Goal: Task Accomplishment & Management: Manage account settings

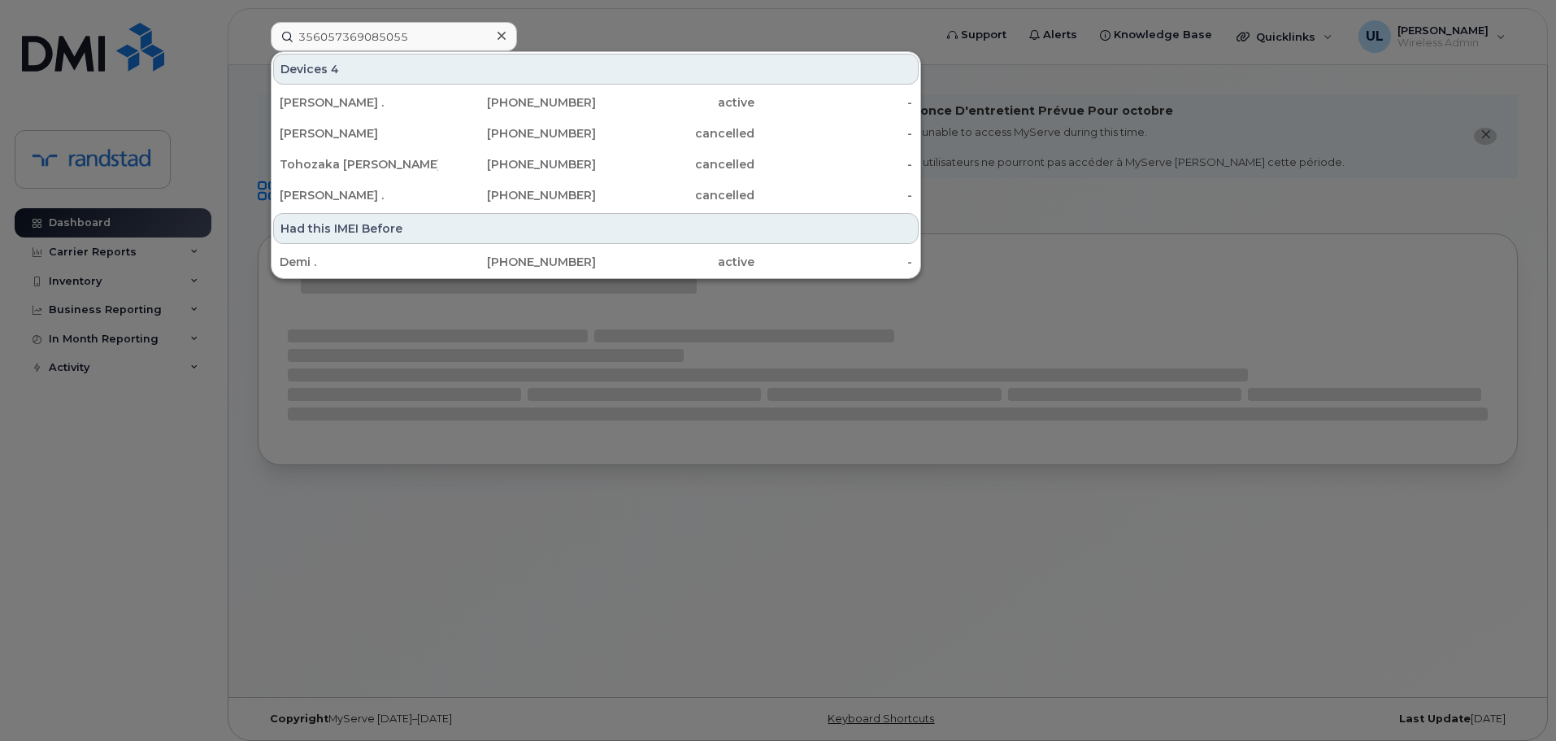
type input "356057369085055"
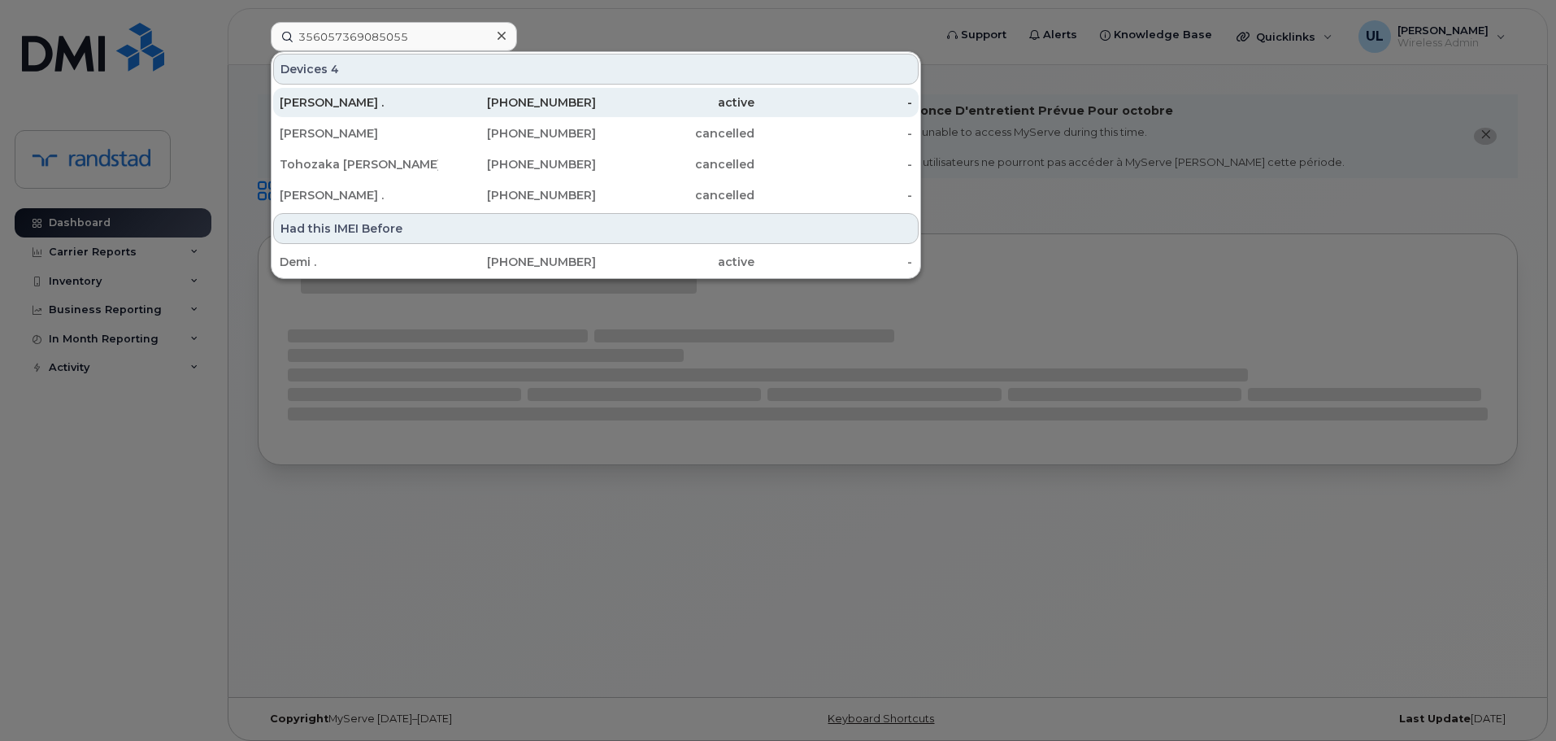
click at [422, 114] on div "Nancy ." at bounding box center [359, 102] width 159 height 29
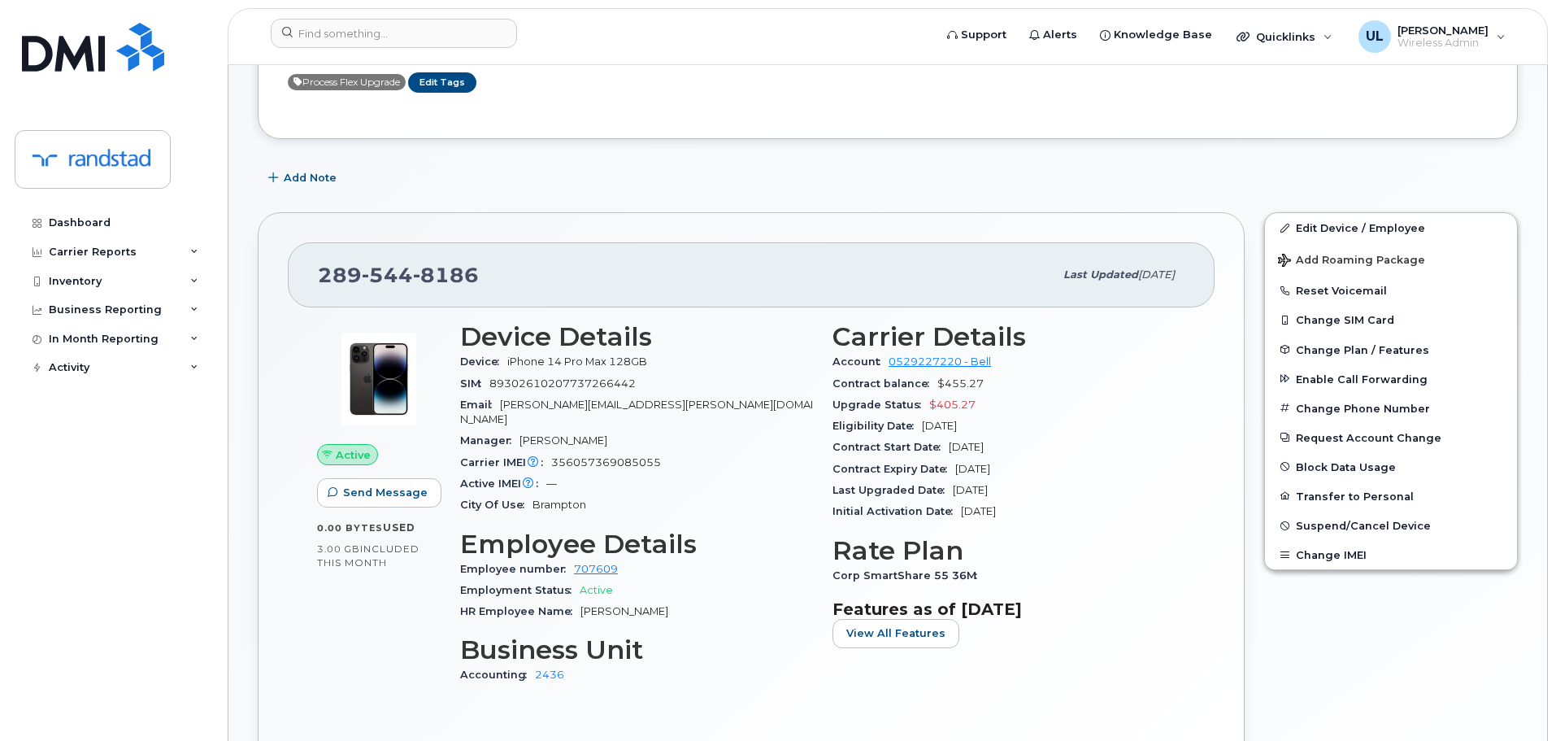
scroll to position [406, 0]
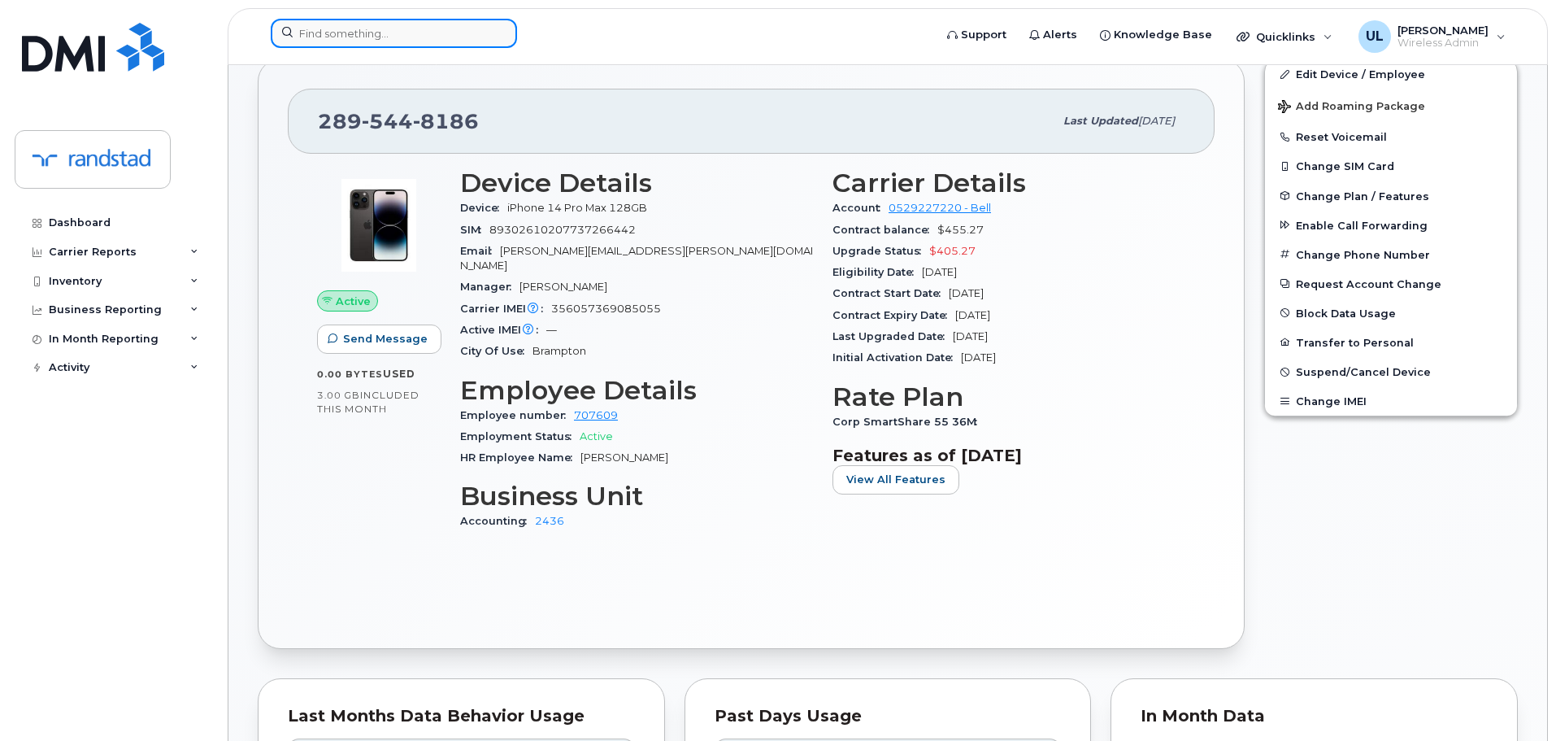
click at [446, 41] on input at bounding box center [394, 33] width 246 height 29
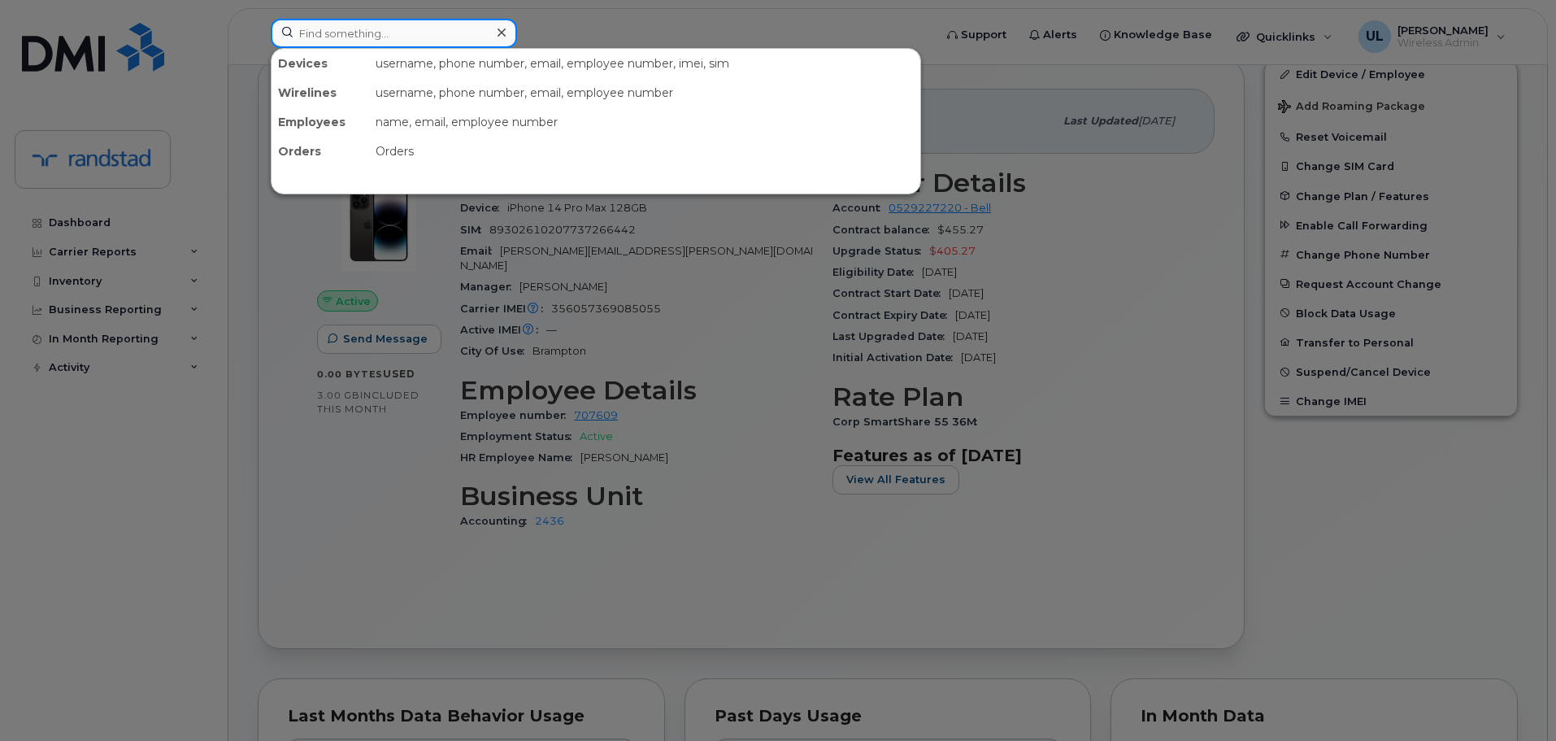
paste input "(819) 212-4619"
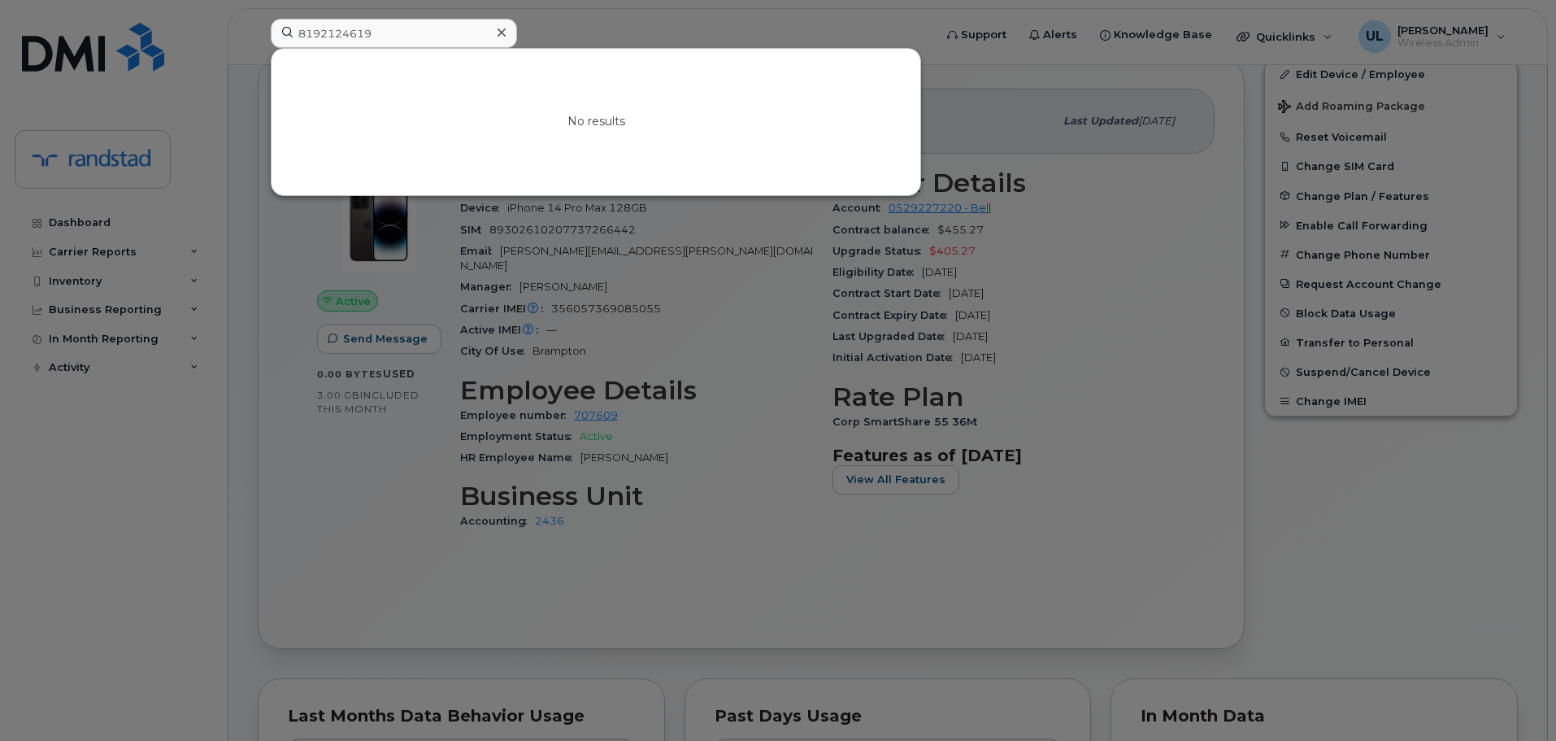
click at [541, 278] on div at bounding box center [778, 370] width 1556 height 741
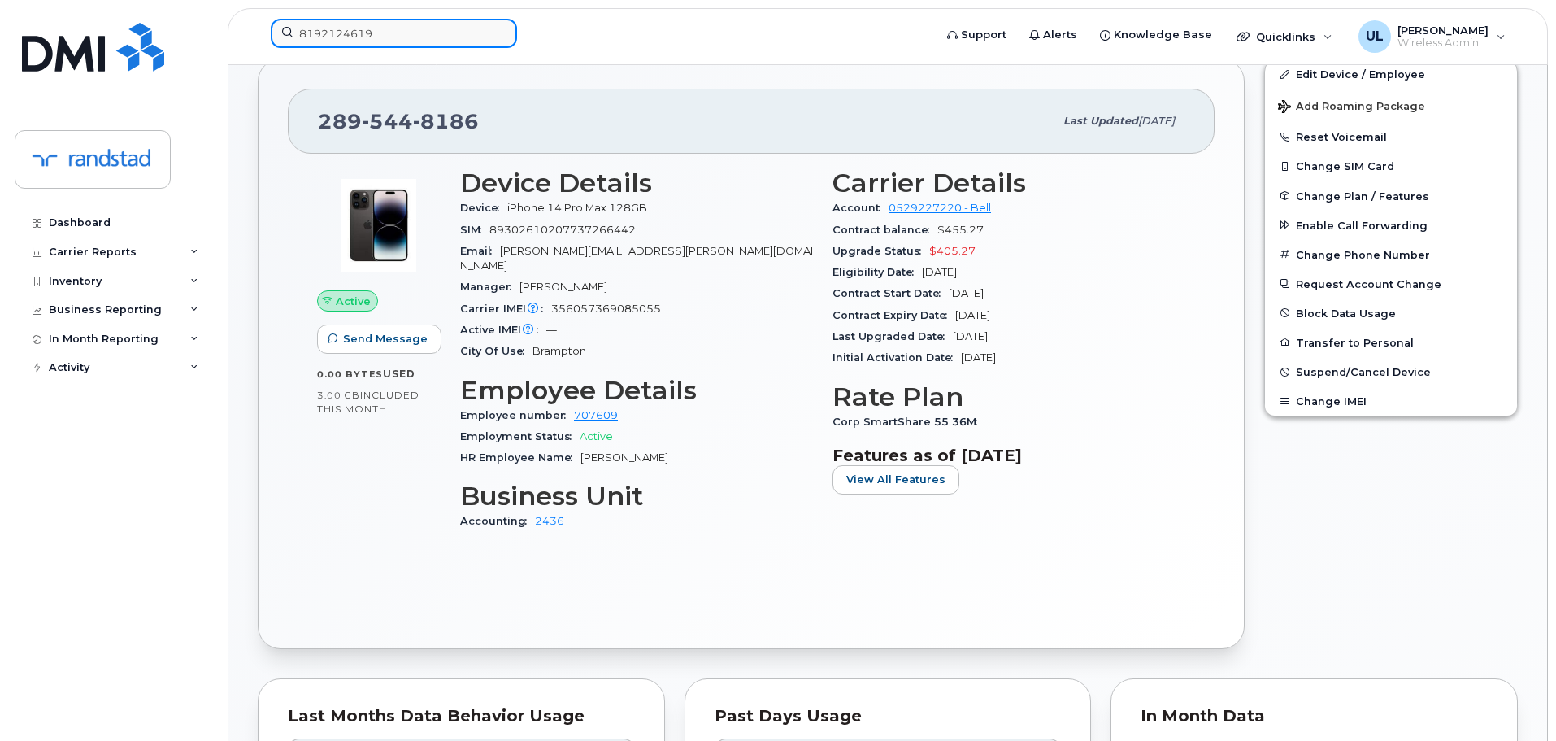
click at [436, 37] on input "8192124619" at bounding box center [394, 33] width 246 height 29
paste input "356057369085055"
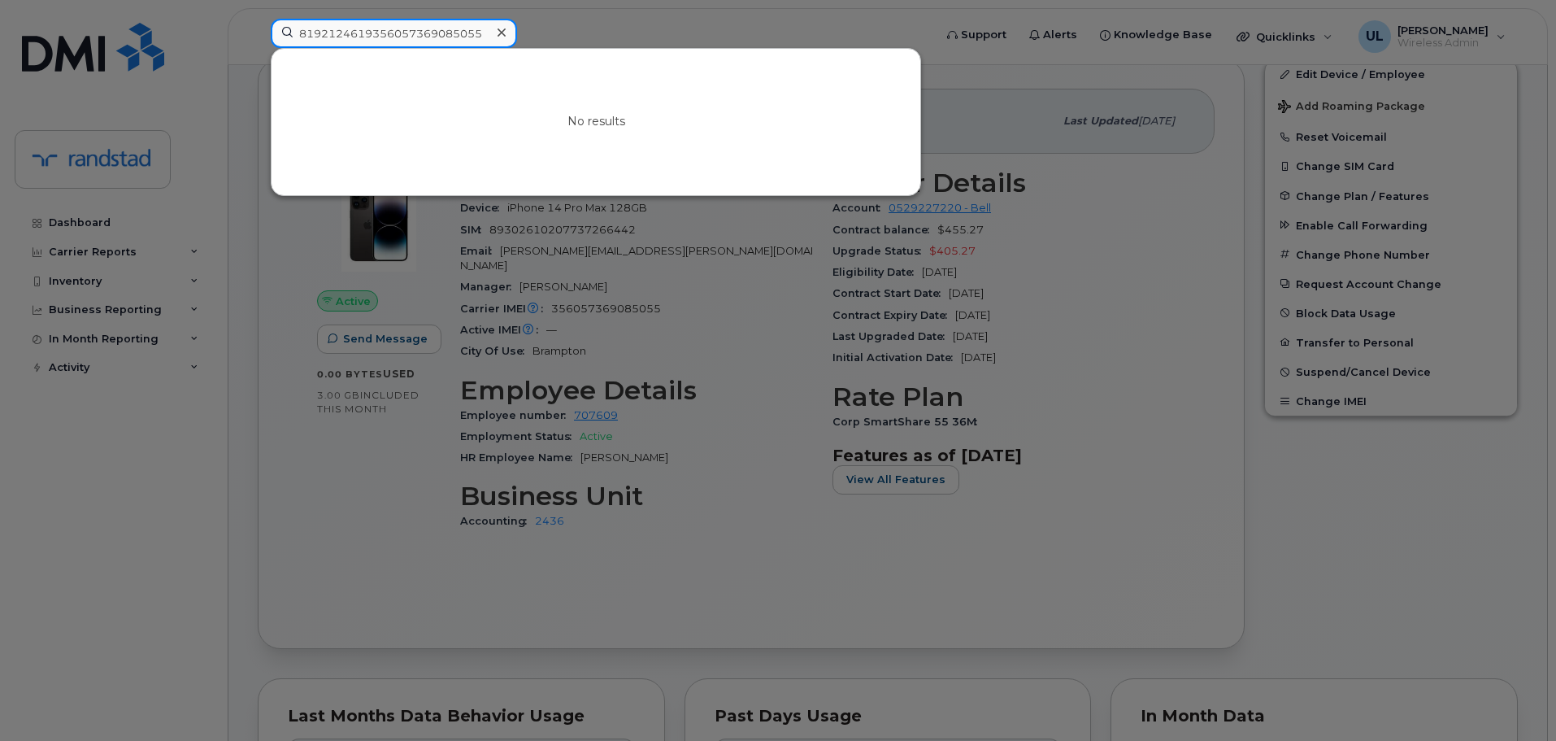
paste input
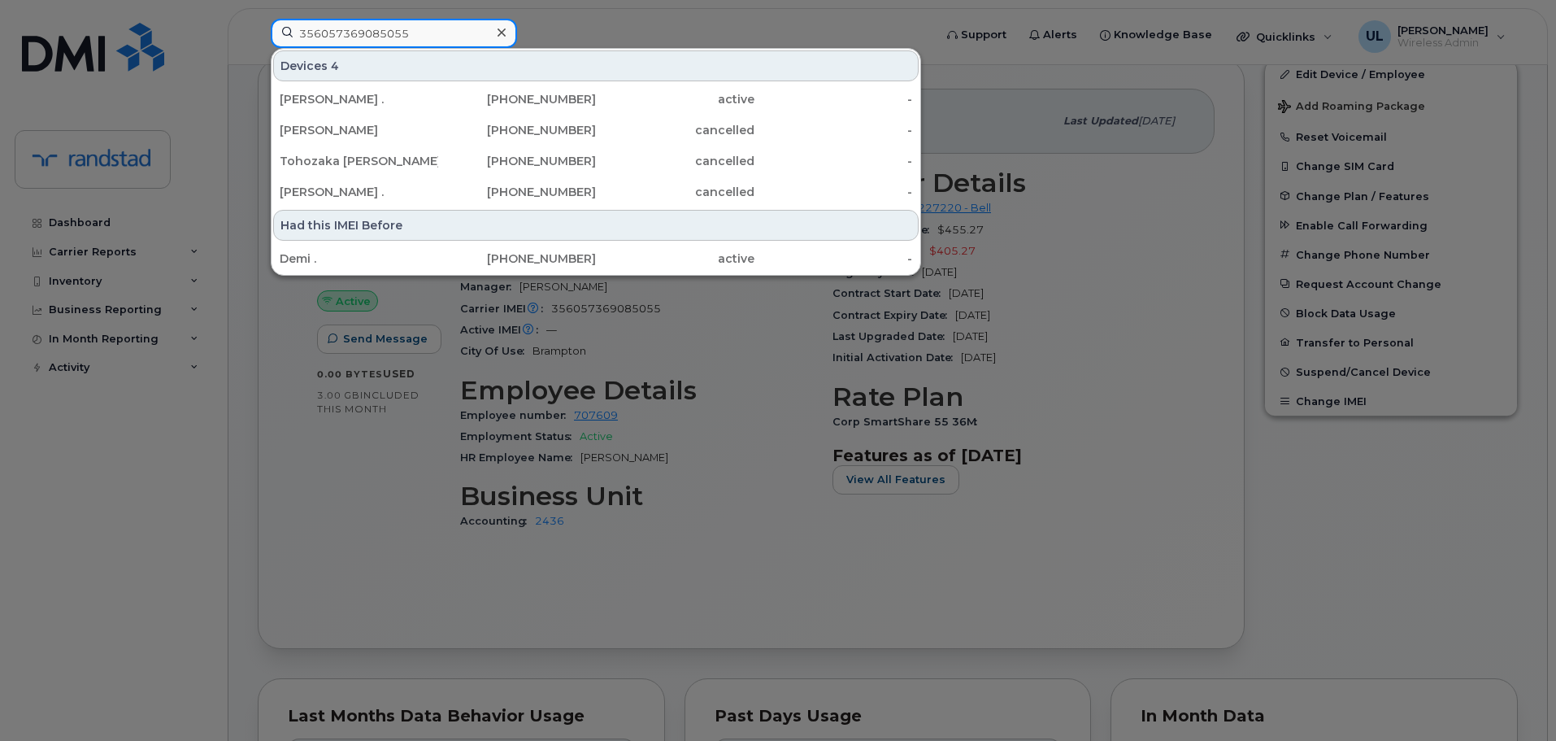
type input "356057369085055"
click at [469, 33] on input "356057369085055" at bounding box center [394, 33] width 246 height 29
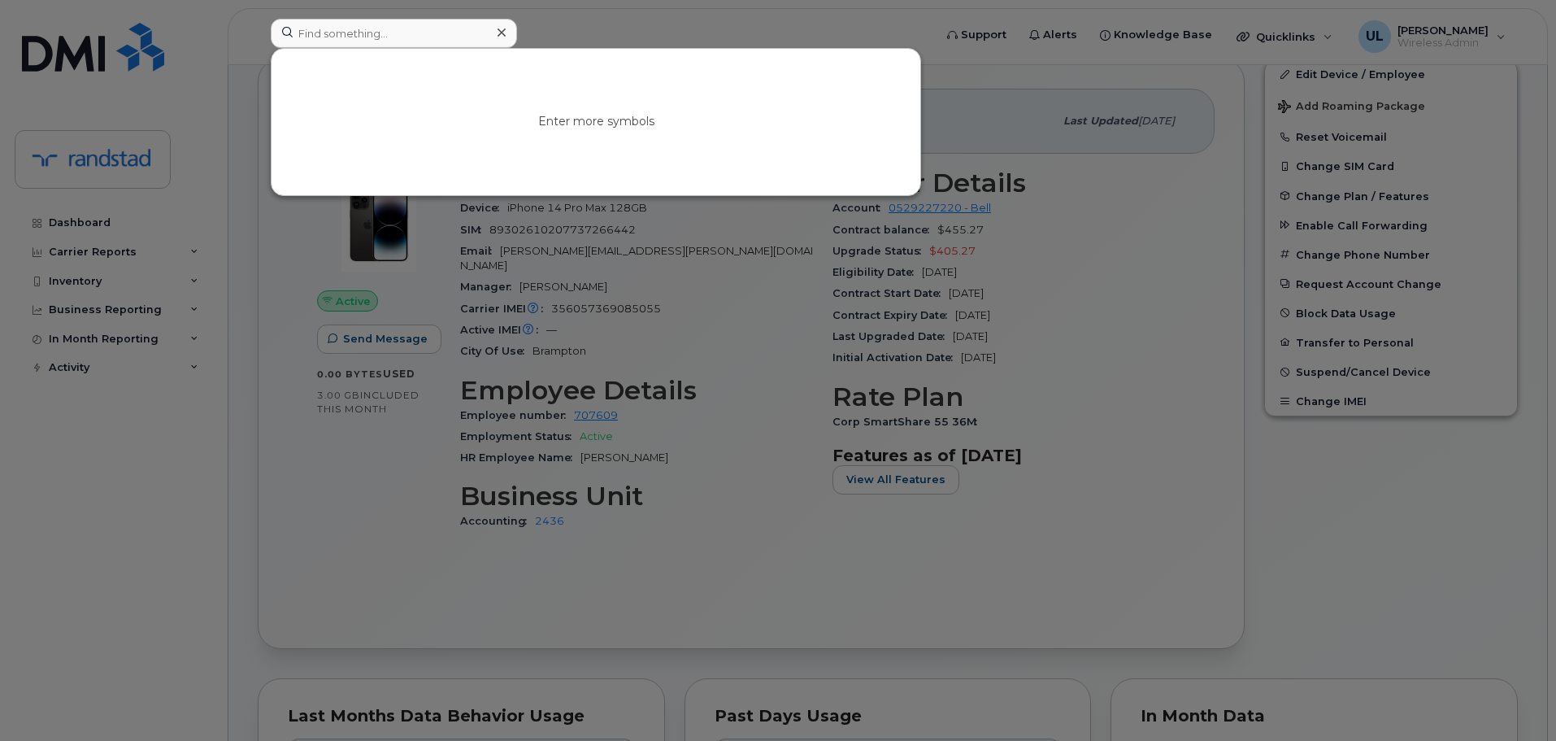
click at [667, 263] on div at bounding box center [778, 370] width 1556 height 741
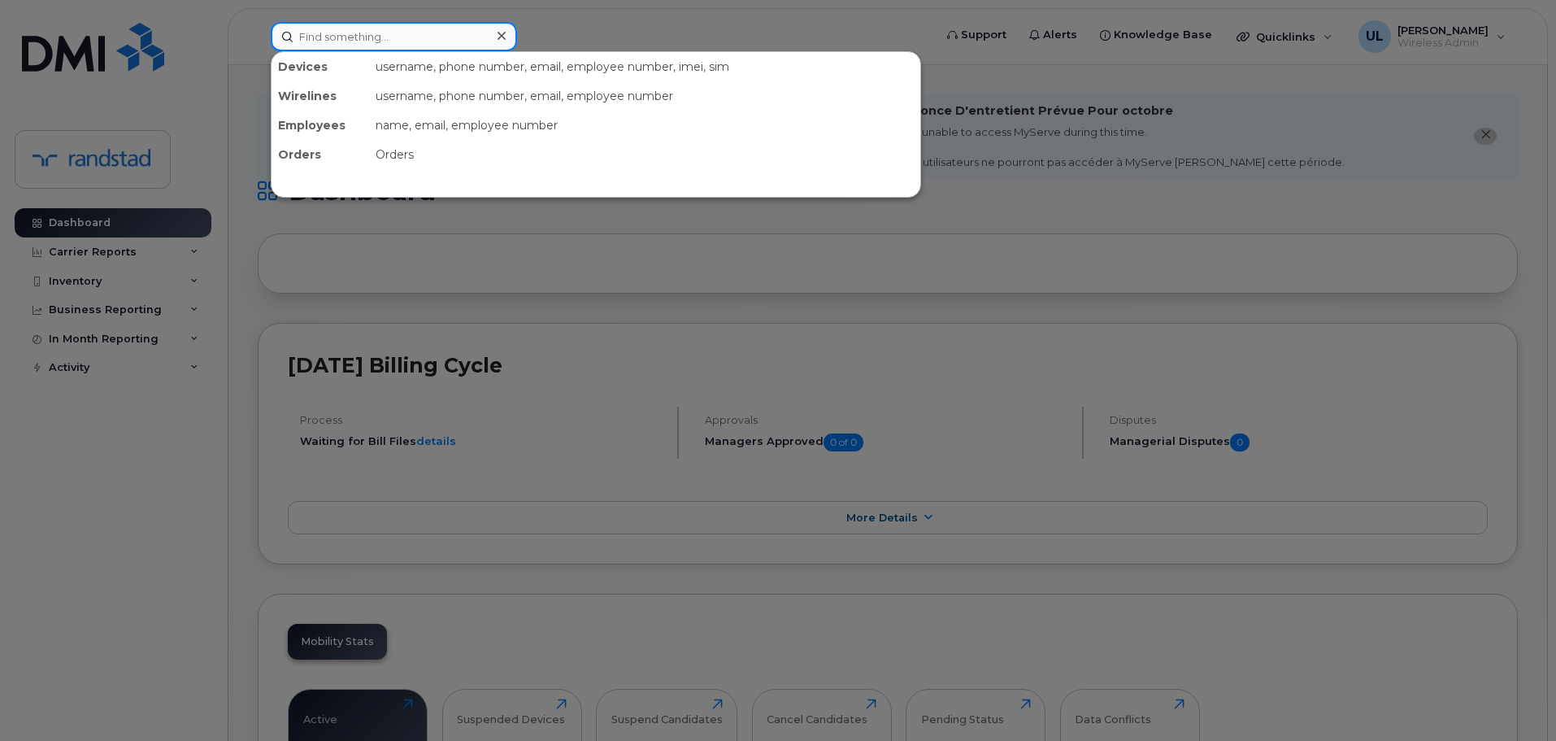
click at [386, 46] on input at bounding box center [394, 36] width 246 height 29
paste input "Singh"
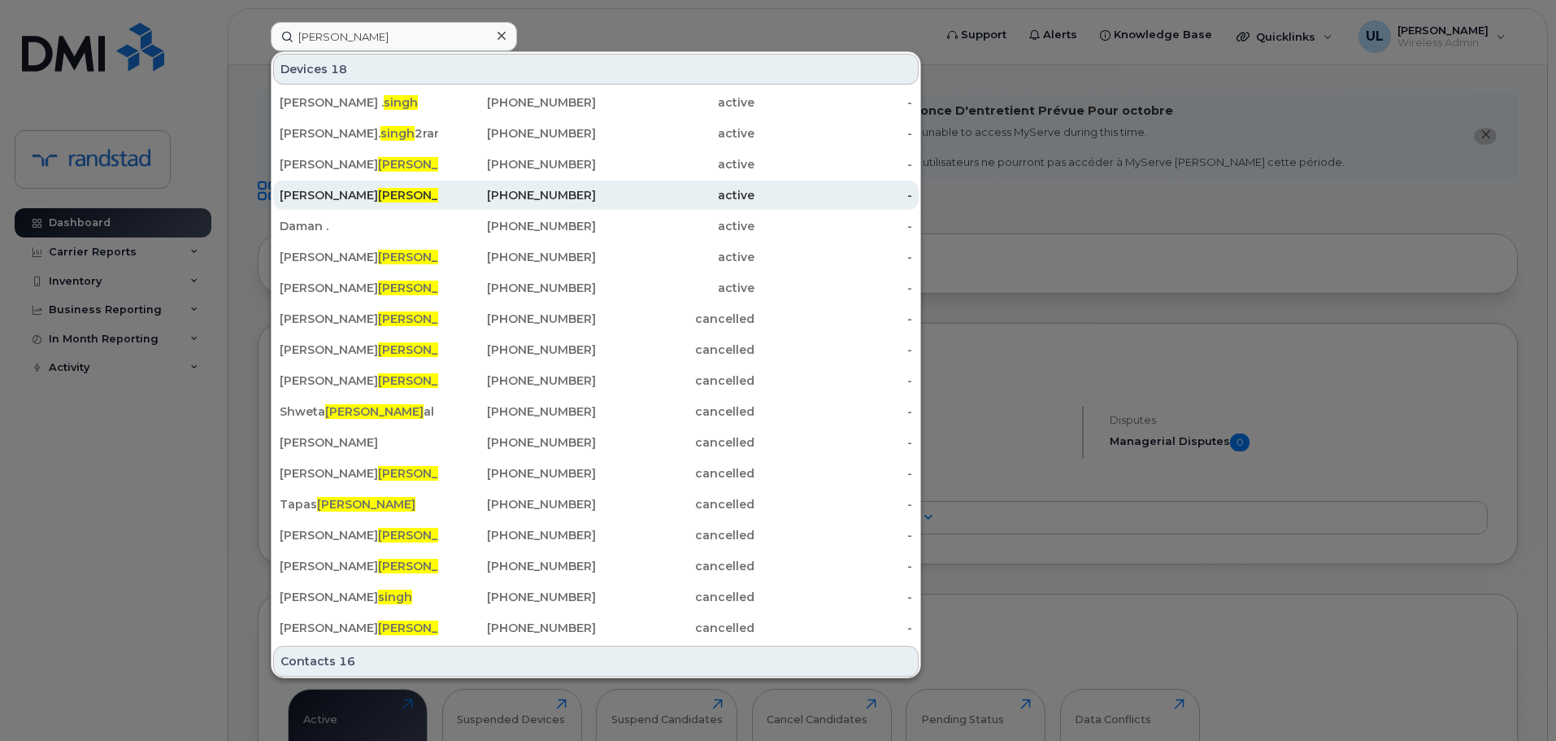
click at [395, 196] on div "Jotpreet Singh" at bounding box center [359, 195] width 159 height 16
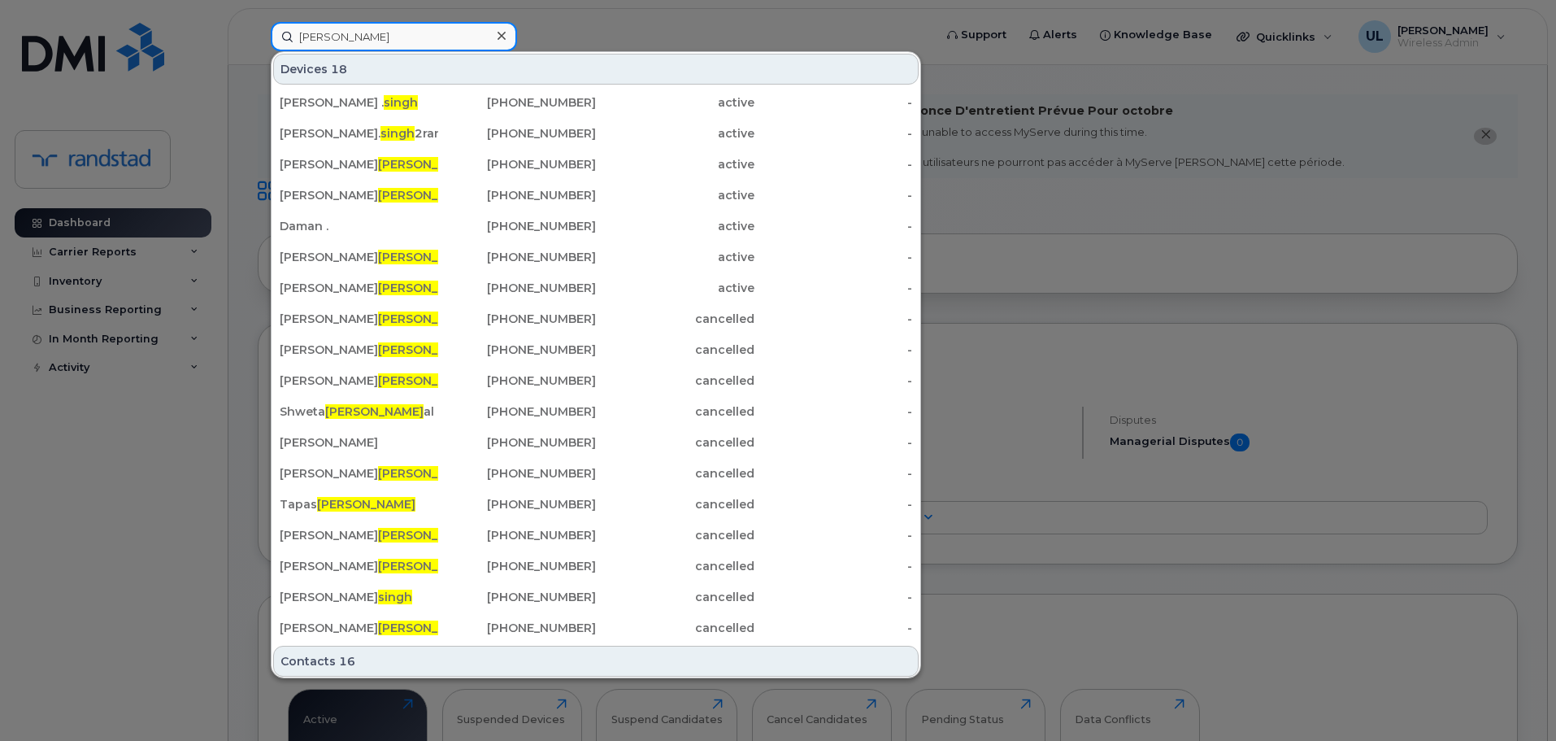
click at [375, 41] on input "Singh" at bounding box center [394, 36] width 246 height 29
paste input "Jotpreet"
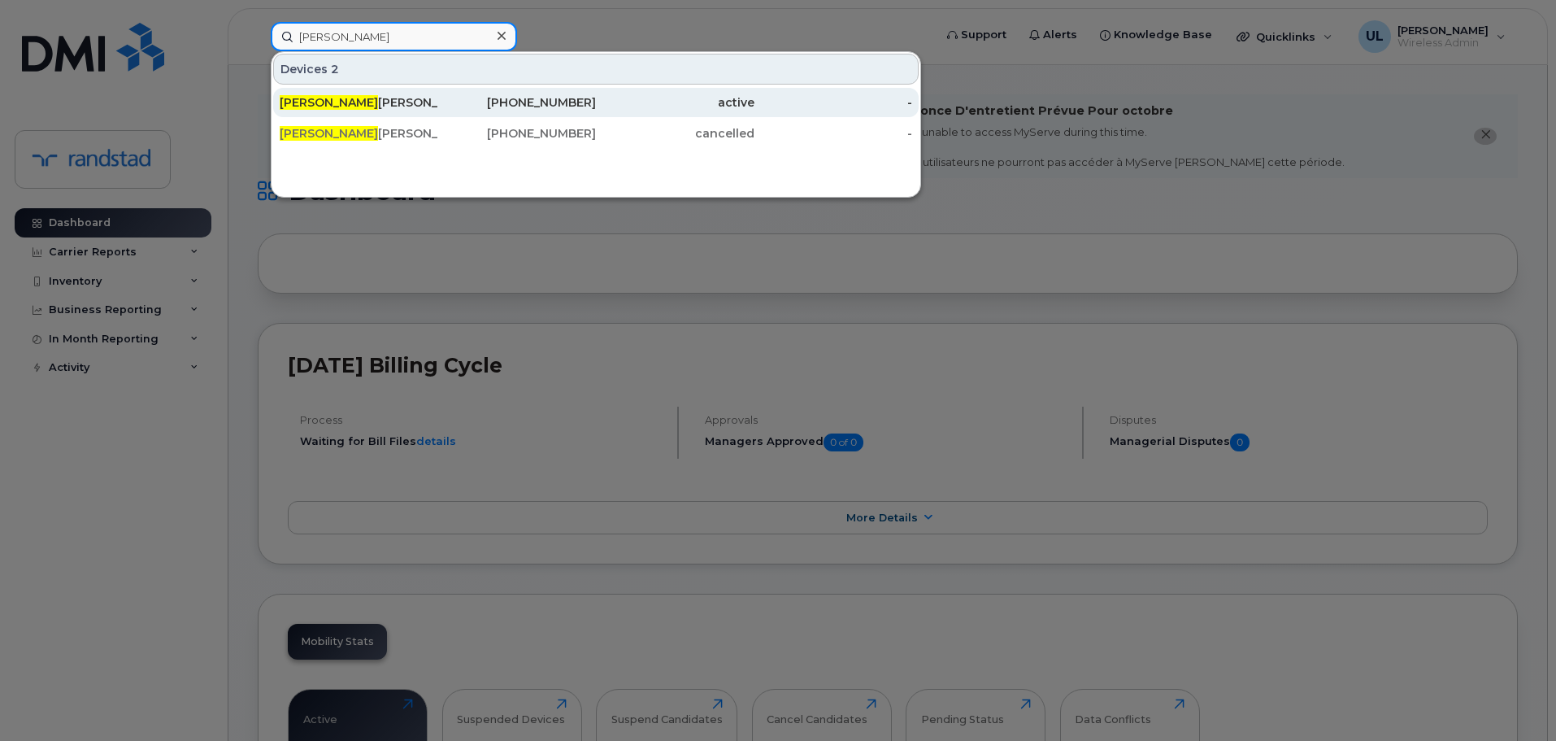
type input "Jotpreet"
click at [455, 111] on div "431-336-6885" at bounding box center [517, 102] width 159 height 29
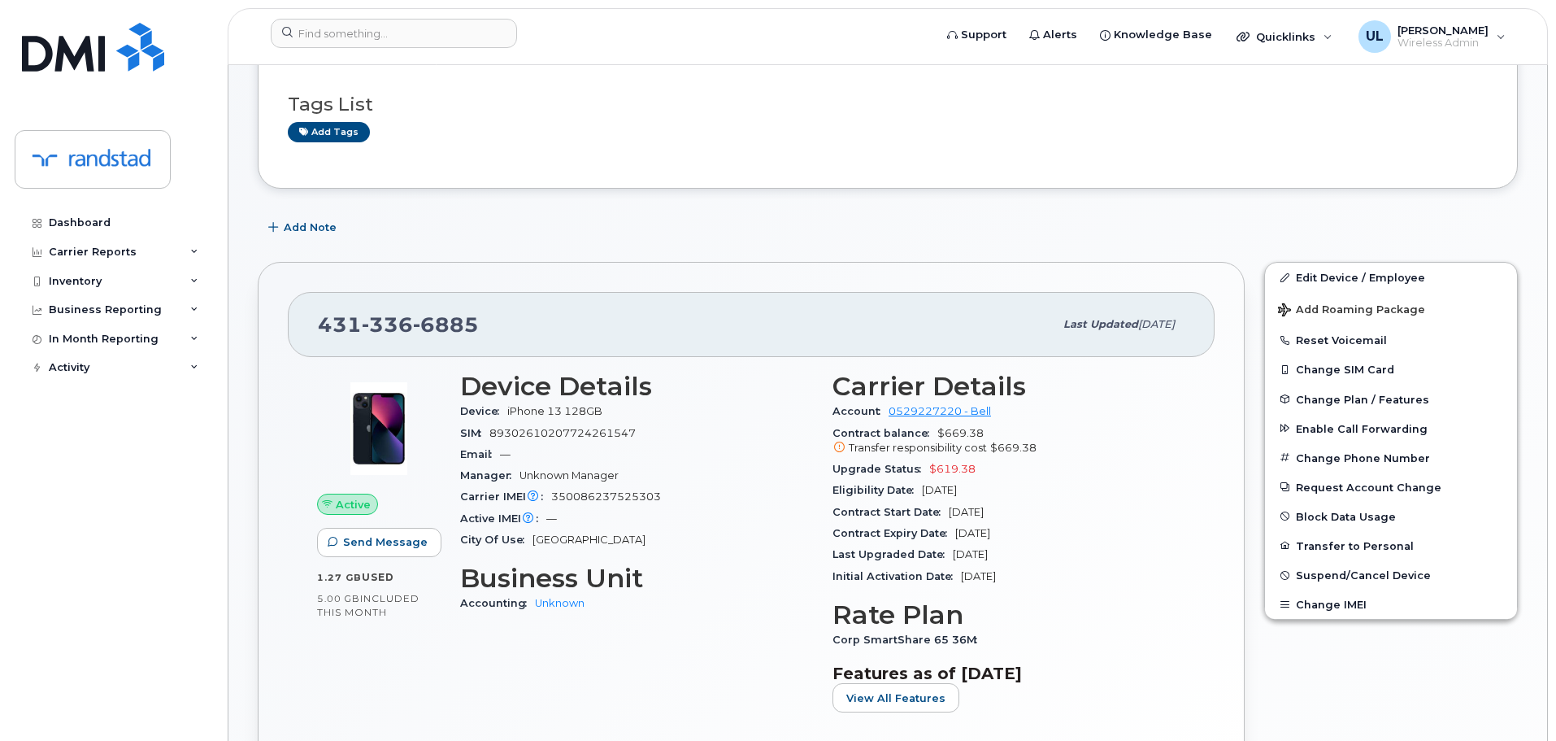
scroll to position [325, 0]
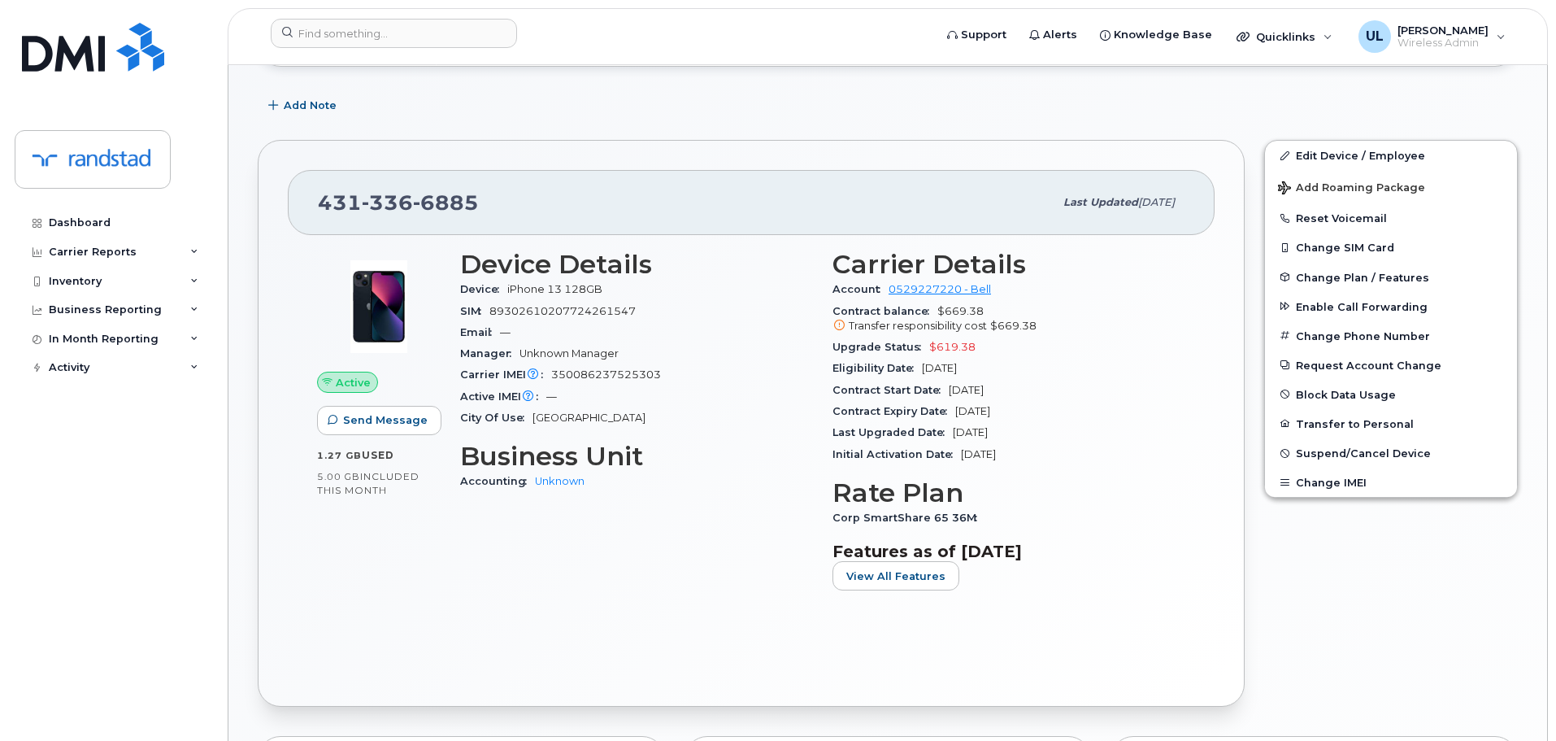
drag, startPoint x: 1051, startPoint y: 413, endPoint x: 957, endPoint y: 415, distance: 94.3
click at [957, 415] on div "Contract Expiry Date [DATE]" at bounding box center [1008, 411] width 353 height 21
copy span "Apr 09, 2028"
click at [466, 26] on input at bounding box center [394, 33] width 246 height 29
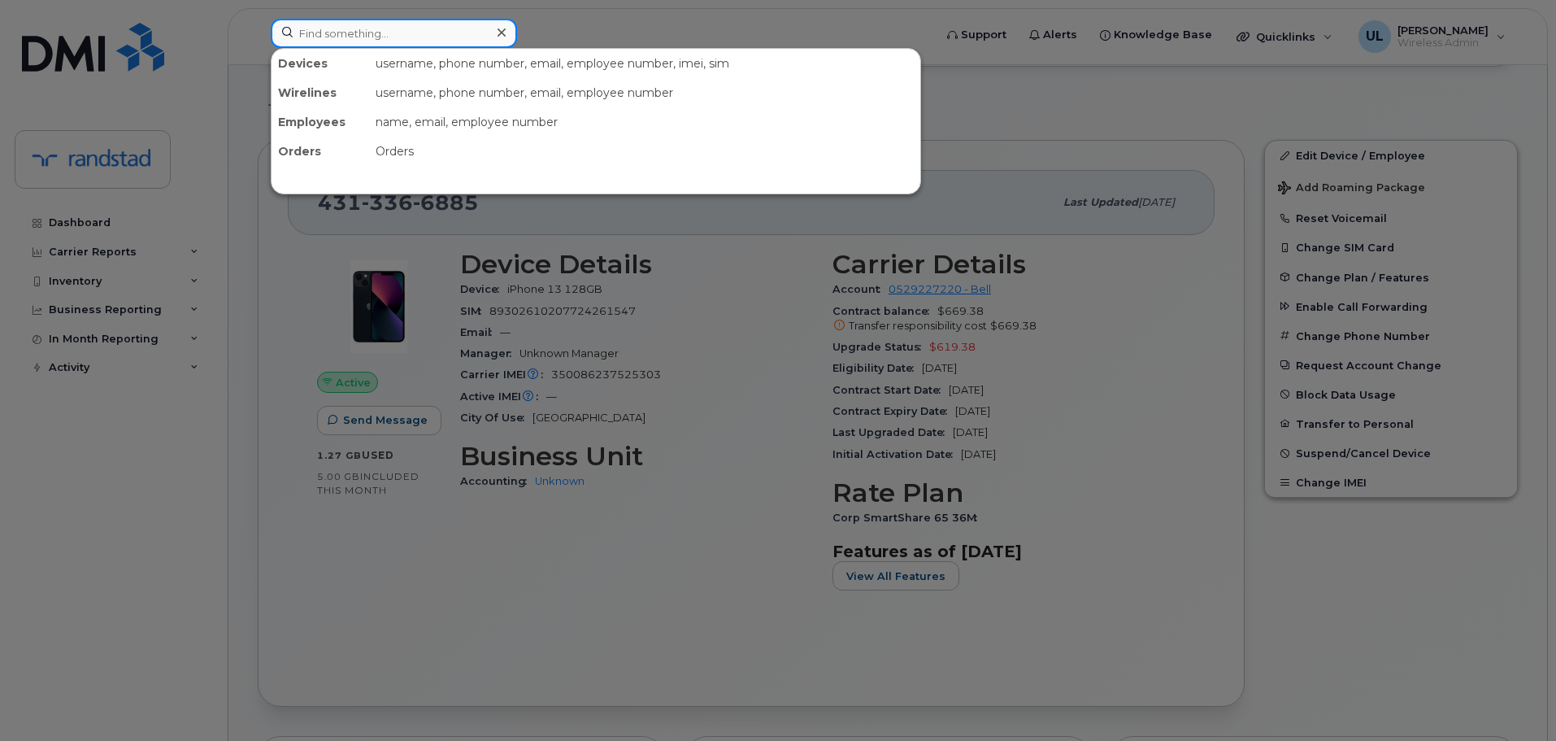
paste input "Natalia Palada"
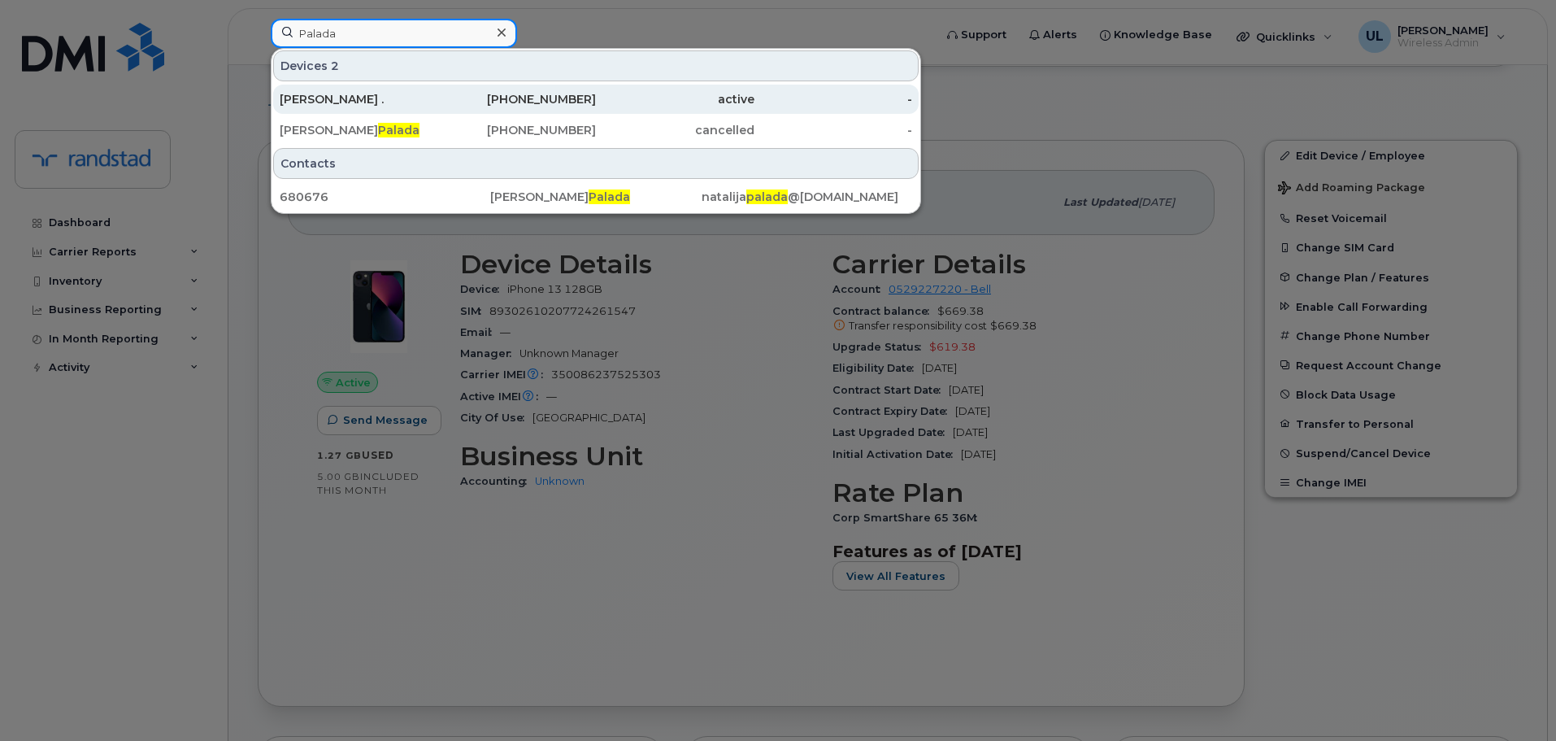
type input "Palada"
click at [487, 98] on div "587-337-7890" at bounding box center [517, 99] width 159 height 16
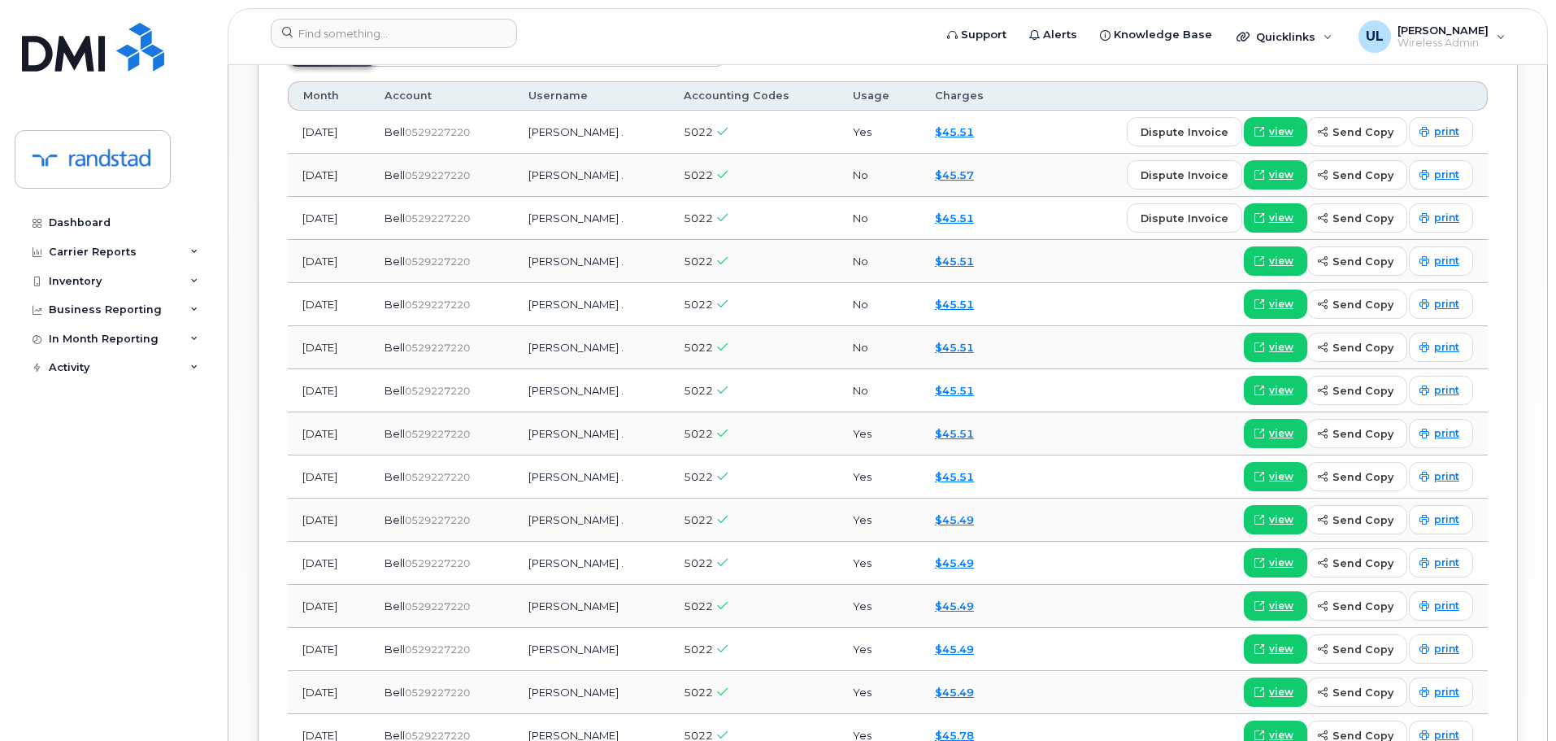
scroll to position [2145, 0]
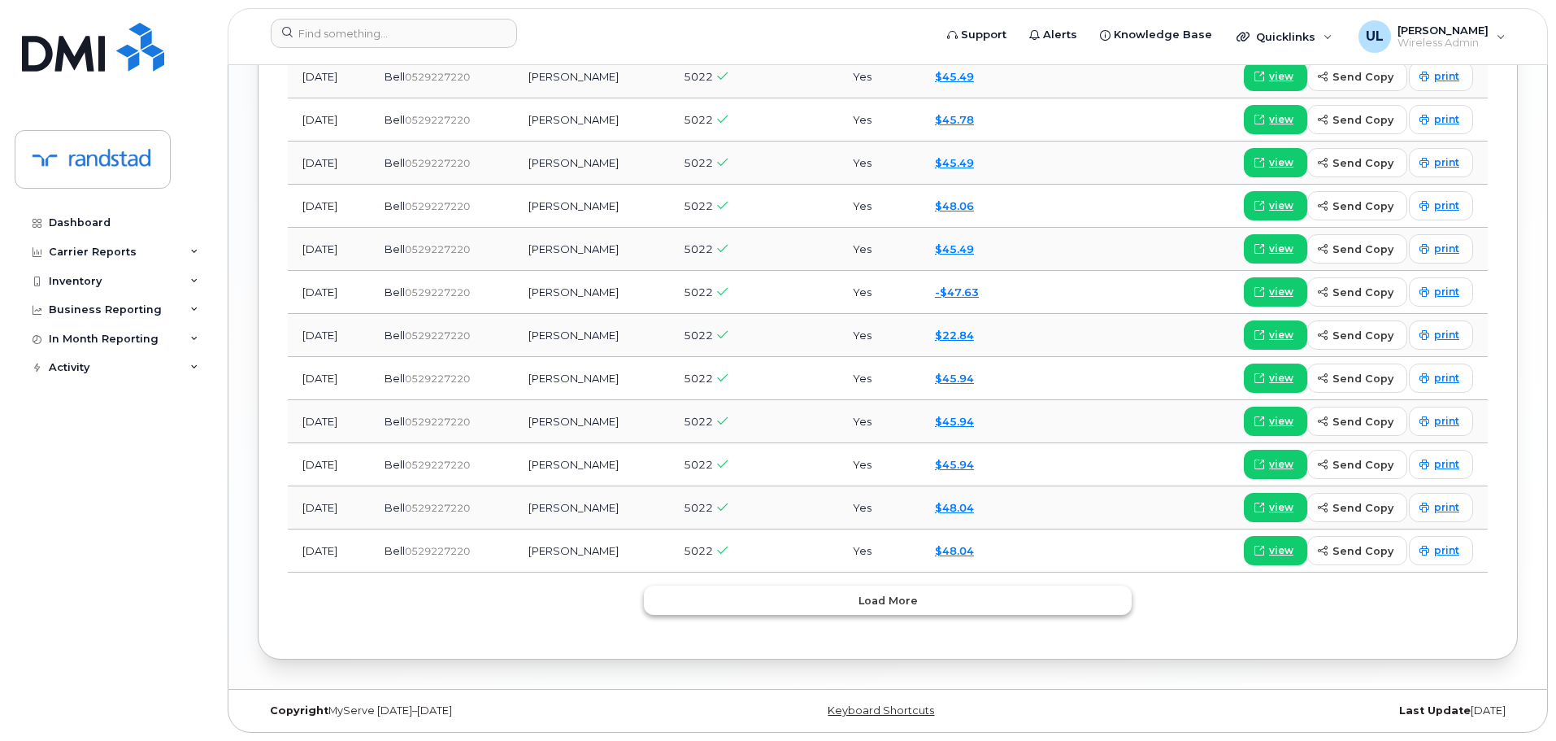
click at [713, 593] on button "Load more" at bounding box center [888, 599] width 488 height 29
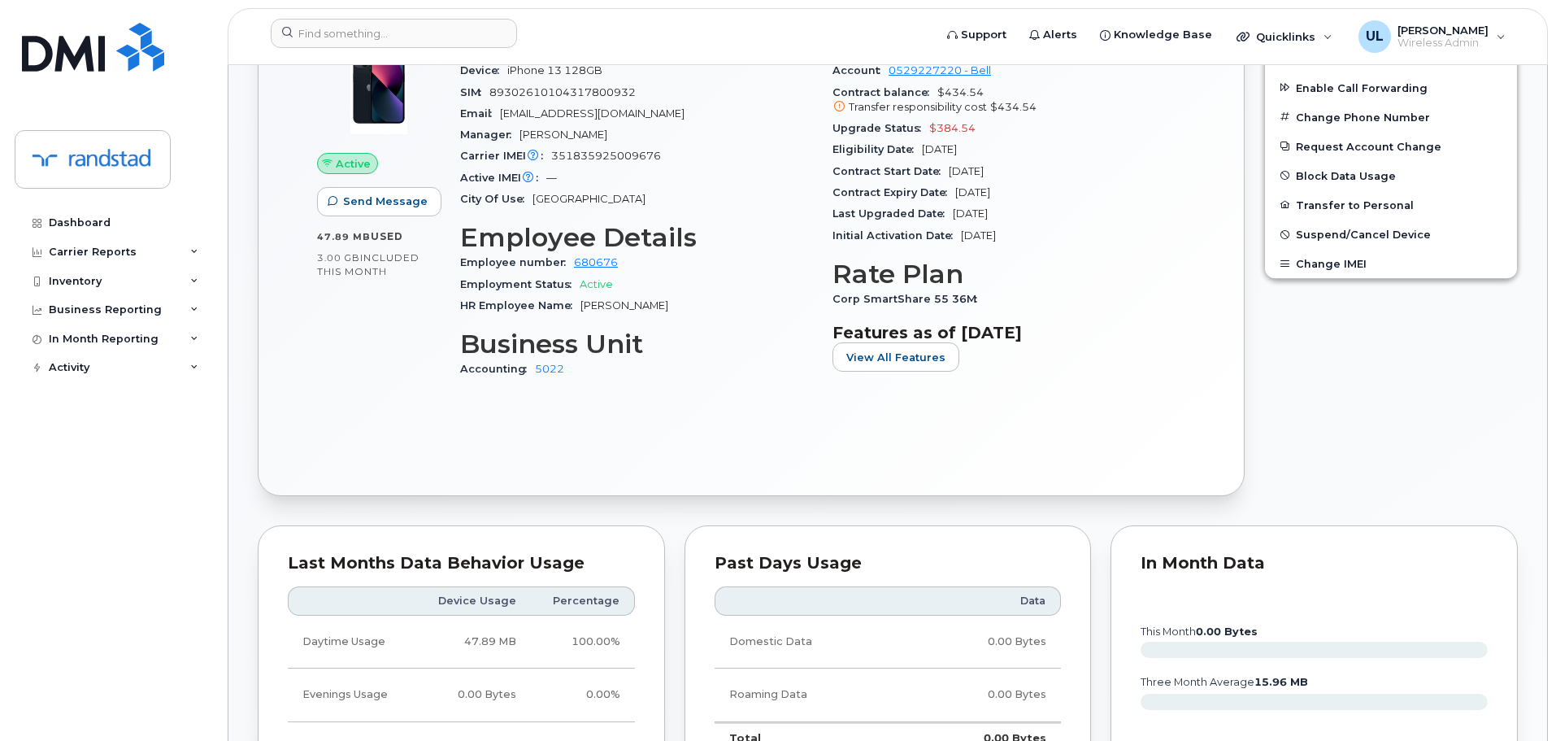
scroll to position [194, 0]
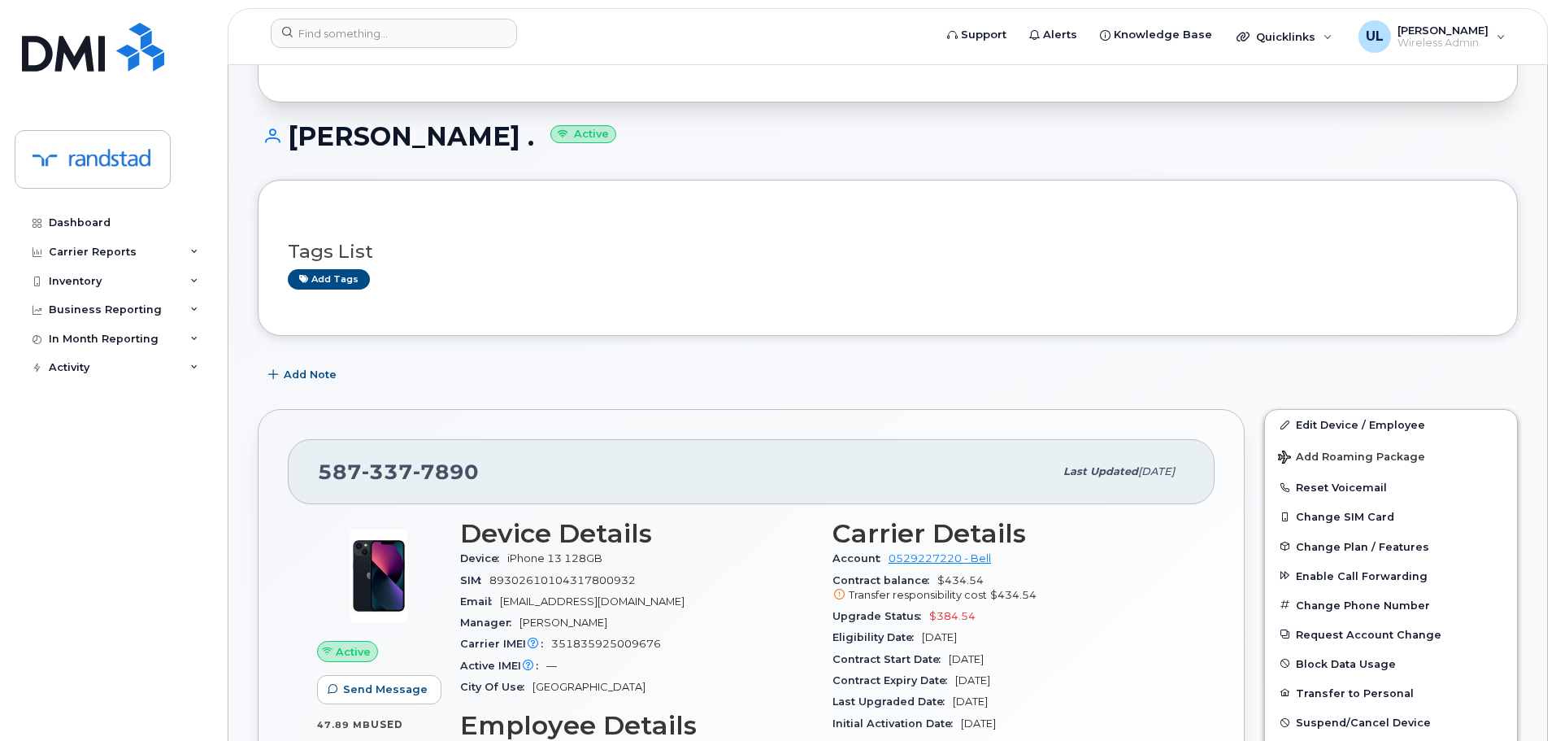
click at [628, 638] on span "351835925009676" at bounding box center [606, 643] width 110 height 12
copy span "351835925009676"
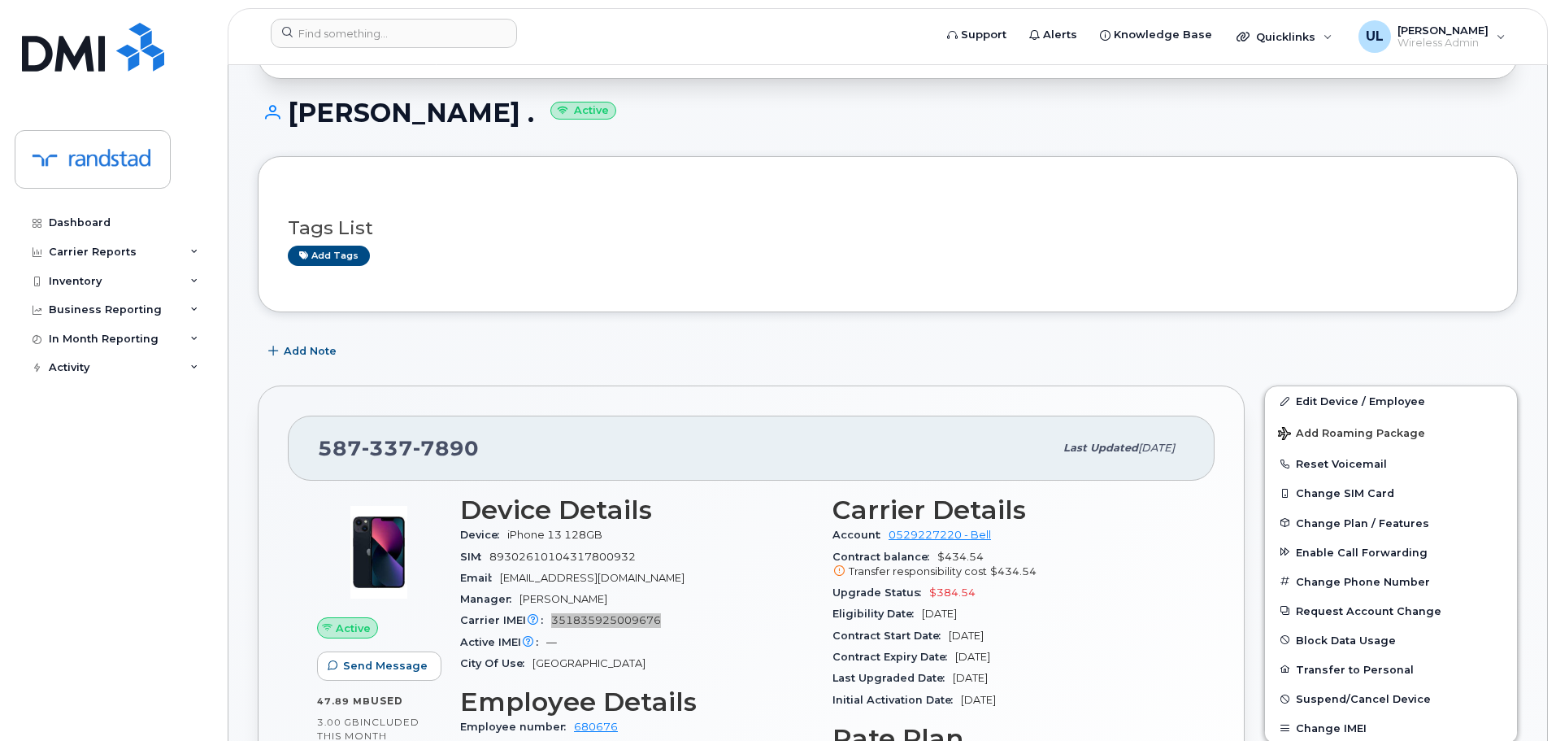
scroll to position [406, 0]
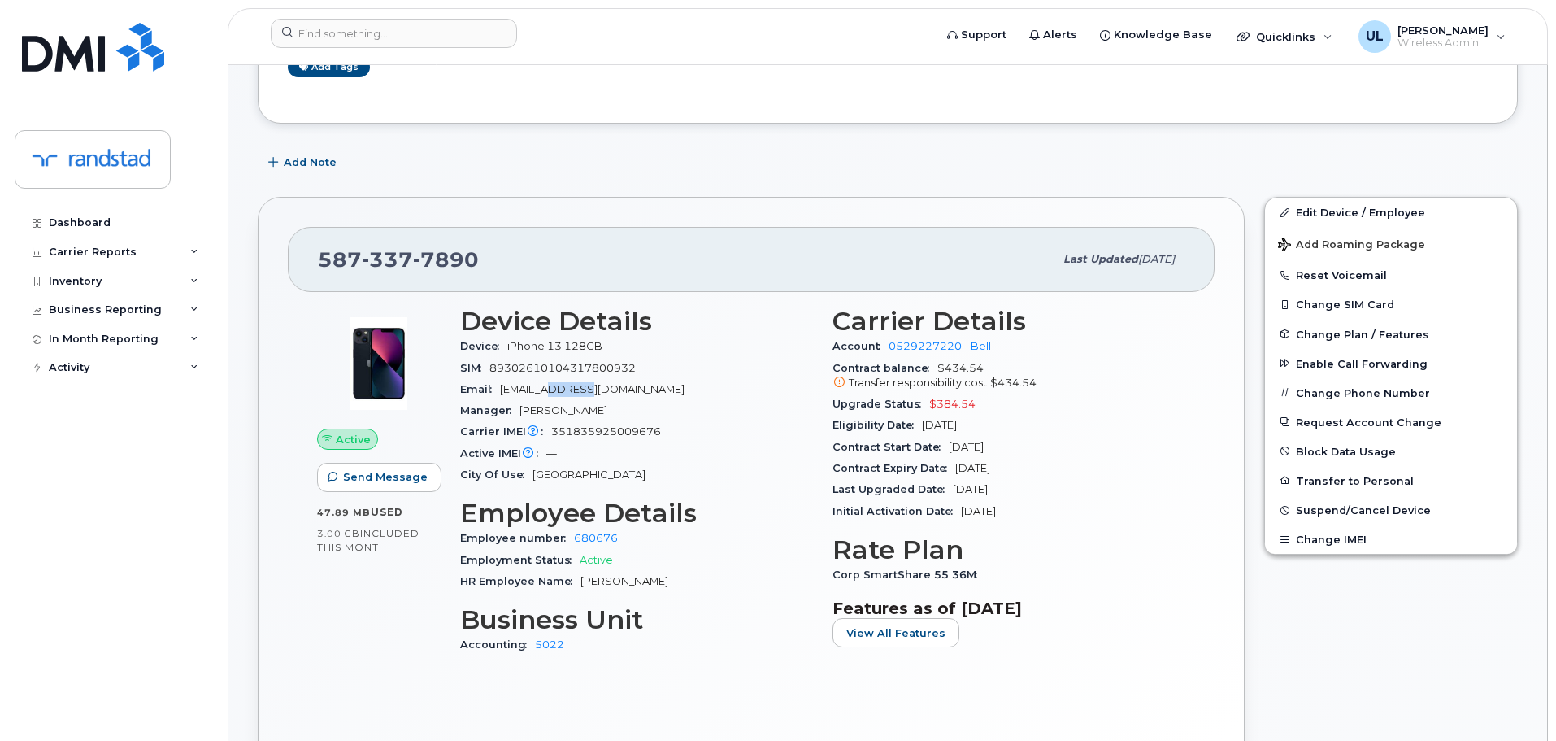
drag, startPoint x: 543, startPoint y: 386, endPoint x: 576, endPoint y: 391, distance: 33.7
click at [576, 391] on span "natalijapalada@gmail.com" at bounding box center [592, 389] width 185 height 12
copy span "palada"
click at [443, 256] on span "7890" at bounding box center [446, 259] width 66 height 24
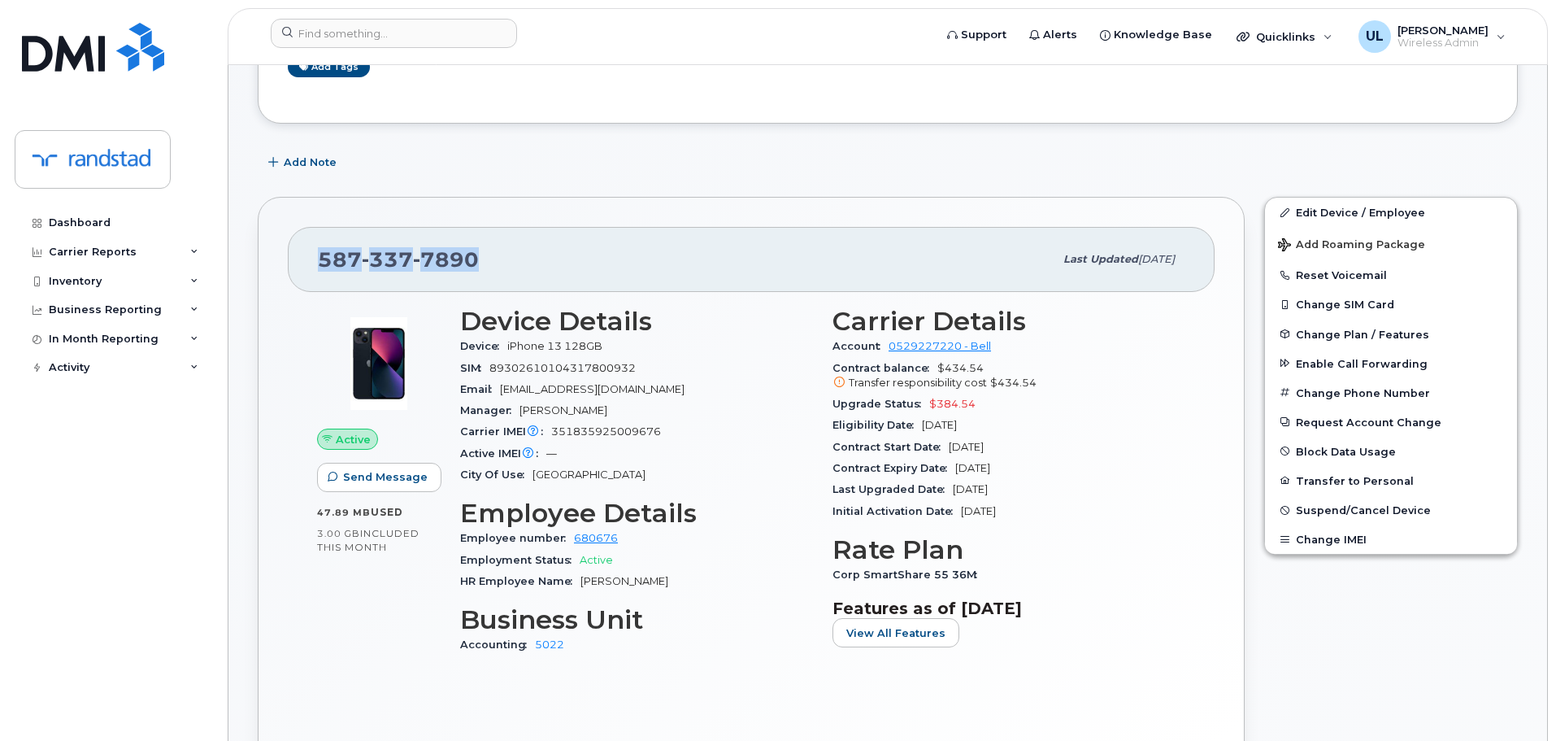
copy span "587 337 7890"
click at [589, 440] on div "Carrier IMEI Carrier IMEI is reported during the last billing cycle or change o…" at bounding box center [636, 431] width 353 height 21
copy span "351835925009676"
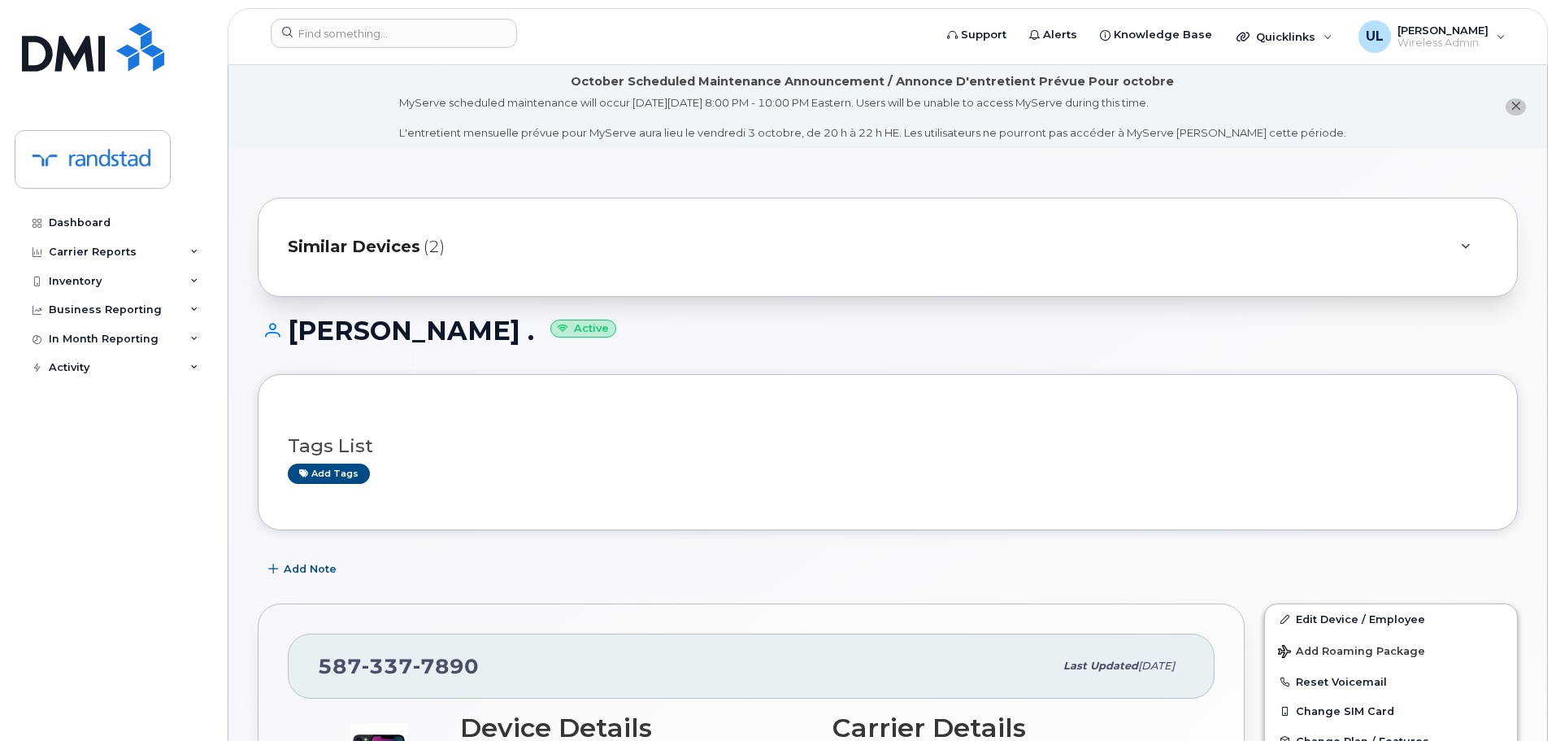
click at [1511, 113] on button "close notification" at bounding box center [1516, 106] width 20 height 17
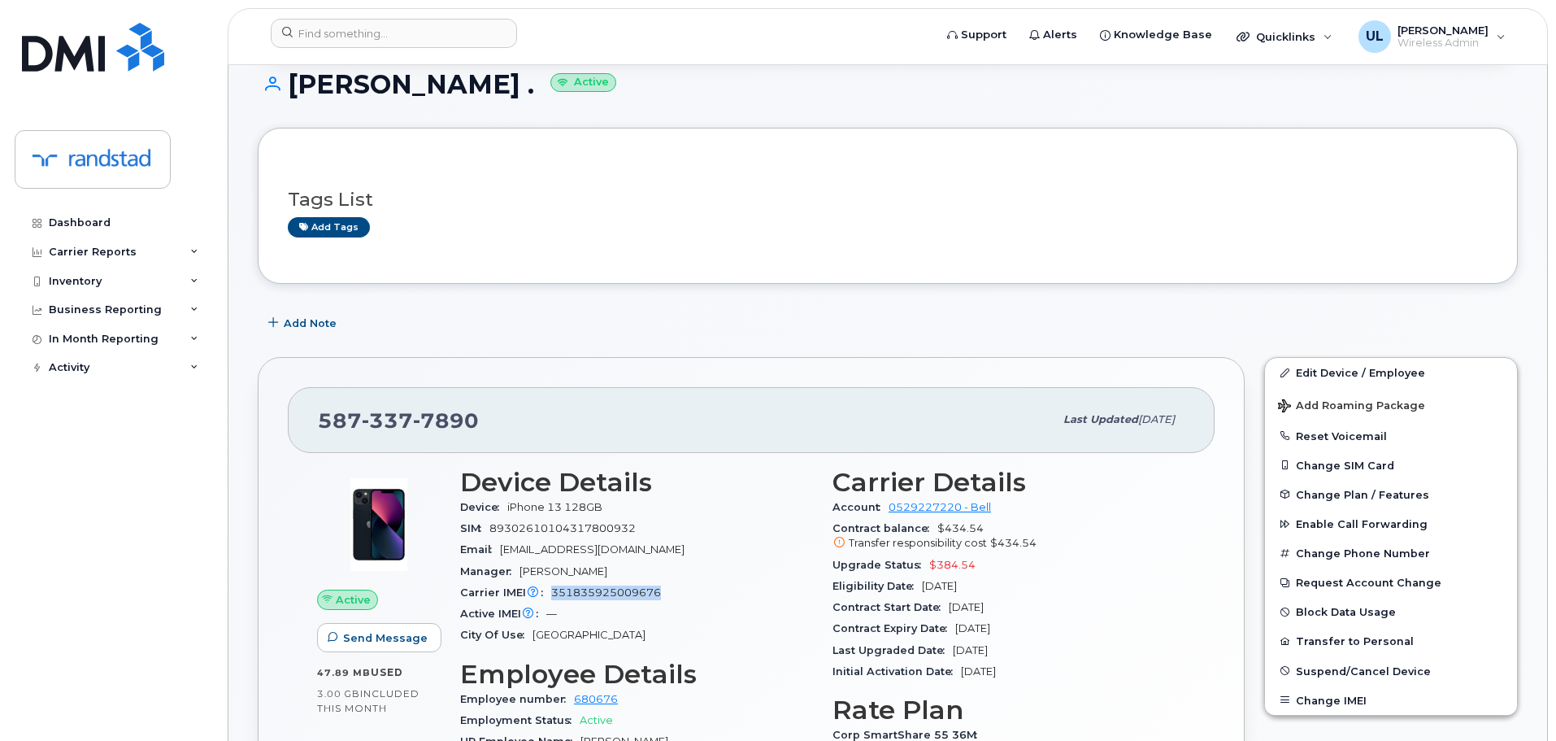
scroll to position [325, 0]
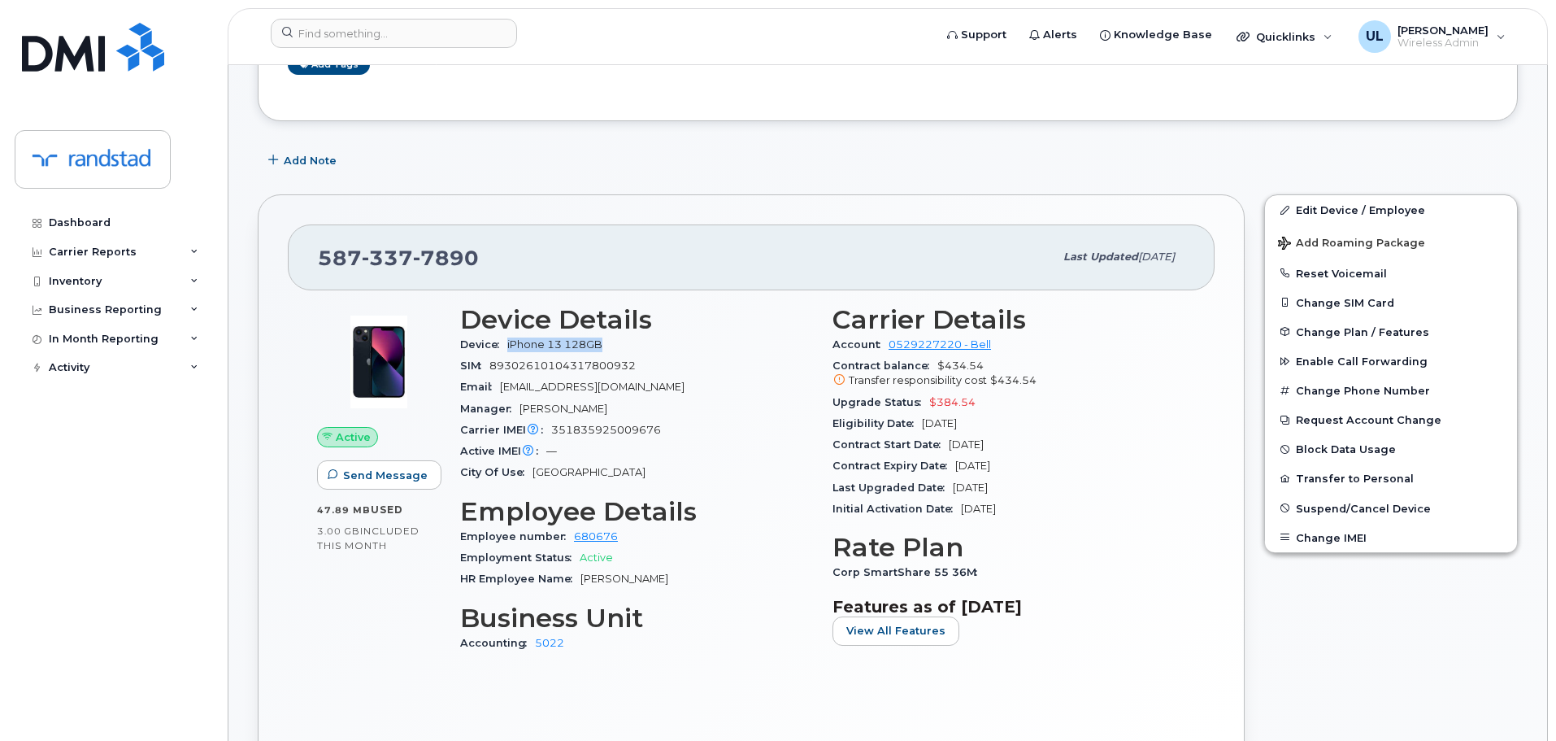
drag, startPoint x: 507, startPoint y: 340, endPoint x: 666, endPoint y: 353, distance: 159.1
click at [666, 353] on div "Device iPhone 13 128GB" at bounding box center [636, 344] width 353 height 21
drag, startPoint x: 508, startPoint y: 259, endPoint x: 421, endPoint y: 263, distance: 87.1
click at [421, 263] on div "587 337 7890" at bounding box center [686, 257] width 736 height 34
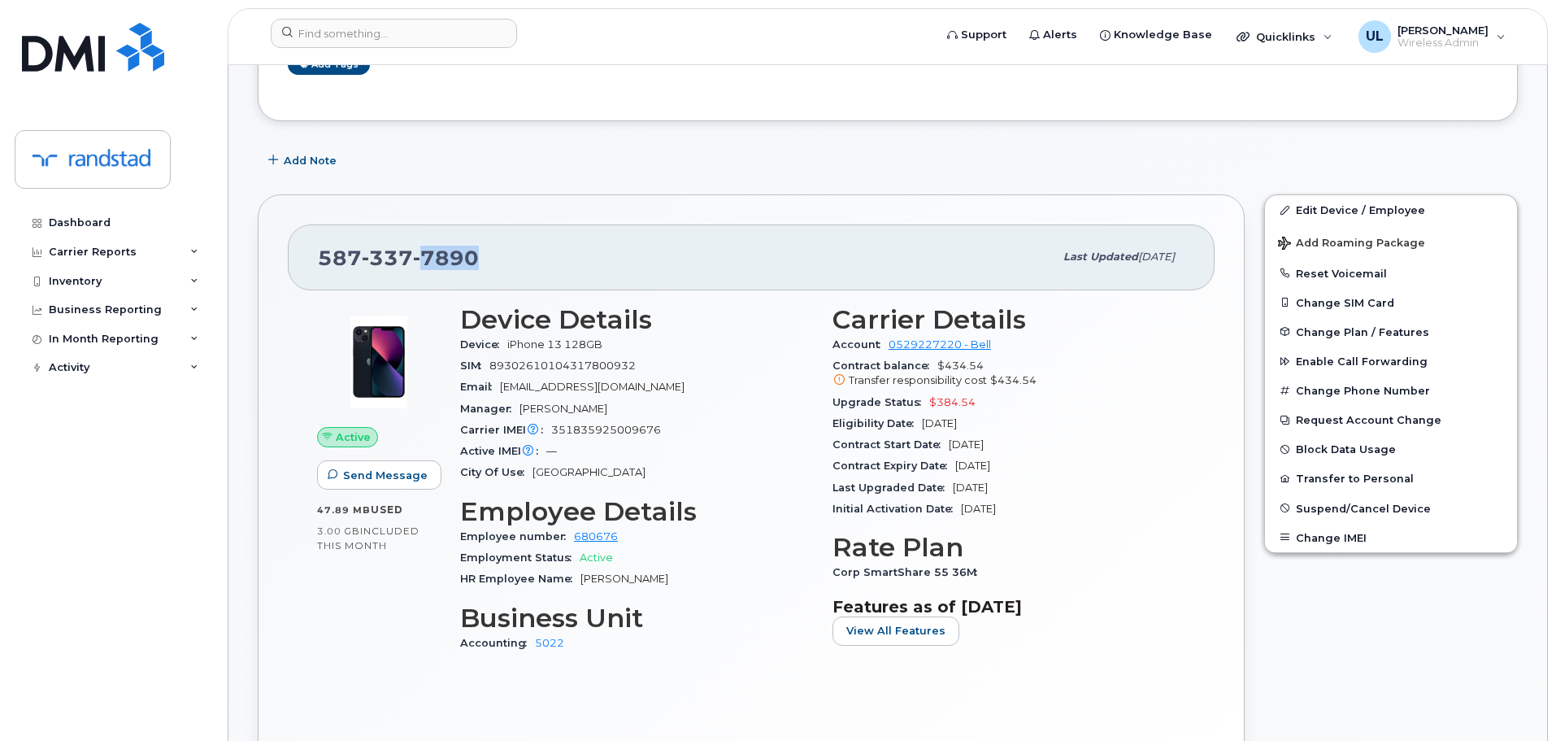
click at [541, 265] on div "587 337 7890" at bounding box center [686, 257] width 736 height 34
click at [558, 287] on div "587 337 7890 Last updated Sep 24, 2025" at bounding box center [751, 256] width 927 height 65
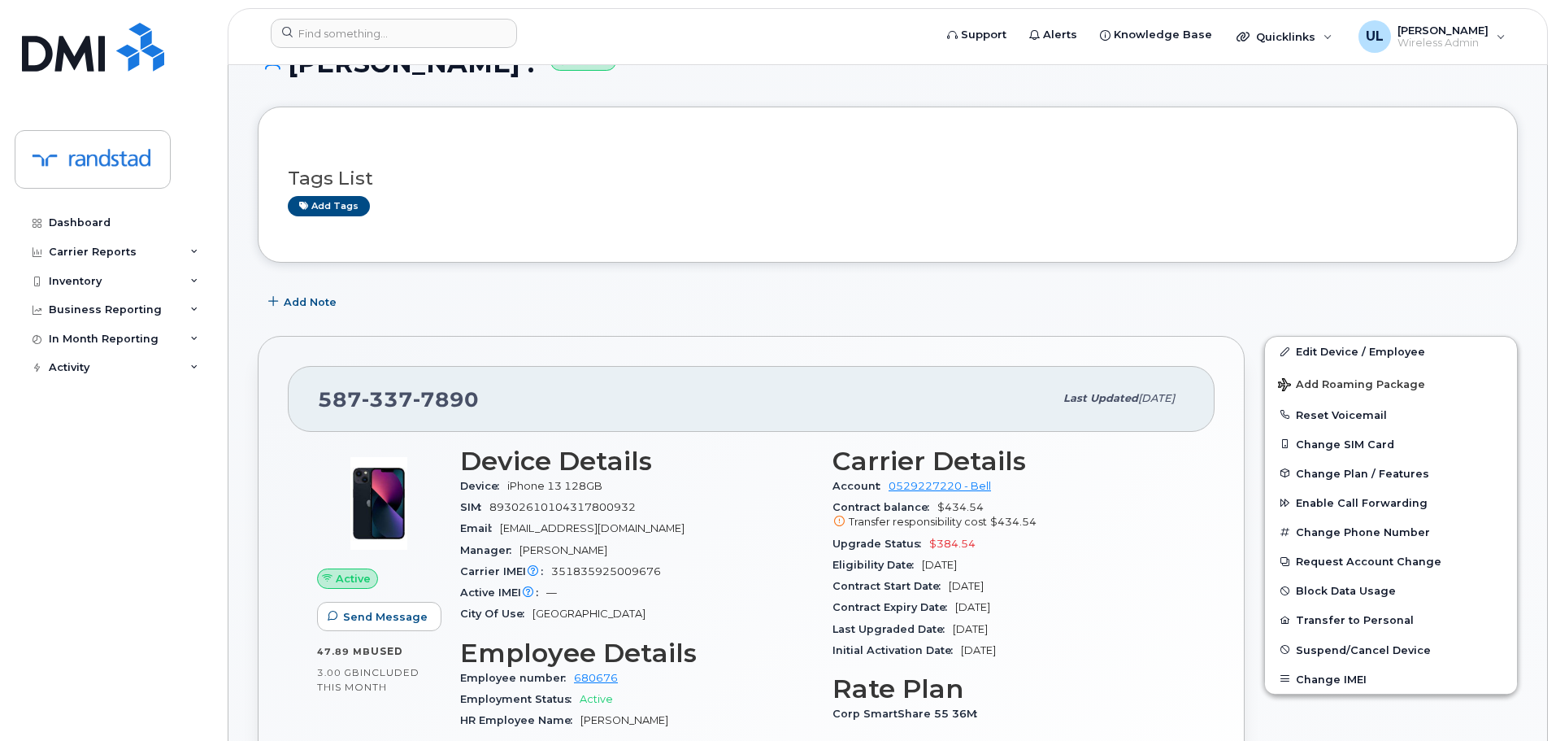
scroll to position [0, 0]
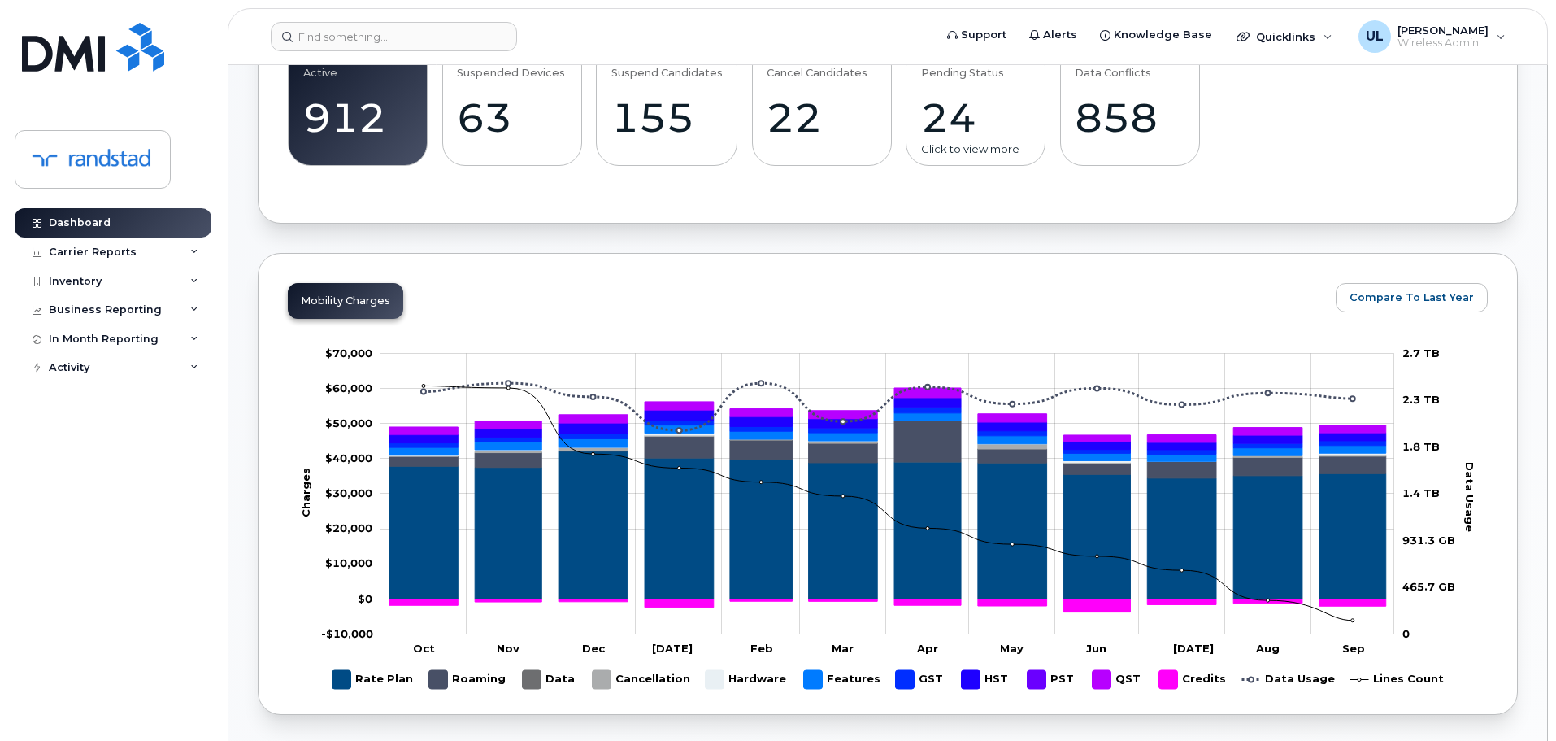
scroll to position [325, 0]
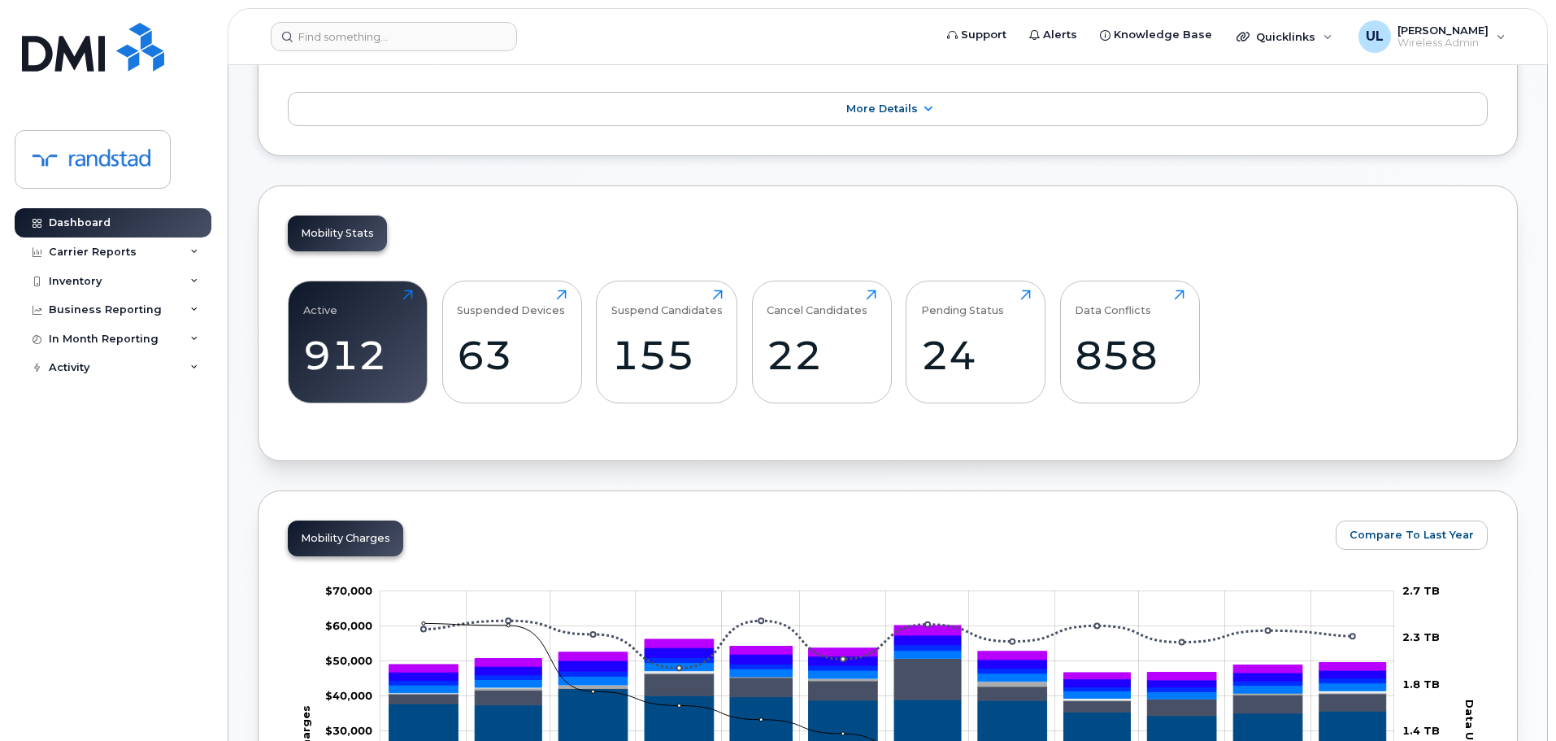
click at [524, 54] on header "Support Alerts Knowledge Base Quicklinks Suspend / Cancel Device Change SIM Car…" at bounding box center [888, 36] width 1320 height 57
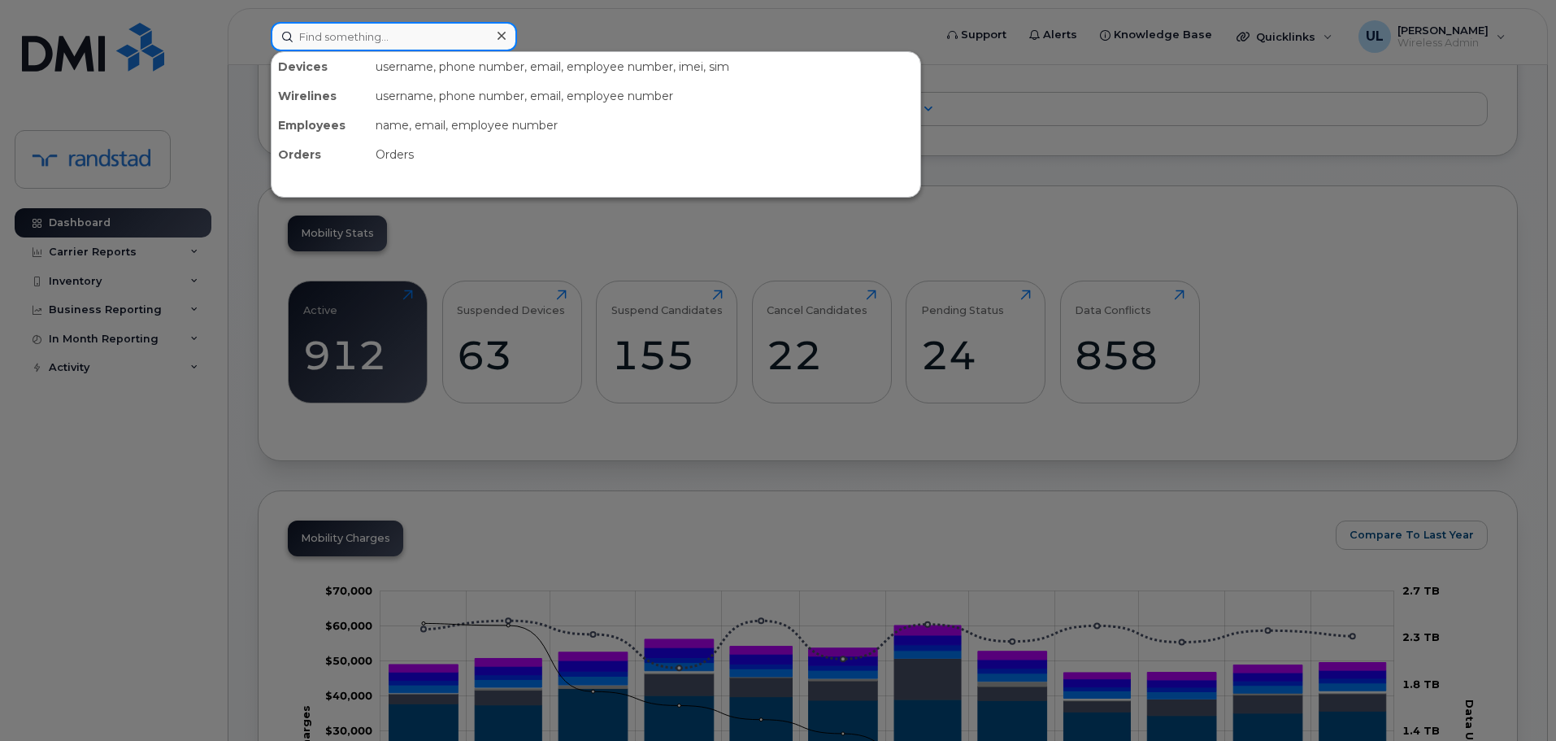
paste input "Hadel"
click at [399, 41] on input at bounding box center [394, 36] width 246 height 29
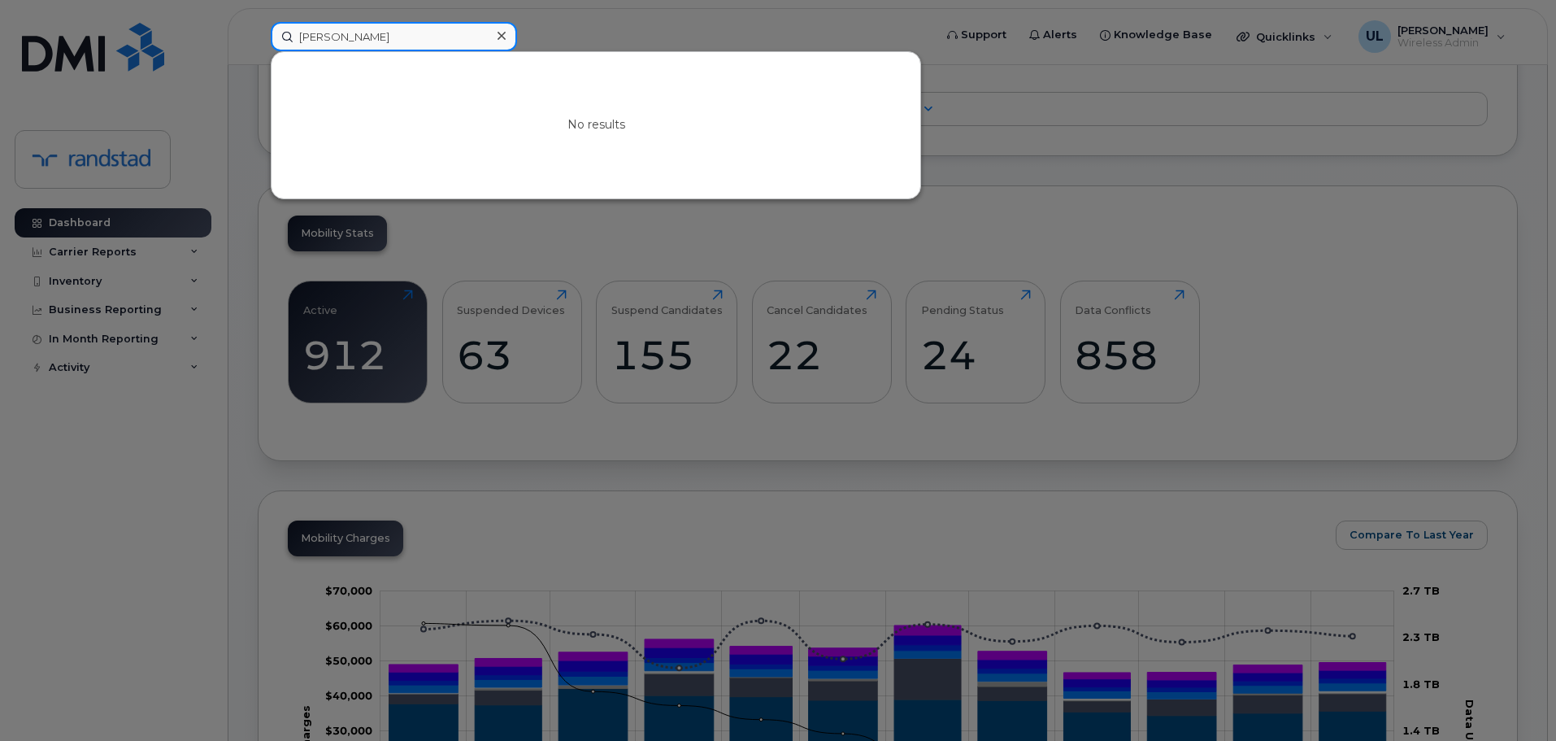
click at [435, 43] on input "Hadel" at bounding box center [394, 36] width 246 height 29
paste input "Meriem"
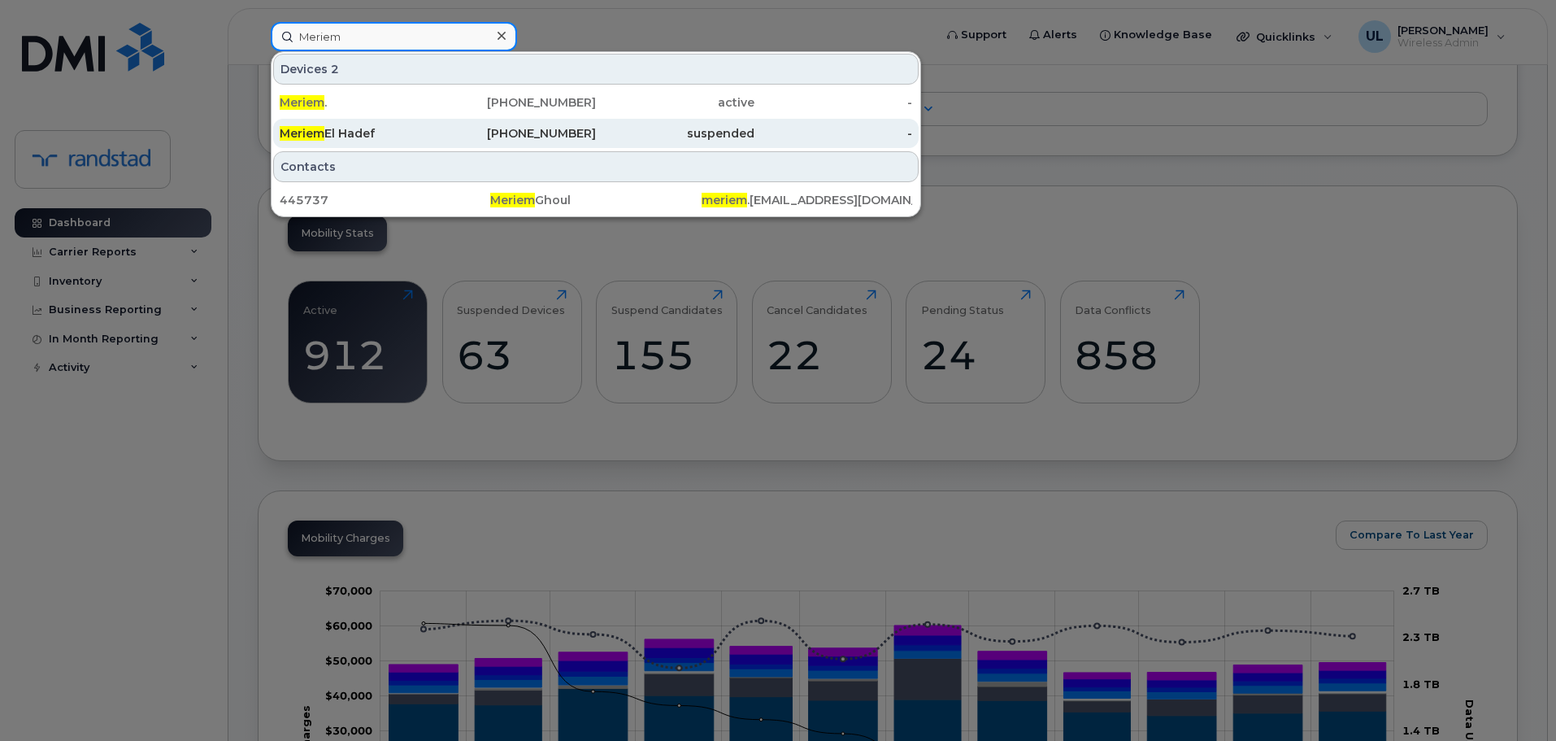
type input "Meriem"
click at [546, 124] on div "437-421-7005" at bounding box center [517, 133] width 159 height 29
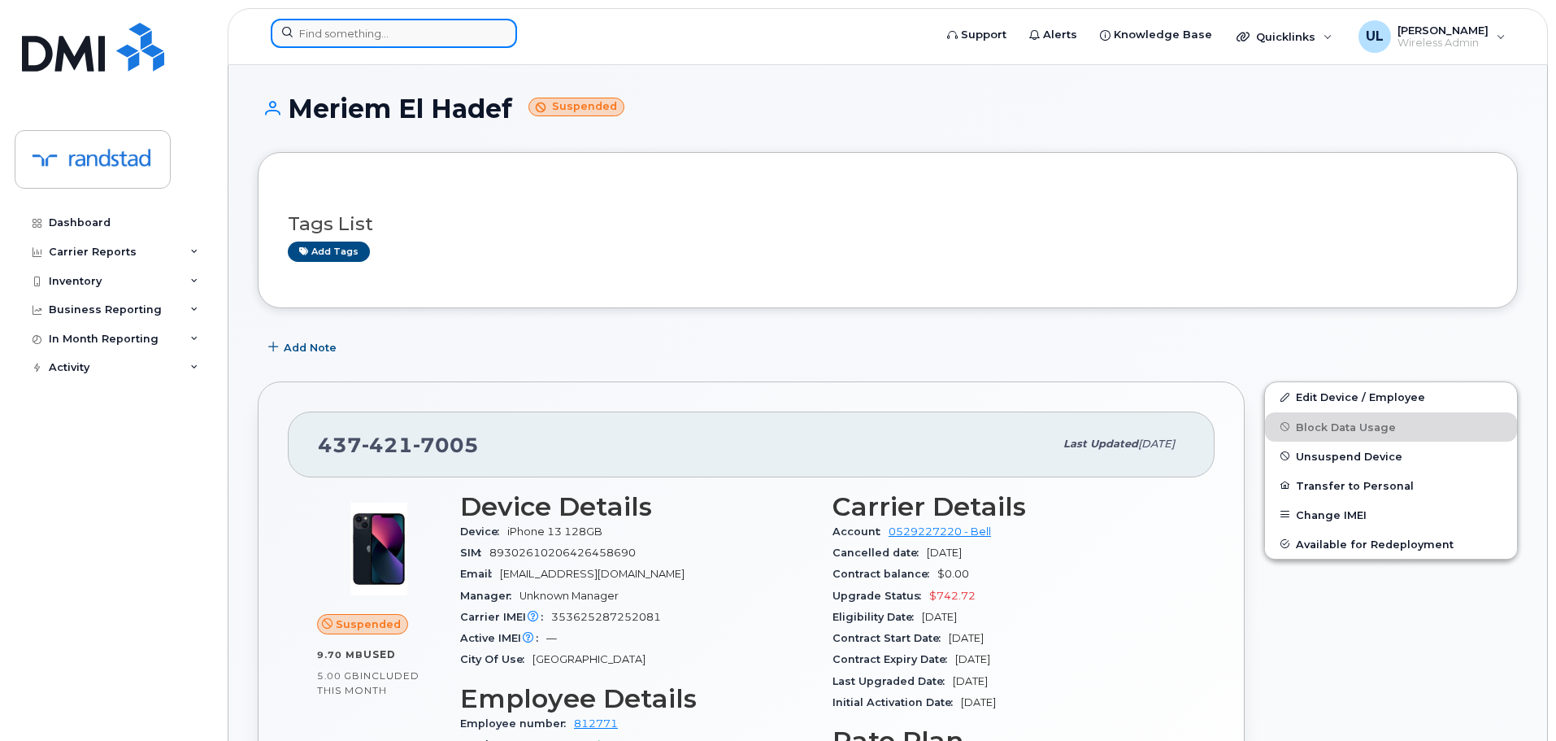
click at [445, 31] on input at bounding box center [394, 33] width 246 height 29
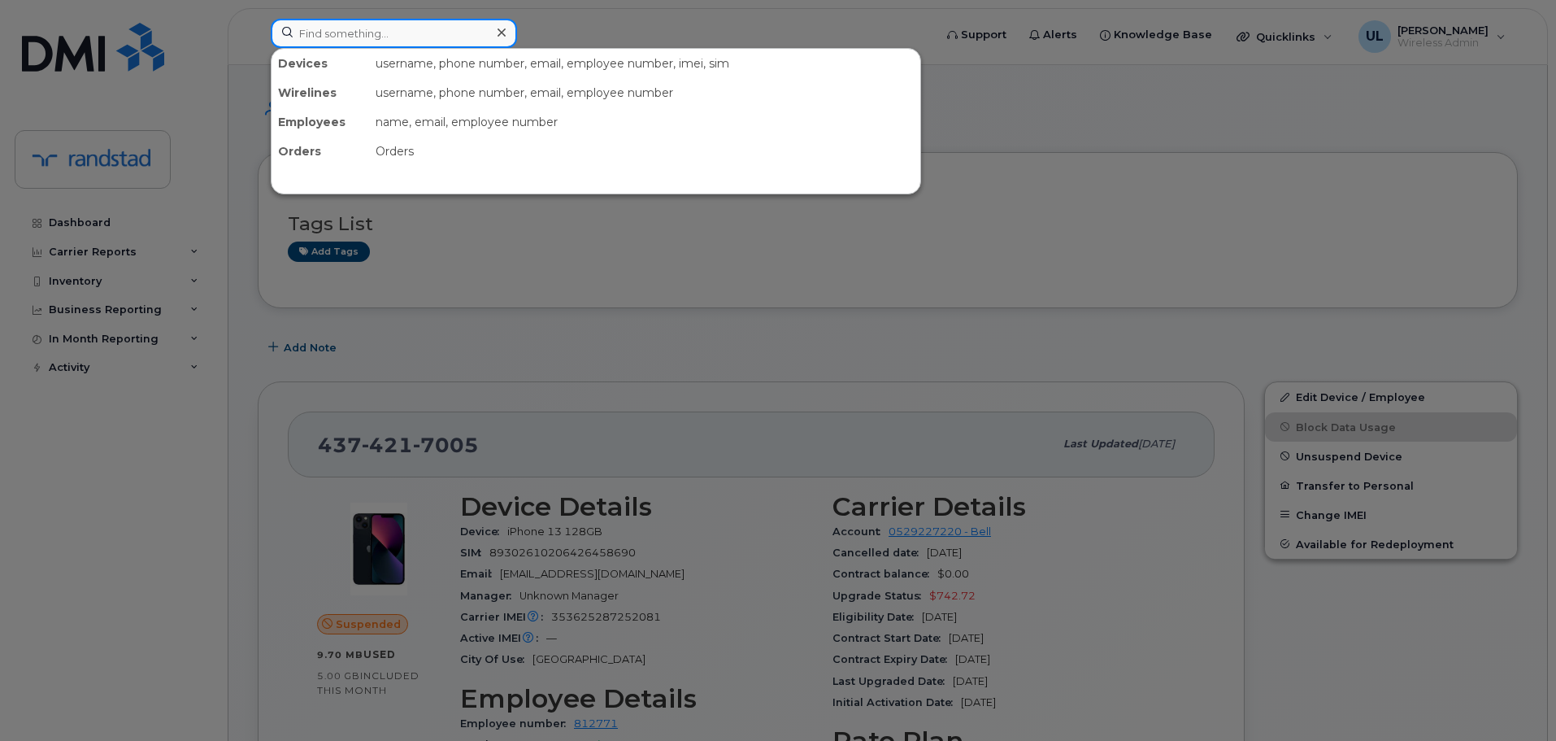
paste input "Meriem"
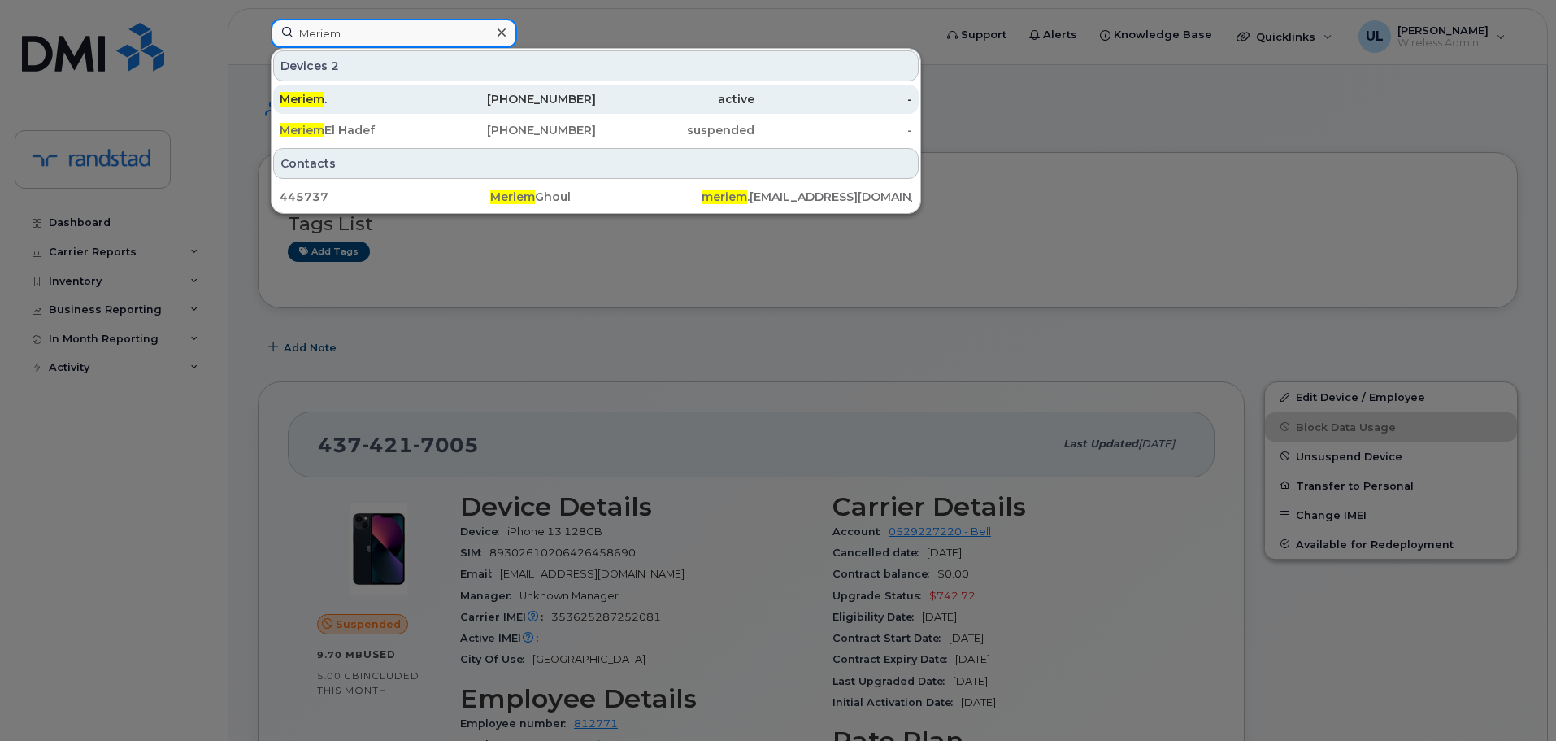
type input "Meriem"
click at [433, 94] on div "Meriem ." at bounding box center [359, 99] width 159 height 16
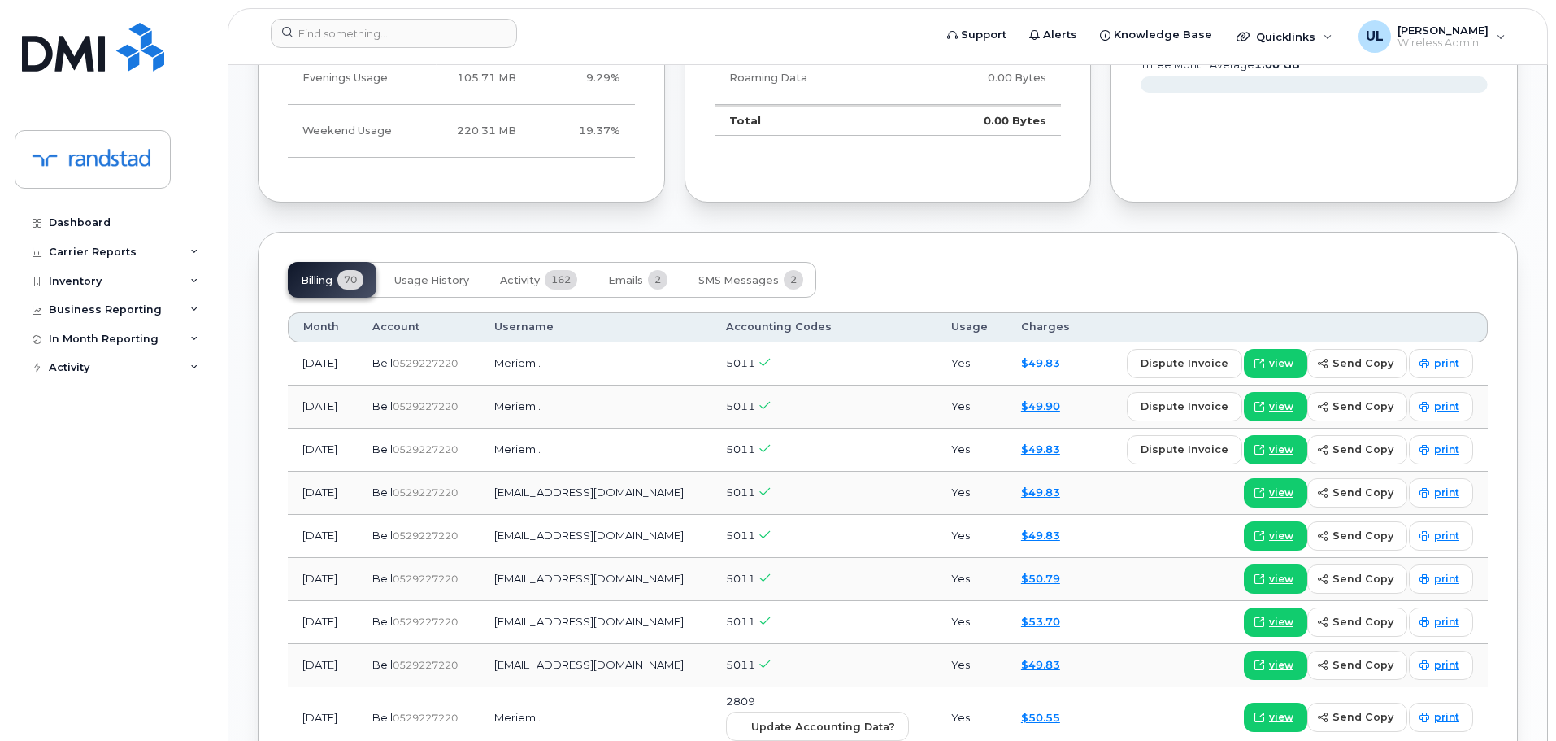
scroll to position [1301, 0]
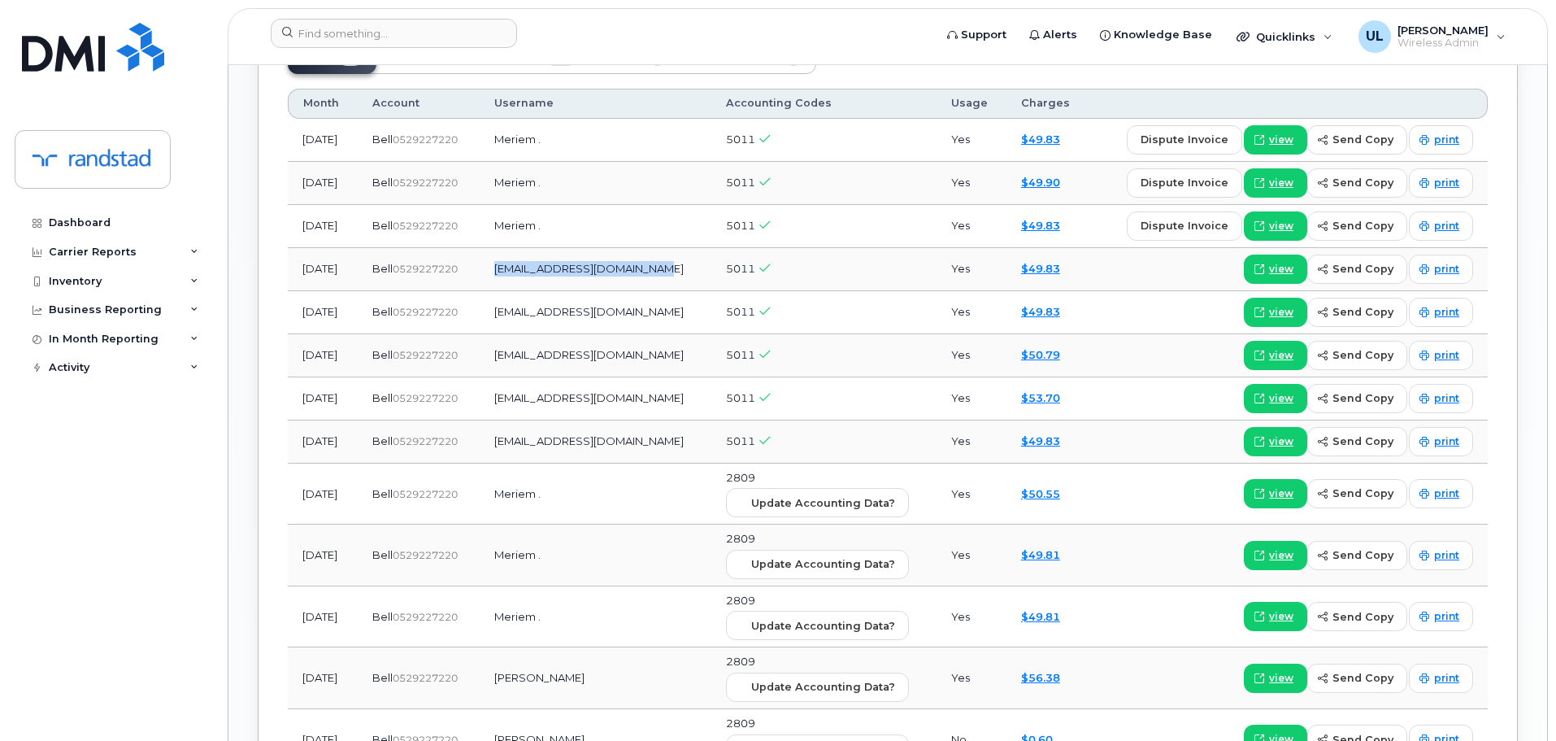
drag, startPoint x: 526, startPoint y: 269, endPoint x: 688, endPoint y: 269, distance: 161.8
click at [688, 269] on td "[EMAIL_ADDRESS][DOMAIN_NAME]" at bounding box center [596, 269] width 232 height 43
click at [706, 272] on td "[EMAIL_ADDRESS][DOMAIN_NAME]" at bounding box center [596, 269] width 232 height 43
drag, startPoint x: 706, startPoint y: 272, endPoint x: 524, endPoint y: 278, distance: 182.2
click at [524, 278] on td "[EMAIL_ADDRESS][DOMAIN_NAME]" at bounding box center [596, 269] width 232 height 43
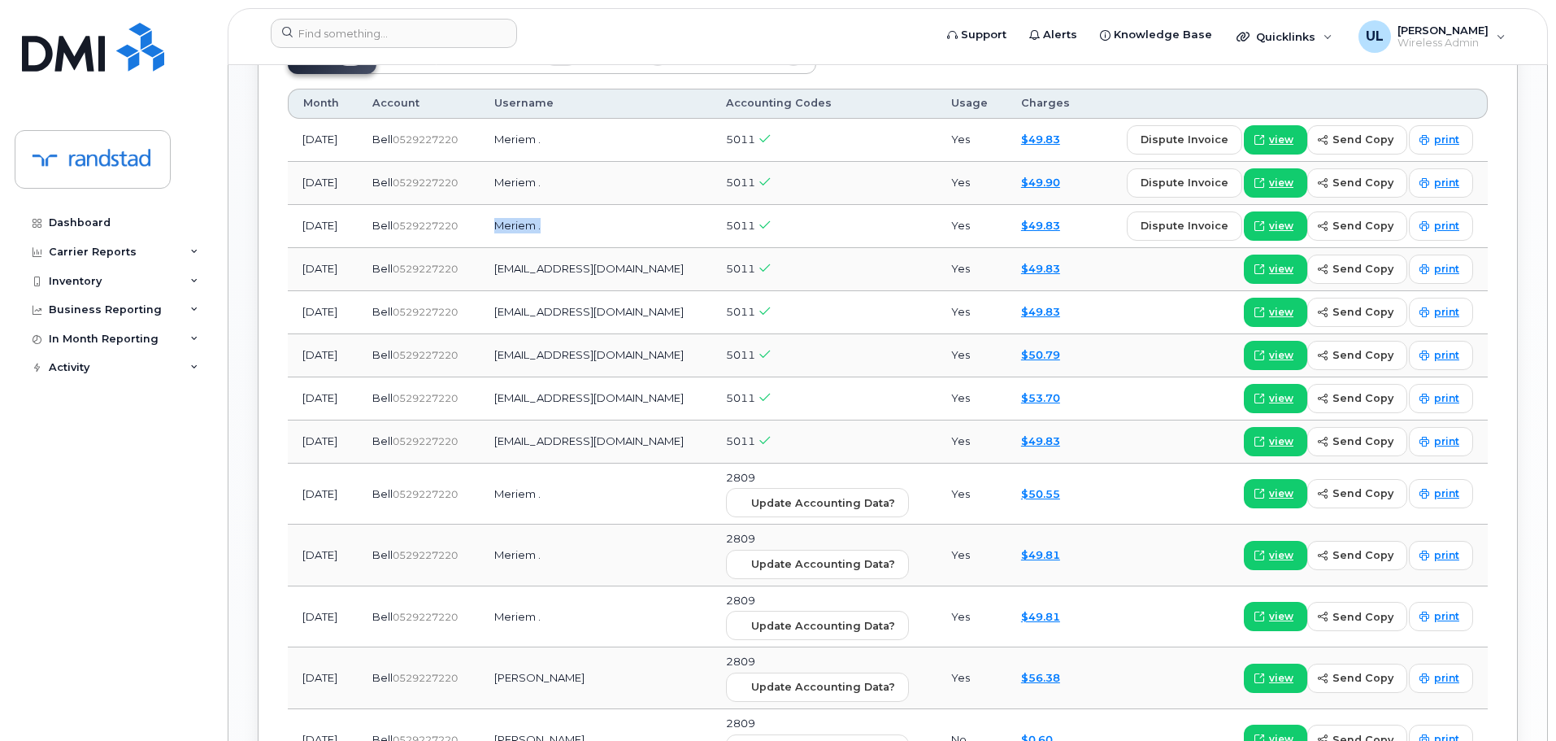
drag, startPoint x: 521, startPoint y: 230, endPoint x: 638, endPoint y: 224, distance: 117.3
click at [638, 224] on td "Meriem ." at bounding box center [596, 226] width 232 height 43
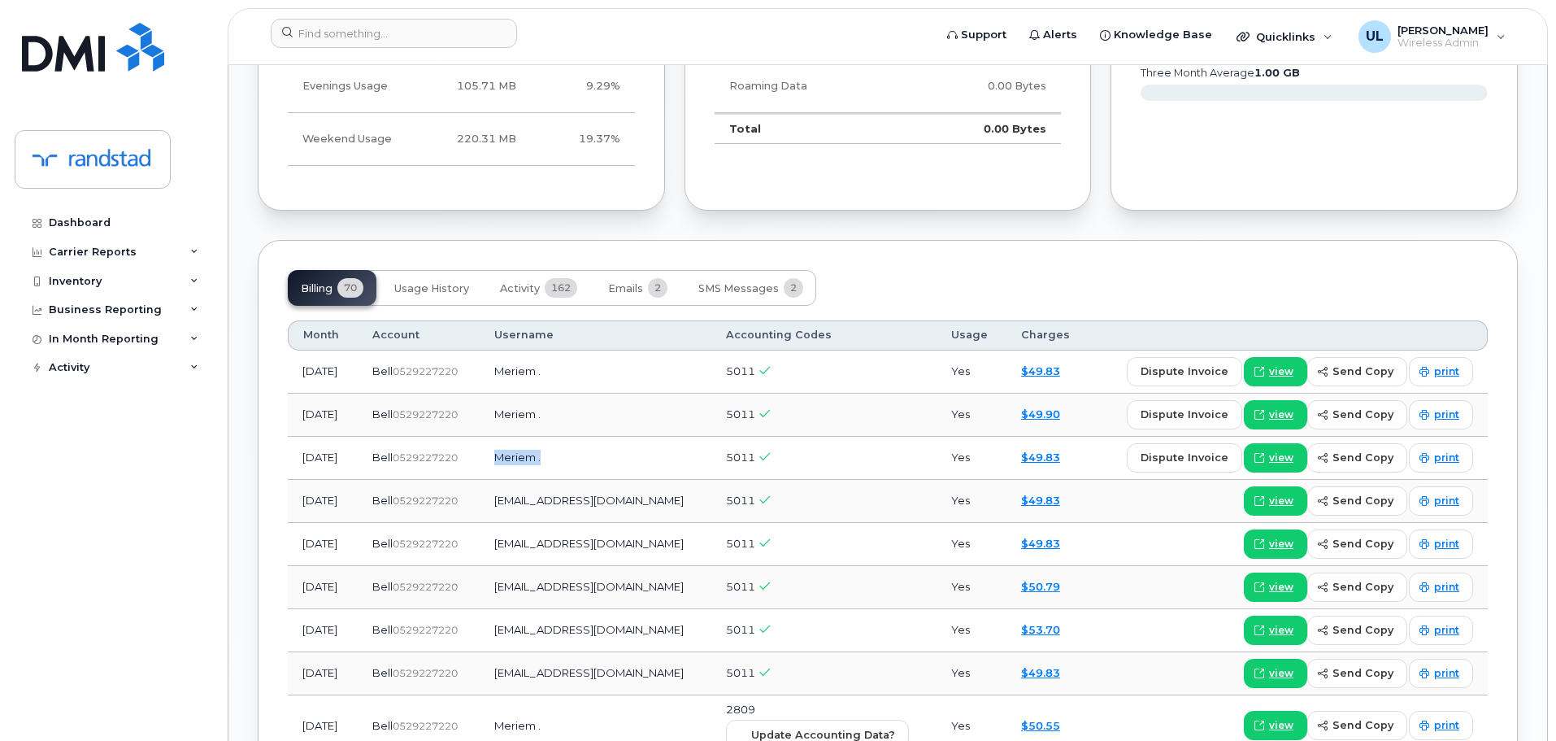
scroll to position [1057, 0]
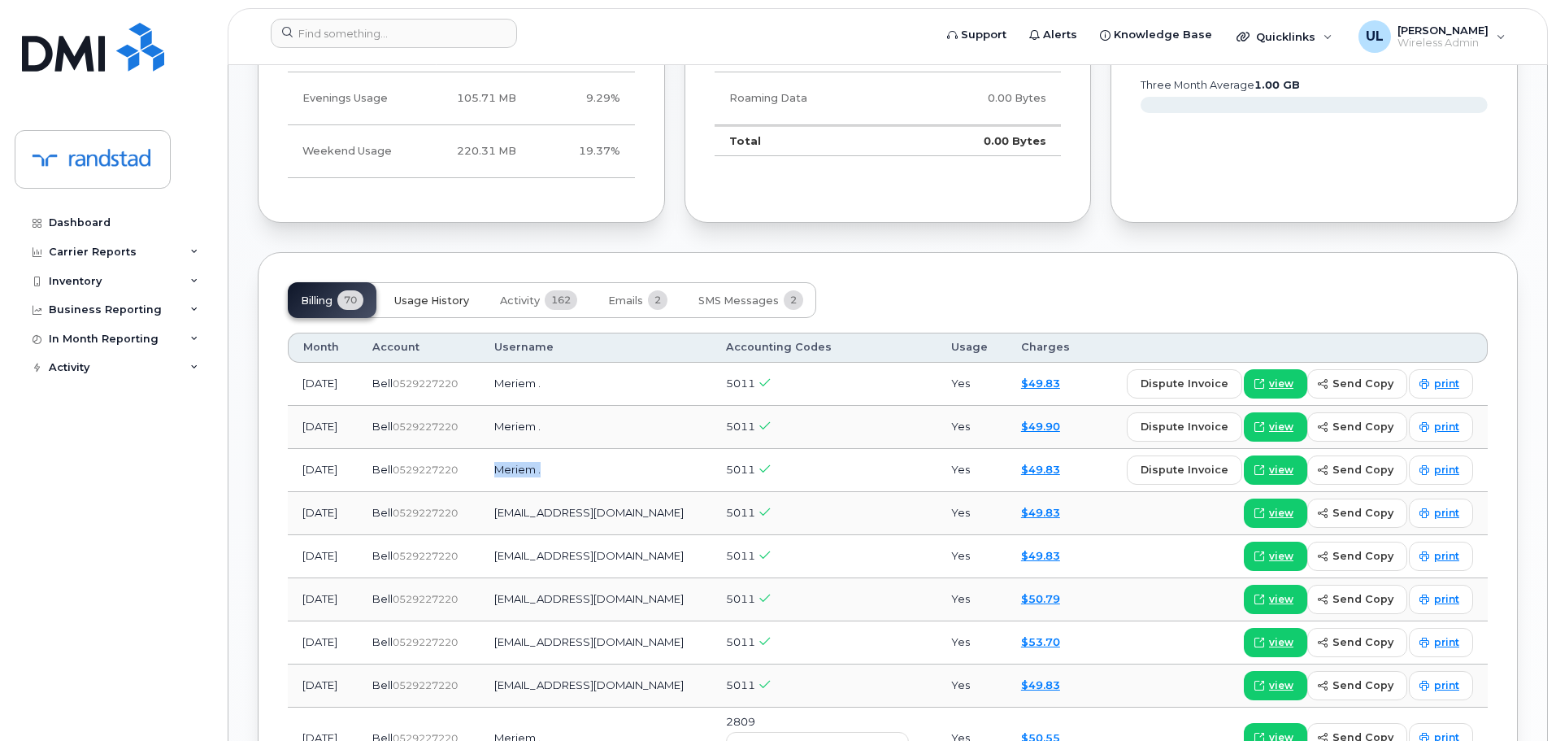
click at [402, 303] on span "Usage History" at bounding box center [431, 300] width 75 height 13
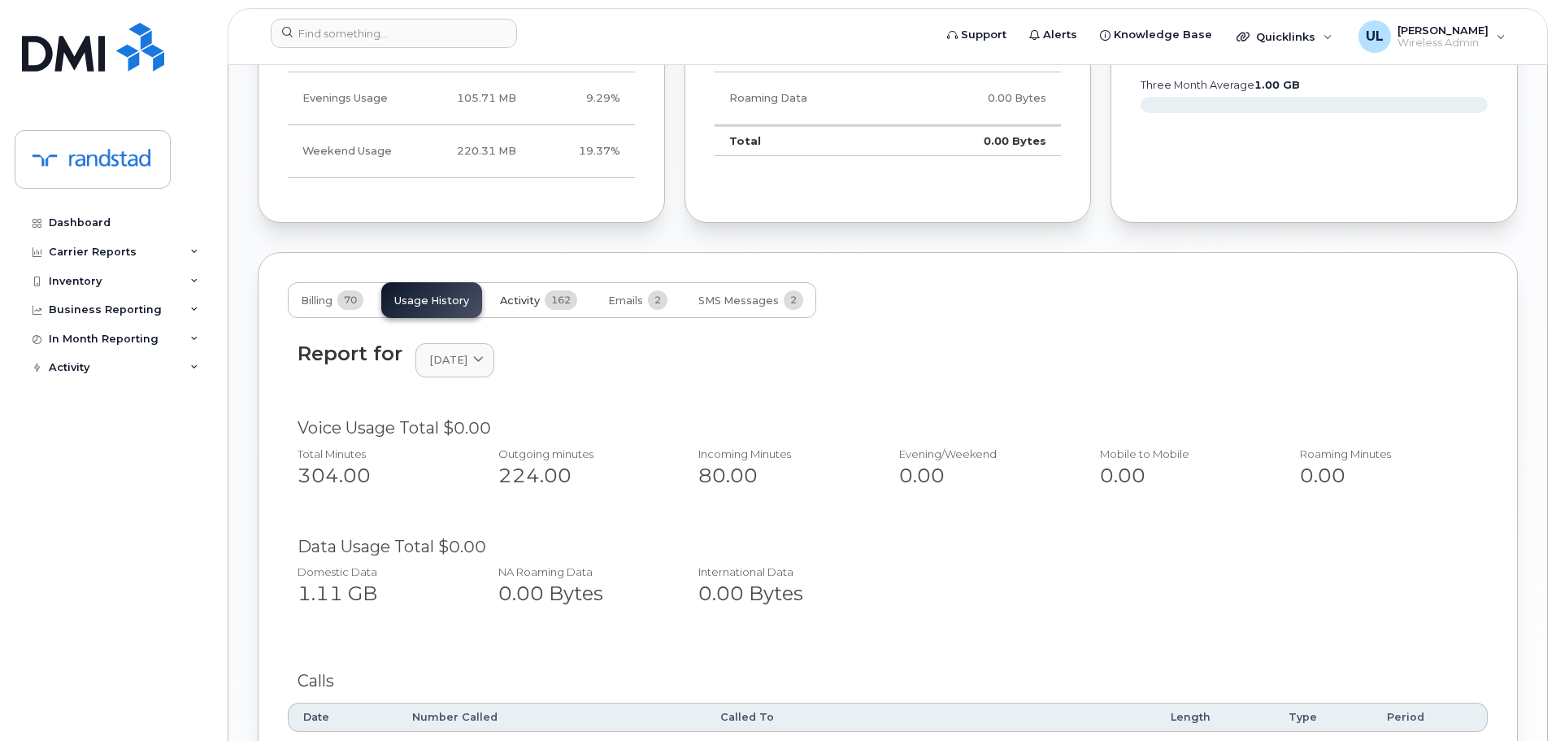
click at [544, 311] on button "Activity 162" at bounding box center [538, 300] width 103 height 36
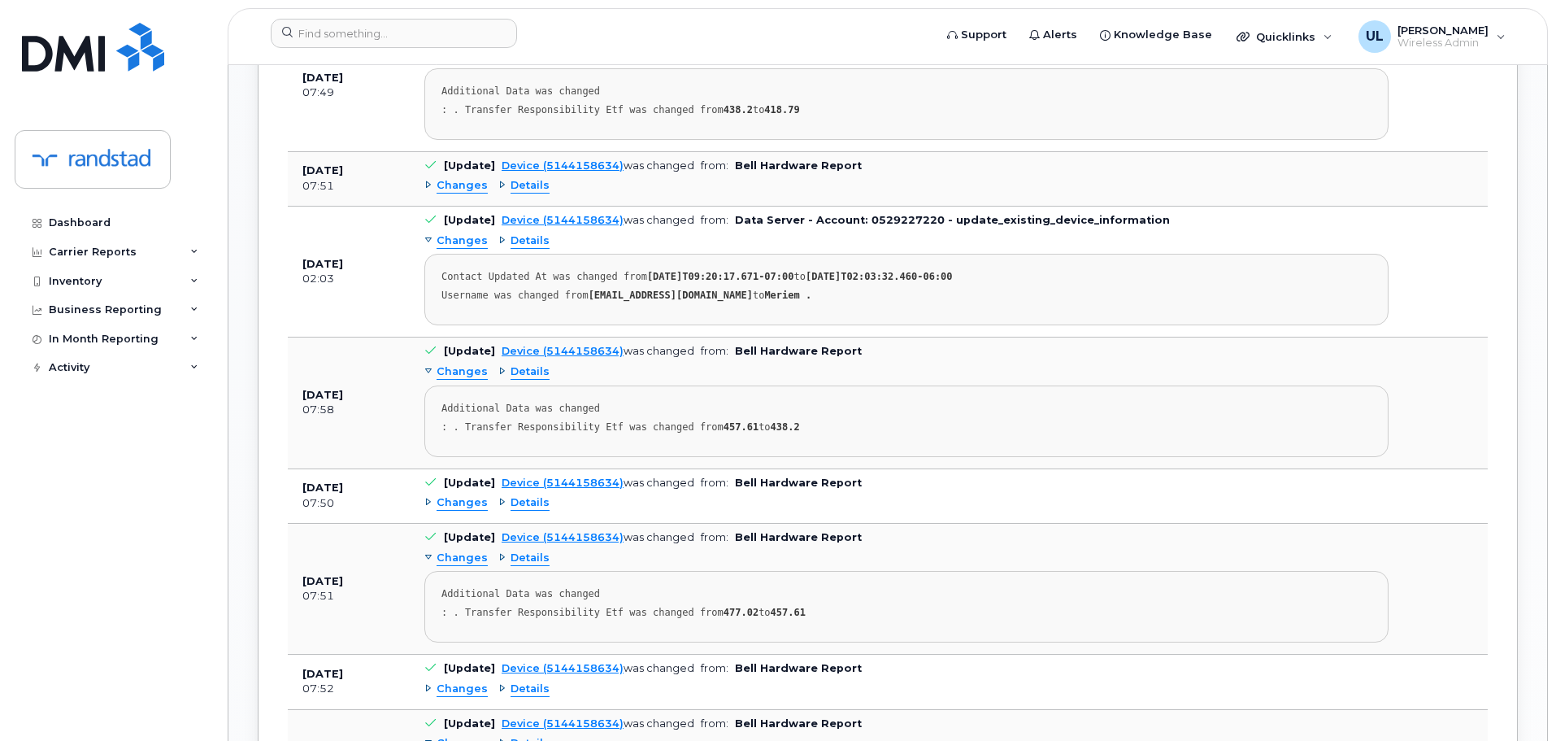
scroll to position [1626, 0]
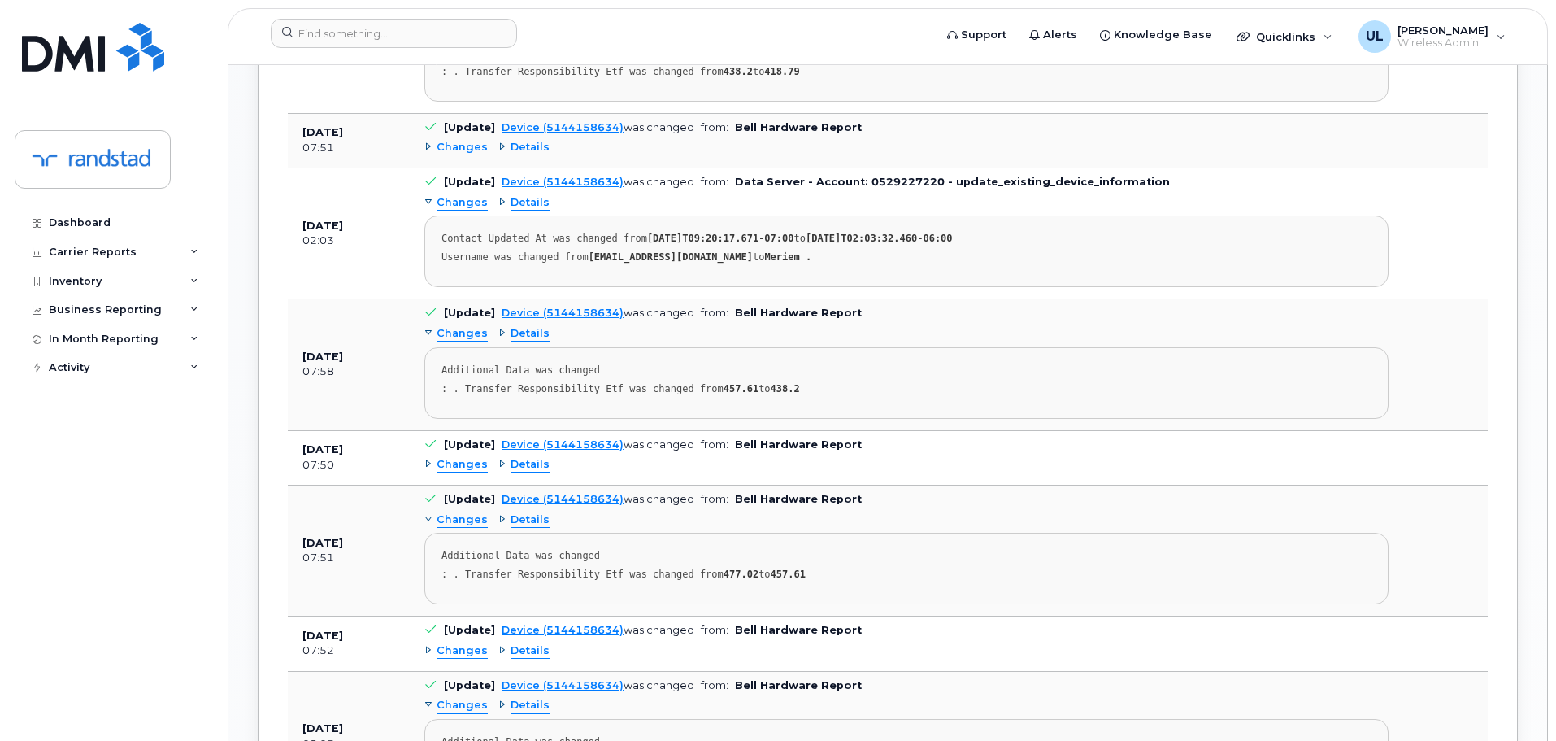
click at [643, 262] on strong "morgane.gonsaud@randstad.ca" at bounding box center [671, 256] width 164 height 11
copy strong "gonsaud"
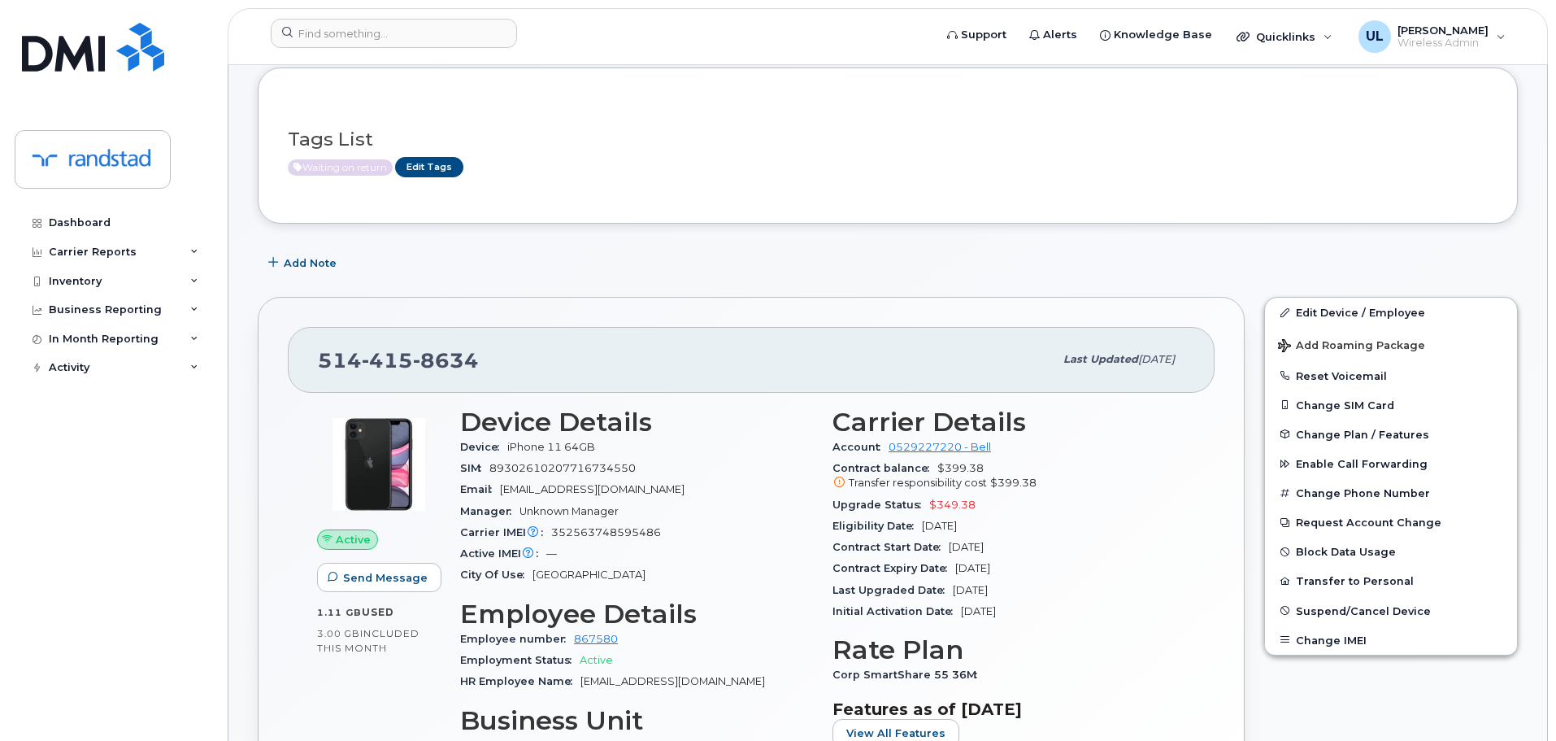
scroll to position [0, 0]
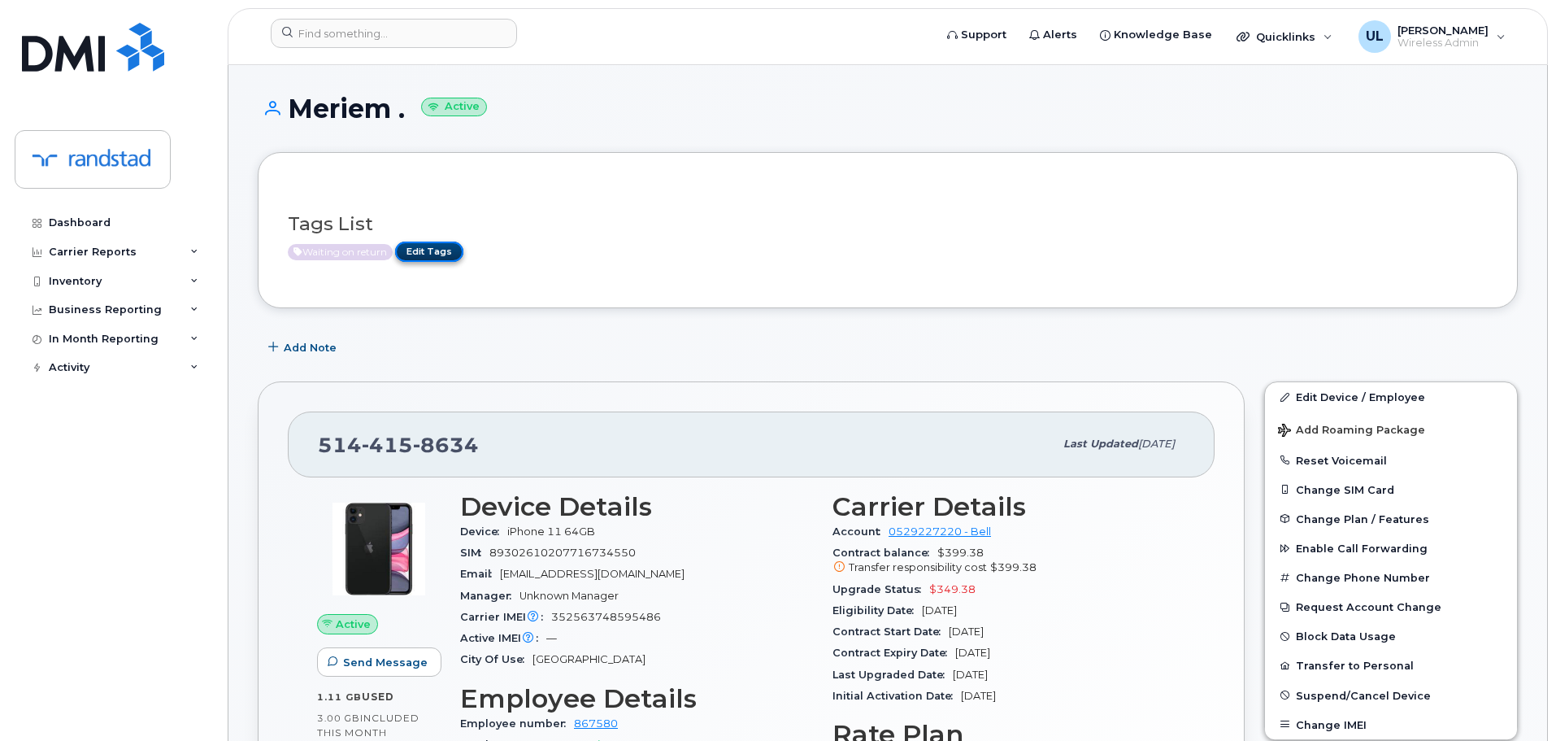
click at [446, 249] on link "Edit Tags" at bounding box center [429, 251] width 68 height 20
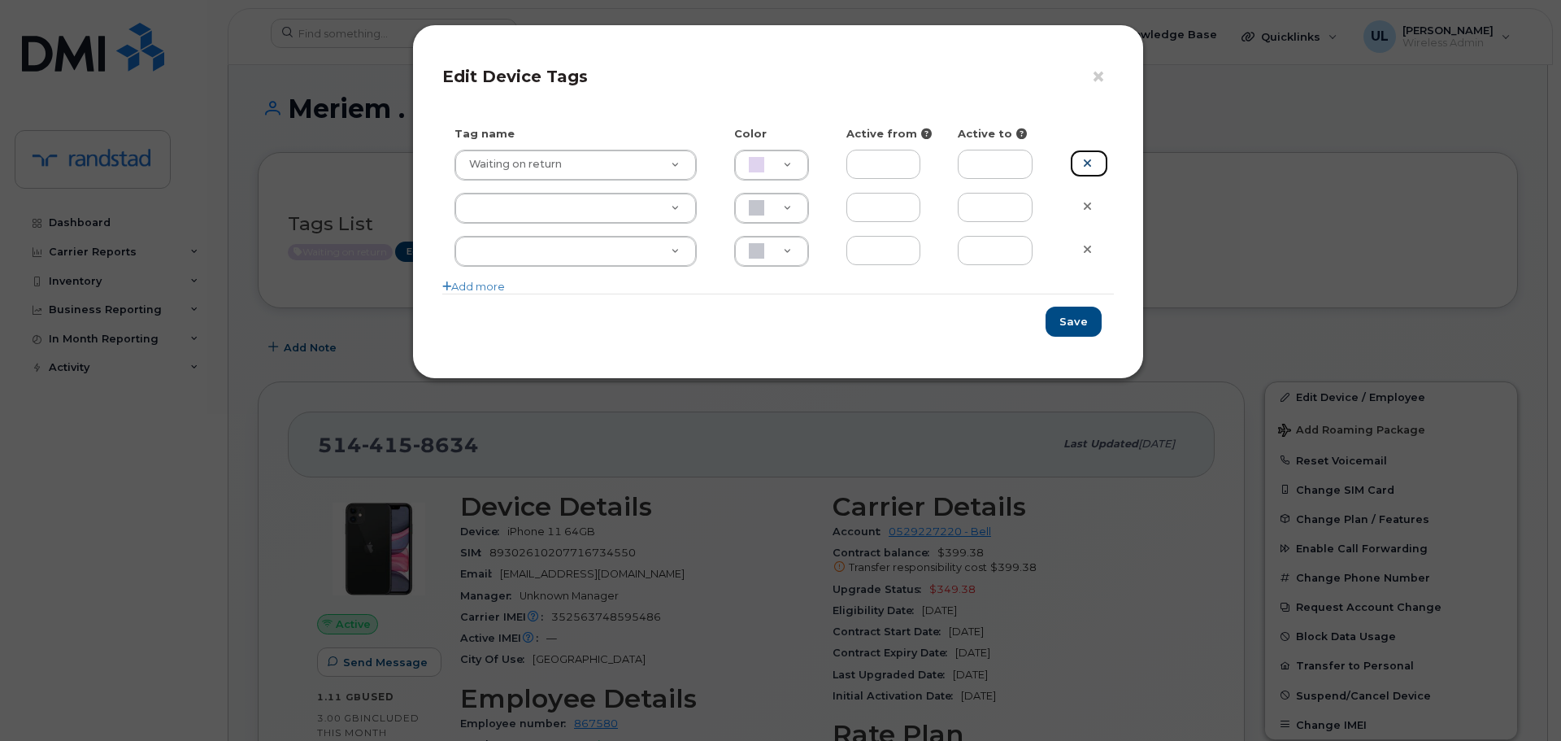
click at [1091, 157] on icon at bounding box center [1087, 163] width 9 height 12
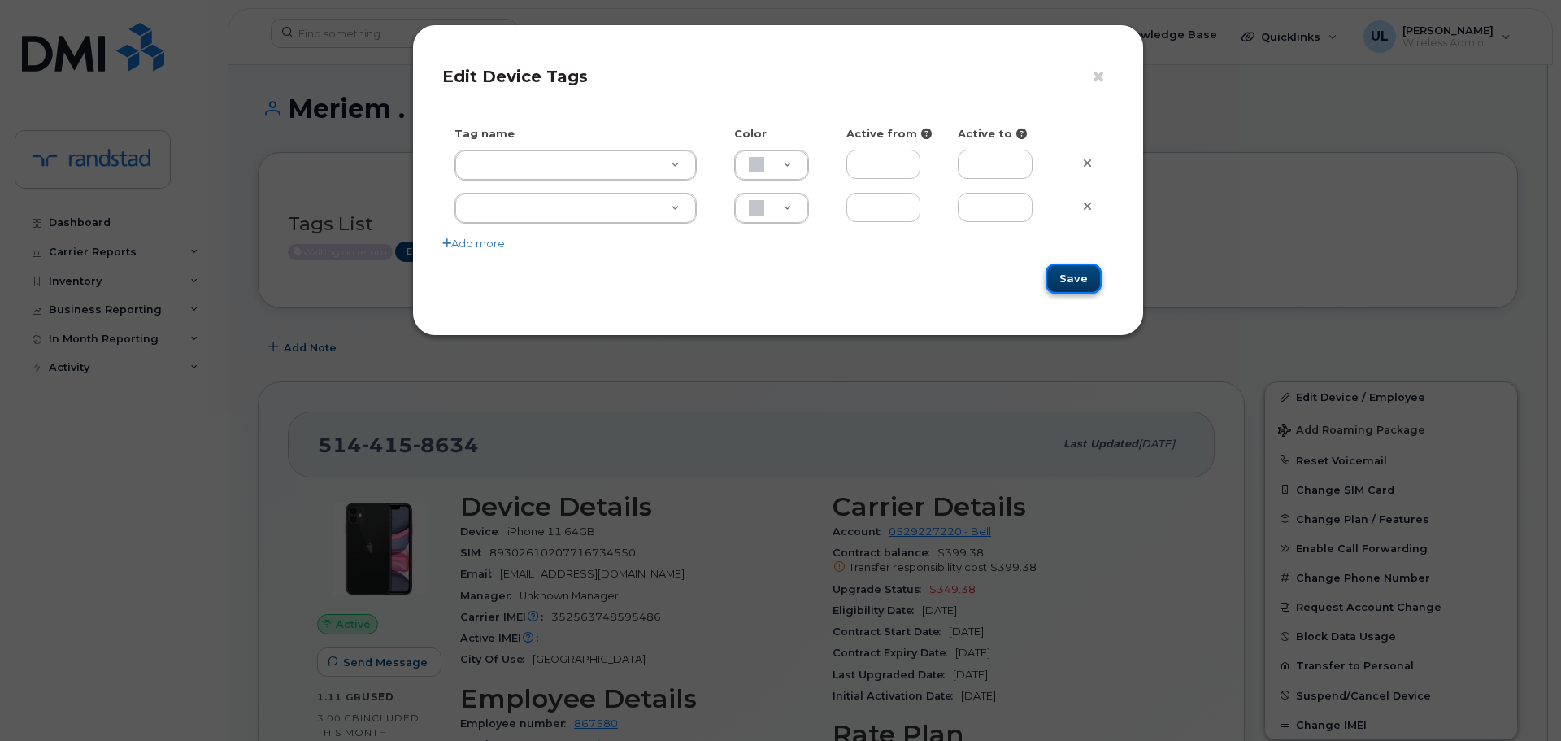
click at [1092, 278] on button "Save" at bounding box center [1074, 278] width 56 height 30
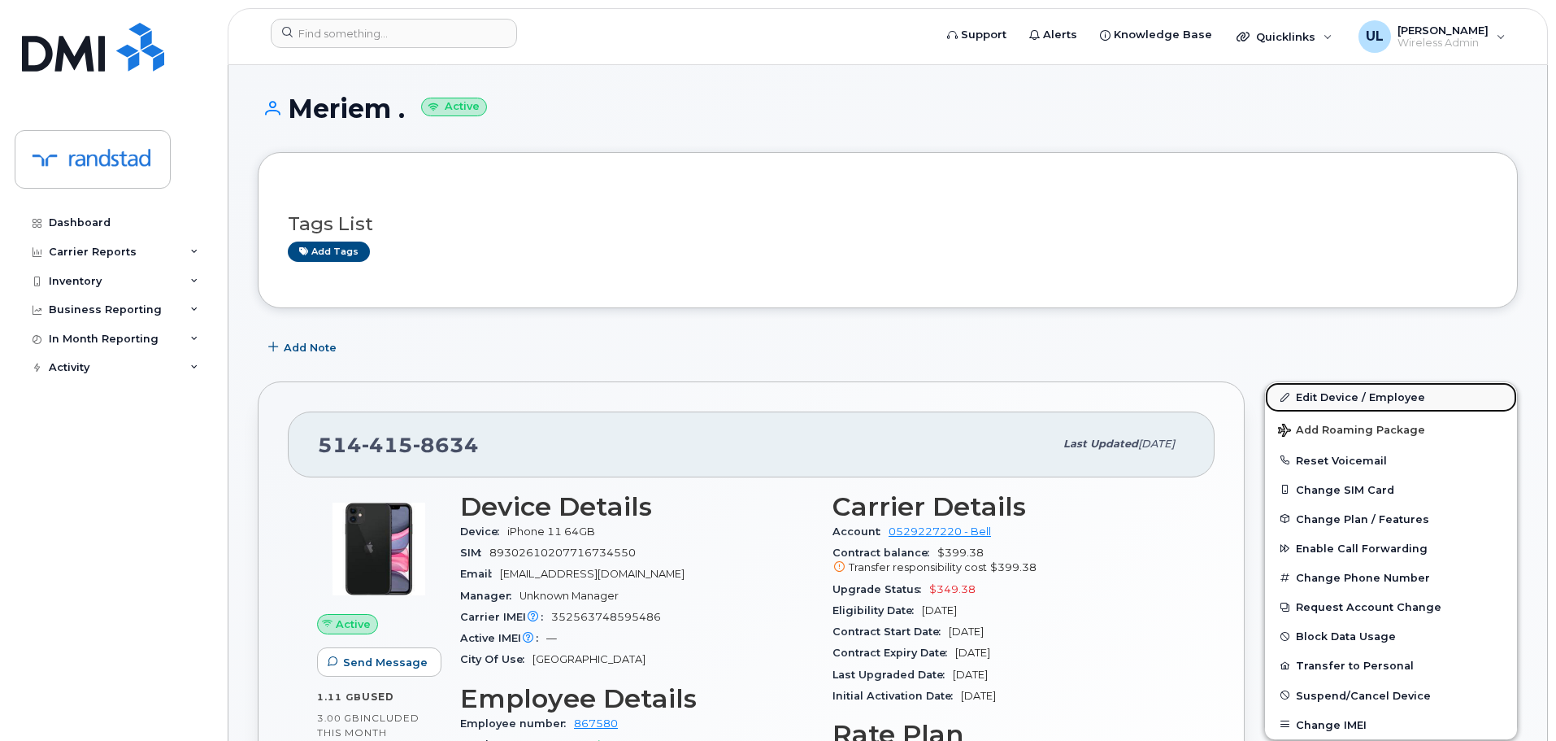
click at [1332, 390] on link "Edit Device / Employee" at bounding box center [1391, 396] width 252 height 29
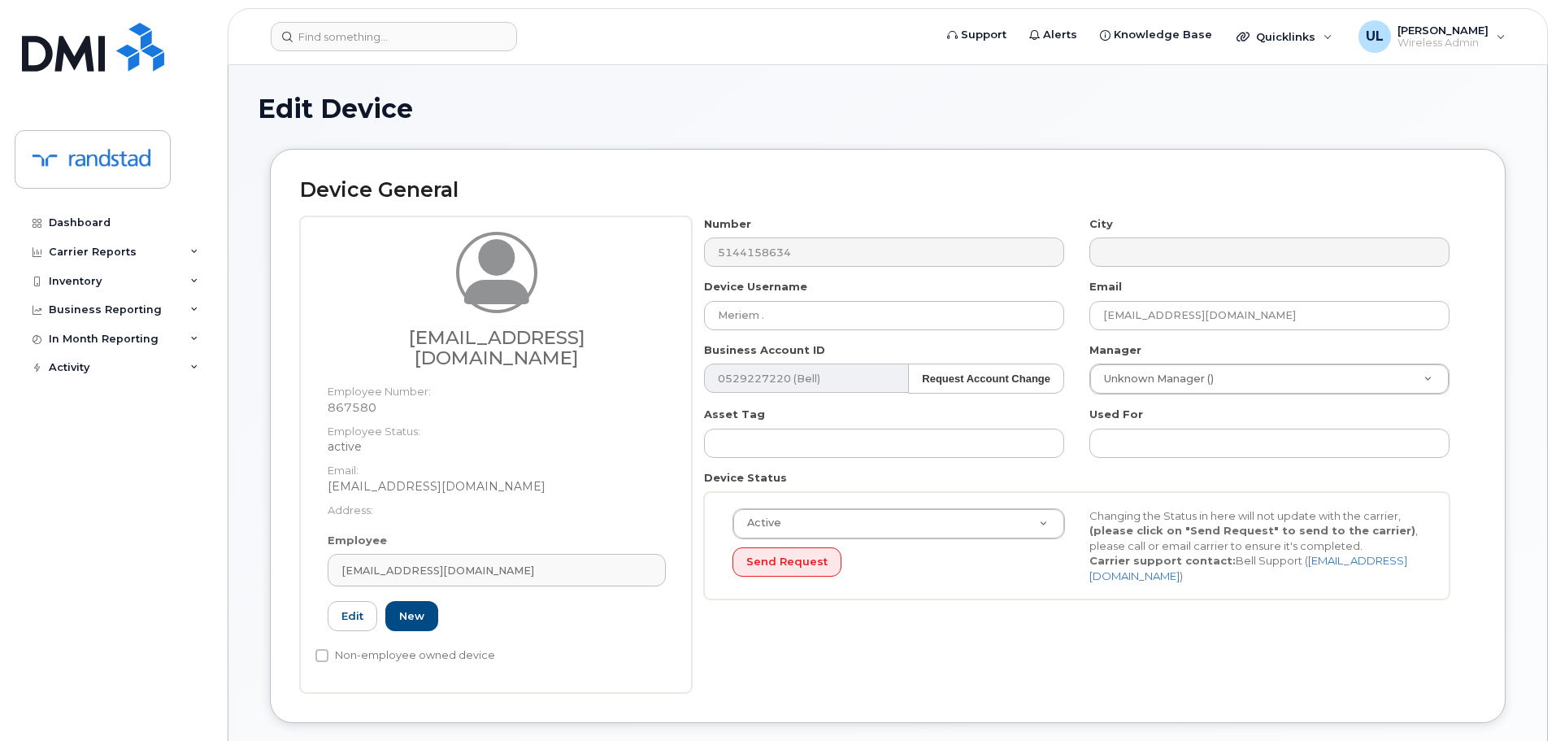
scroll to position [244, 0]
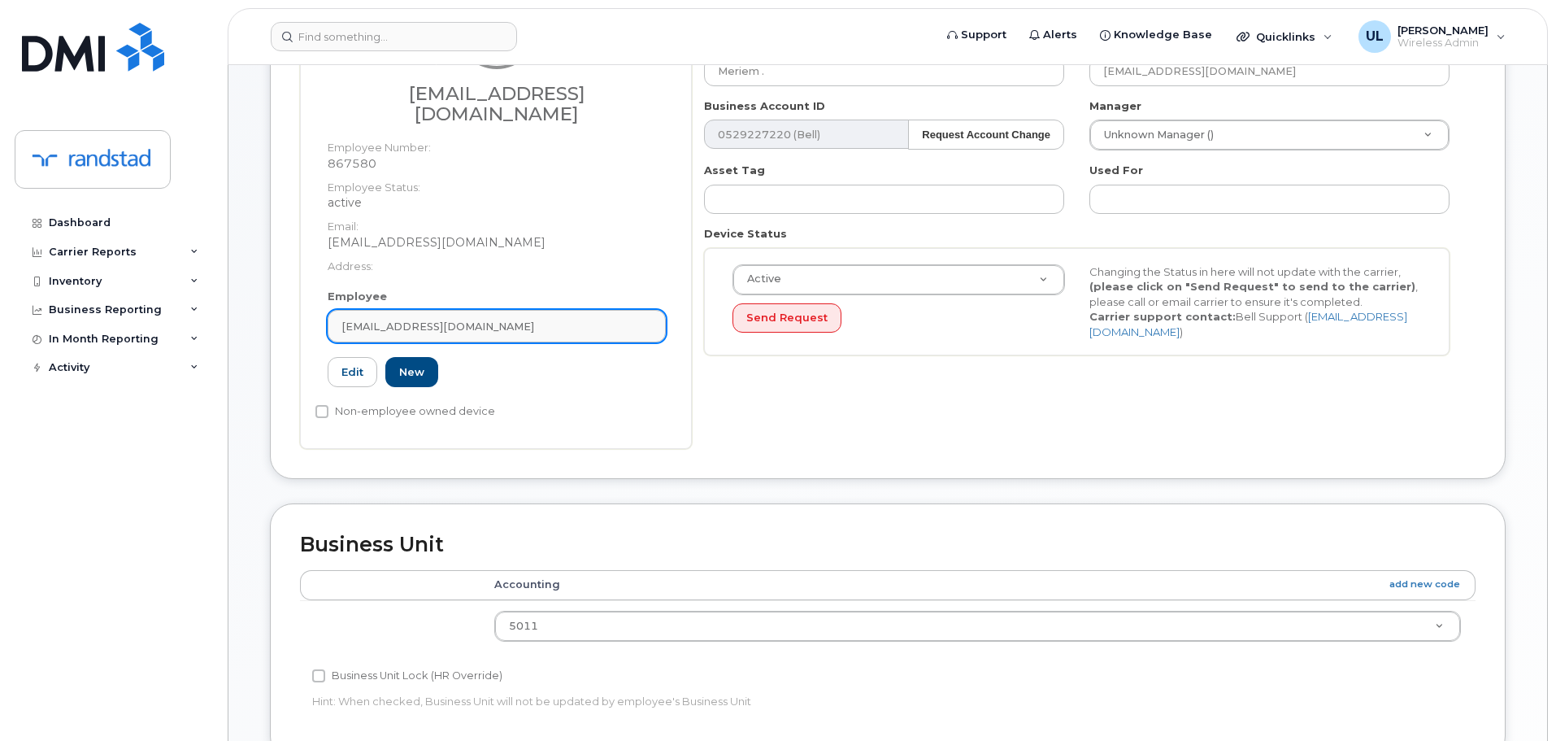
click at [637, 319] on div "[EMAIL_ADDRESS][DOMAIN_NAME]" at bounding box center [496, 326] width 311 height 15
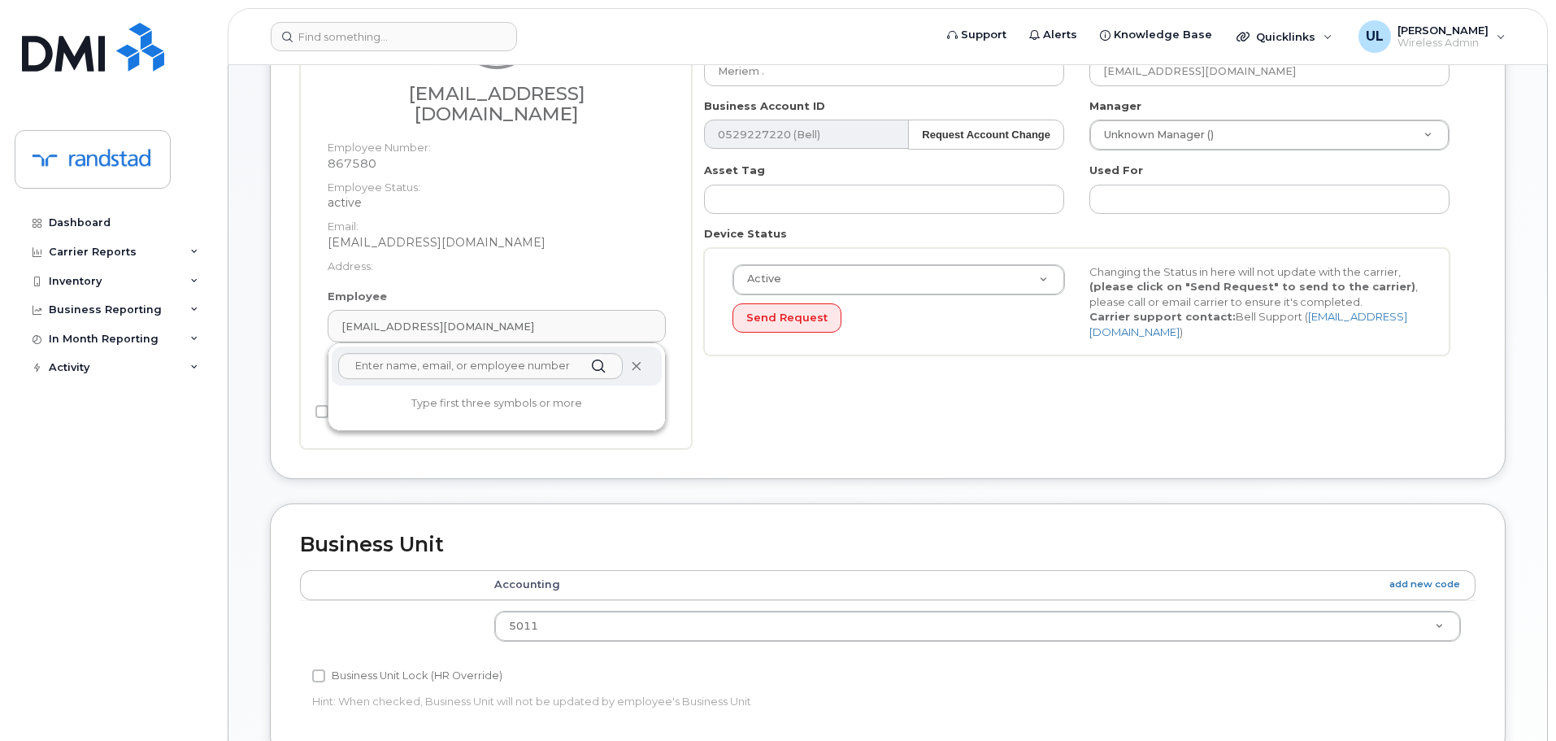
click at [640, 361] on icon at bounding box center [636, 366] width 11 height 11
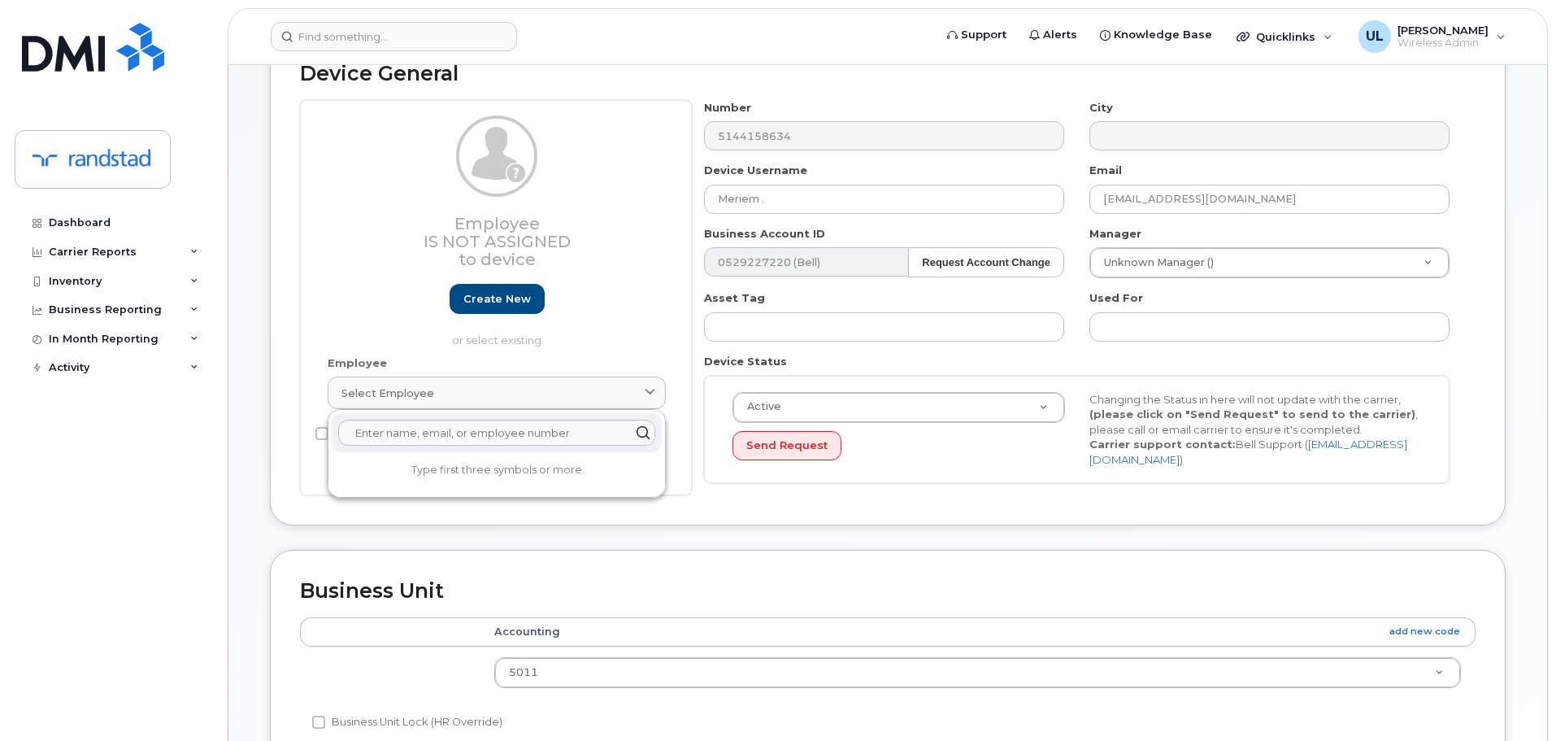
scroll to position [0, 0]
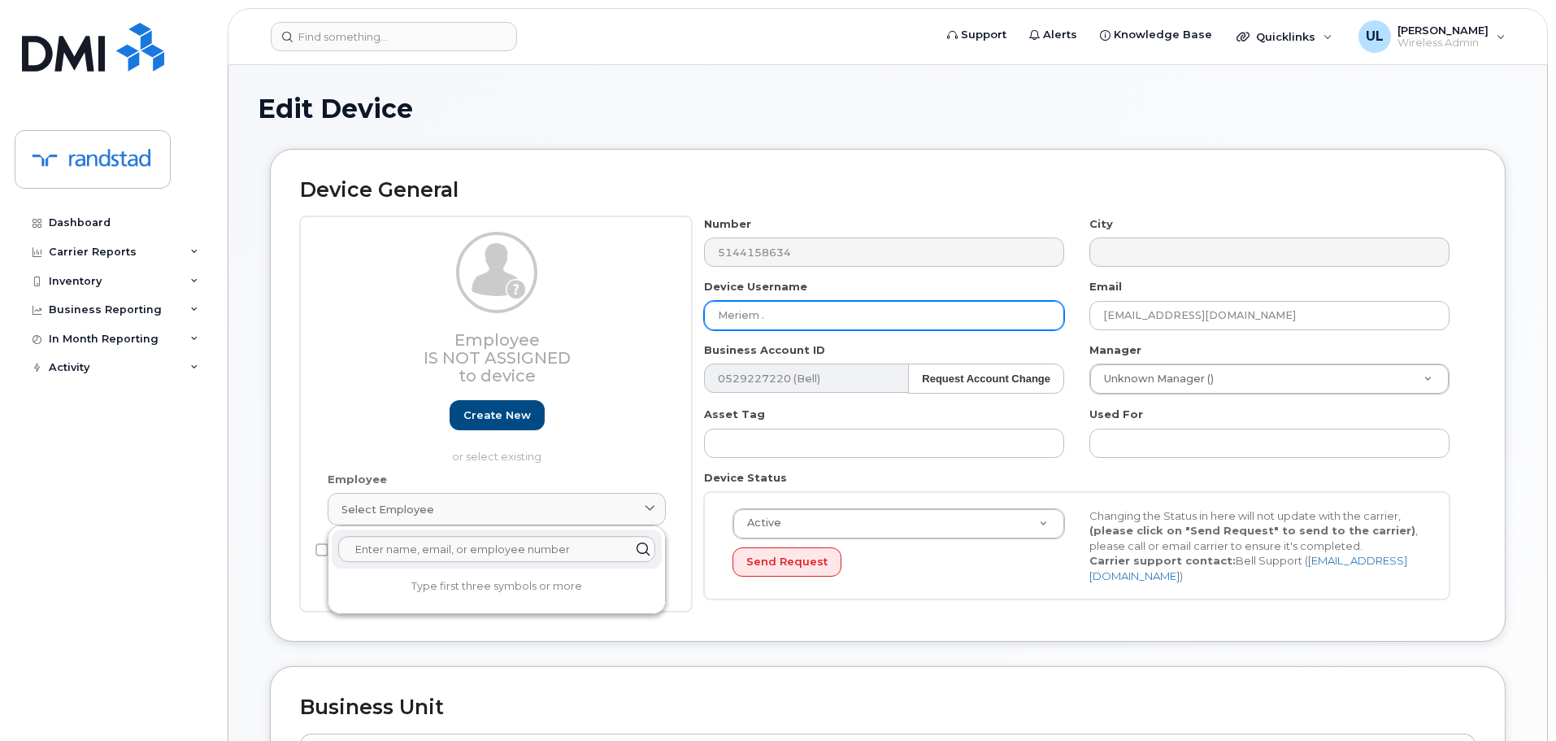
click at [889, 311] on input "Meriem ." at bounding box center [884, 315] width 360 height 29
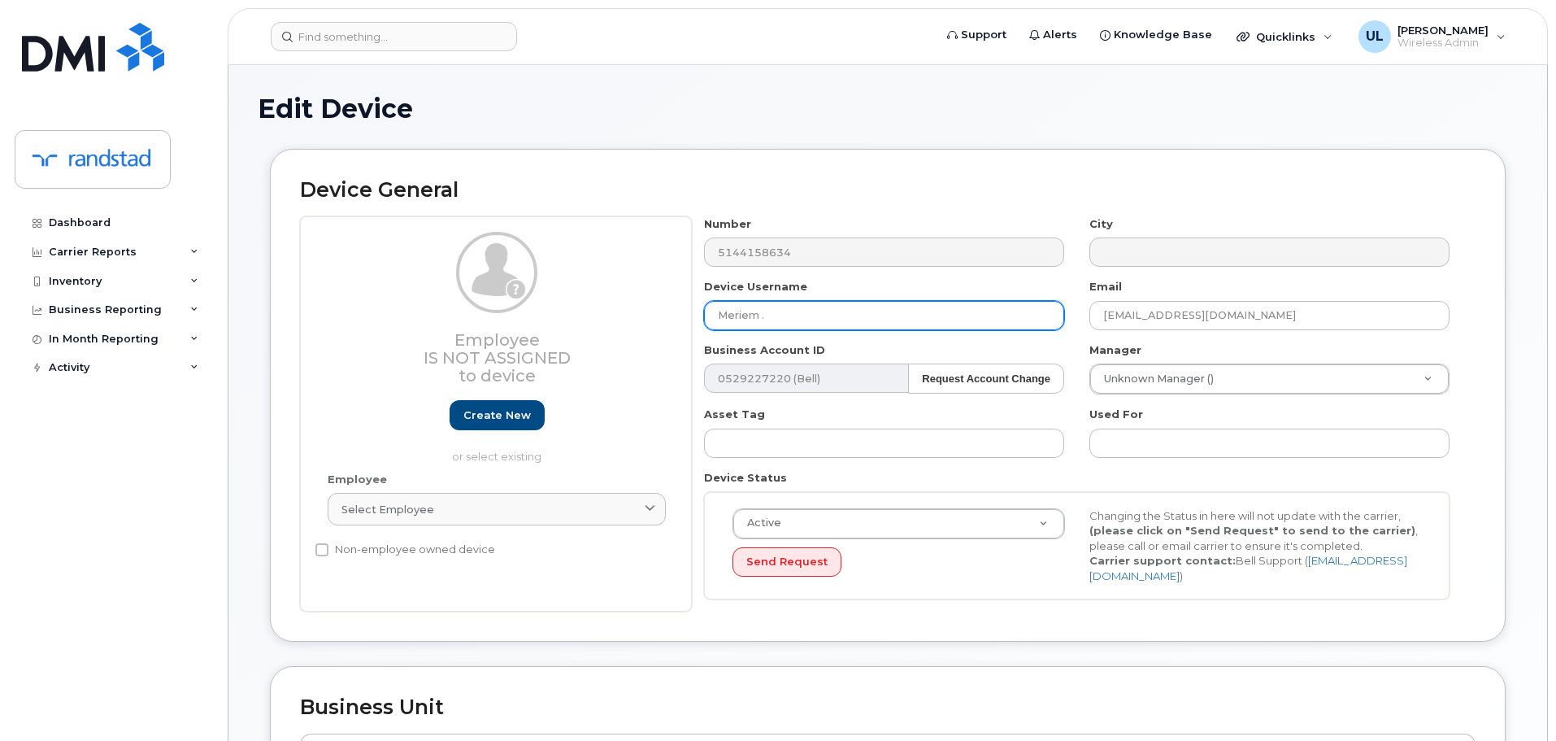
click at [985, 313] on input "Meriem ." at bounding box center [884, 315] width 360 height 29
paste input "organe Gonsaud"
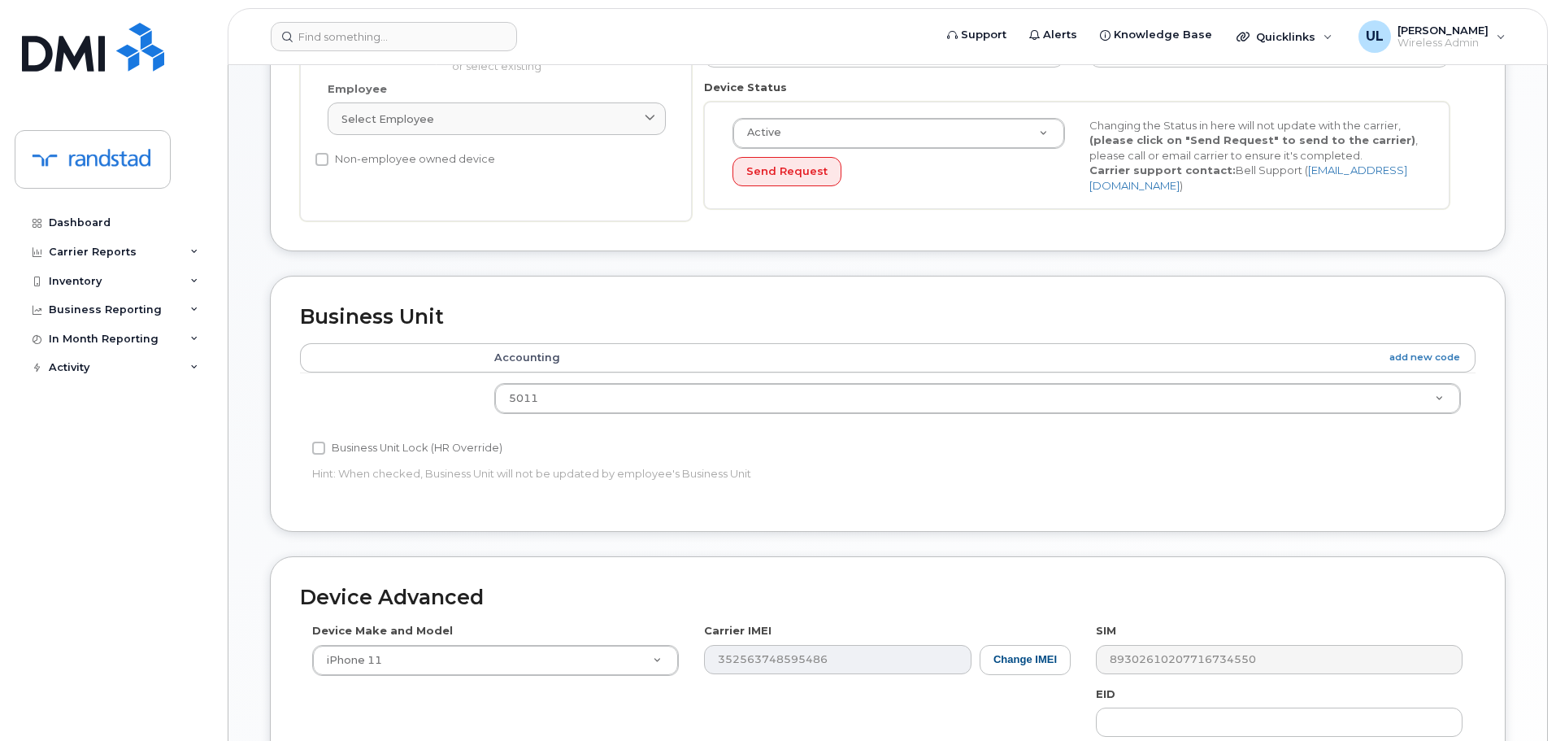
scroll to position [690, 0]
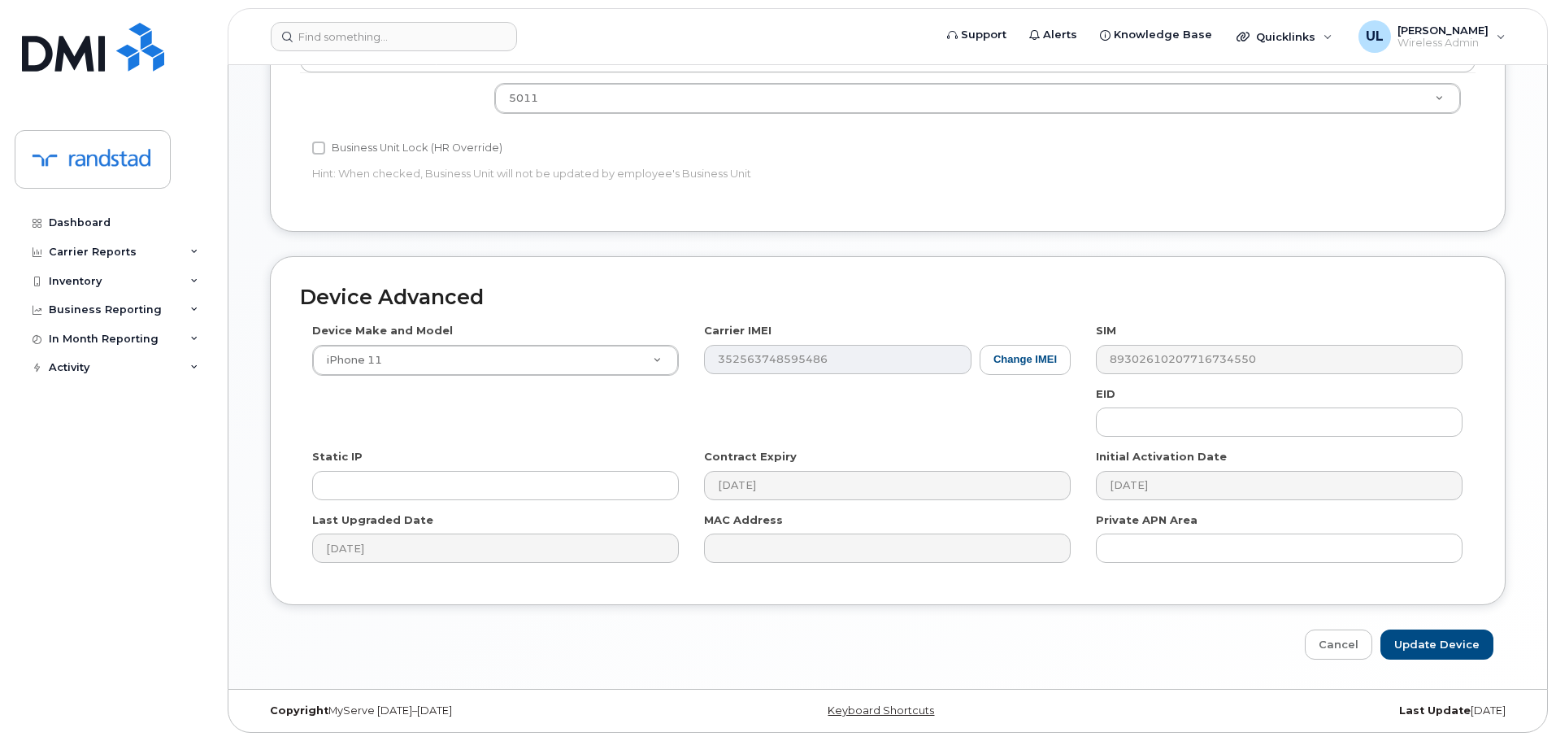
type input "Morgane Gonsaud"
click at [1438, 654] on input "Update Device" at bounding box center [1436, 644] width 113 height 30
type input "Saving..."
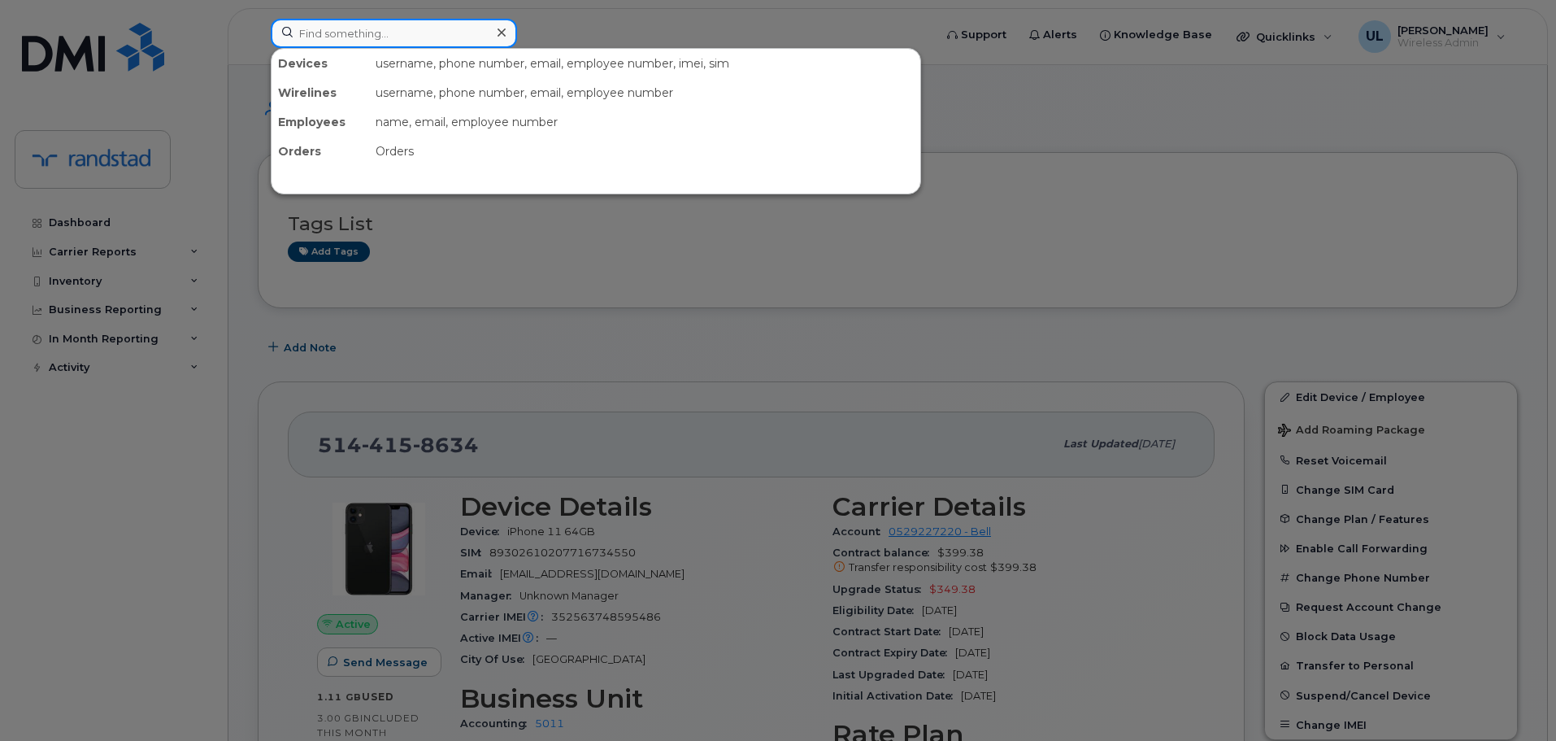
drag, startPoint x: 411, startPoint y: 44, endPoint x: 383, endPoint y: 75, distance: 42.0
click at [407, 46] on input at bounding box center [394, 33] width 246 height 29
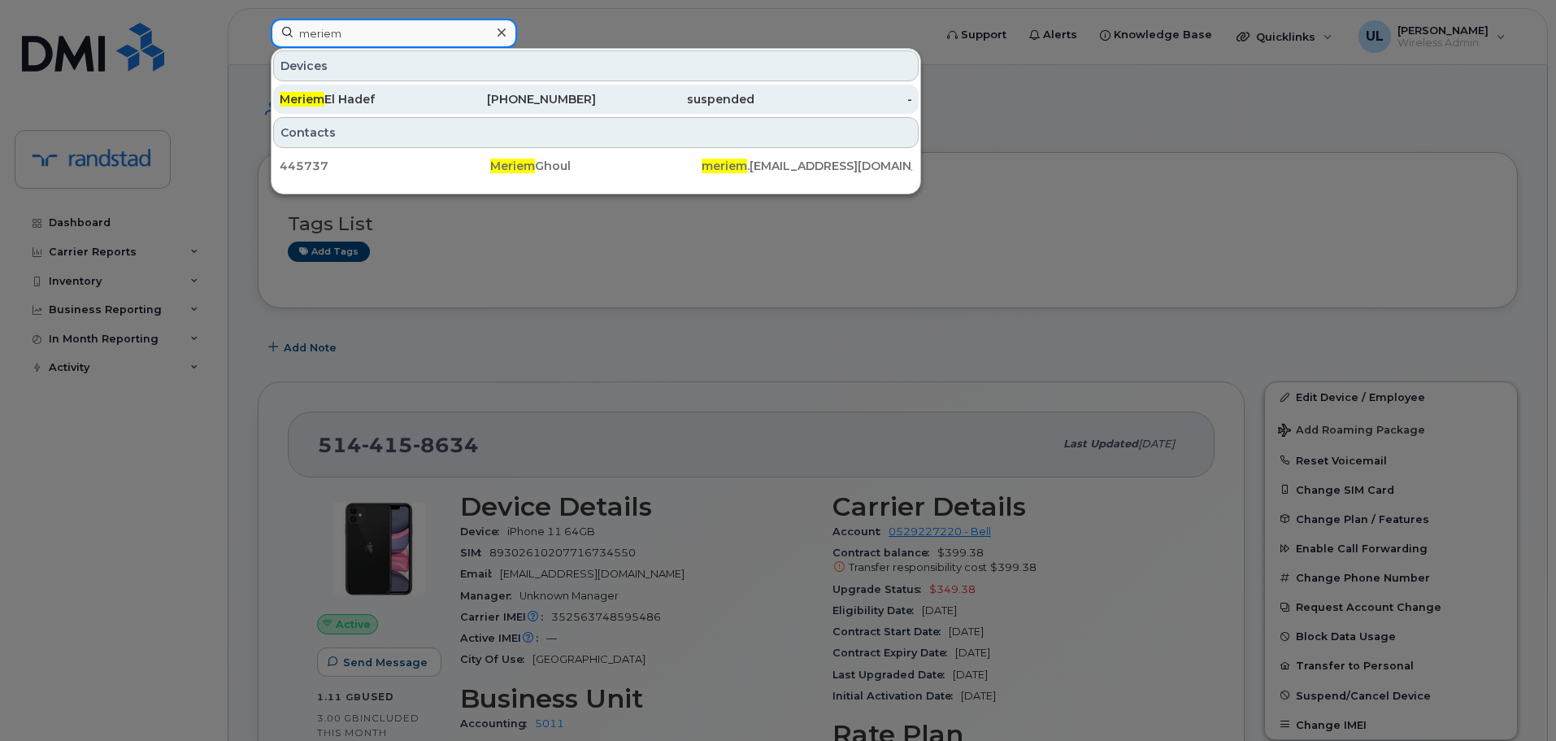
type input "meriem"
click at [720, 93] on div "suspended" at bounding box center [675, 99] width 159 height 16
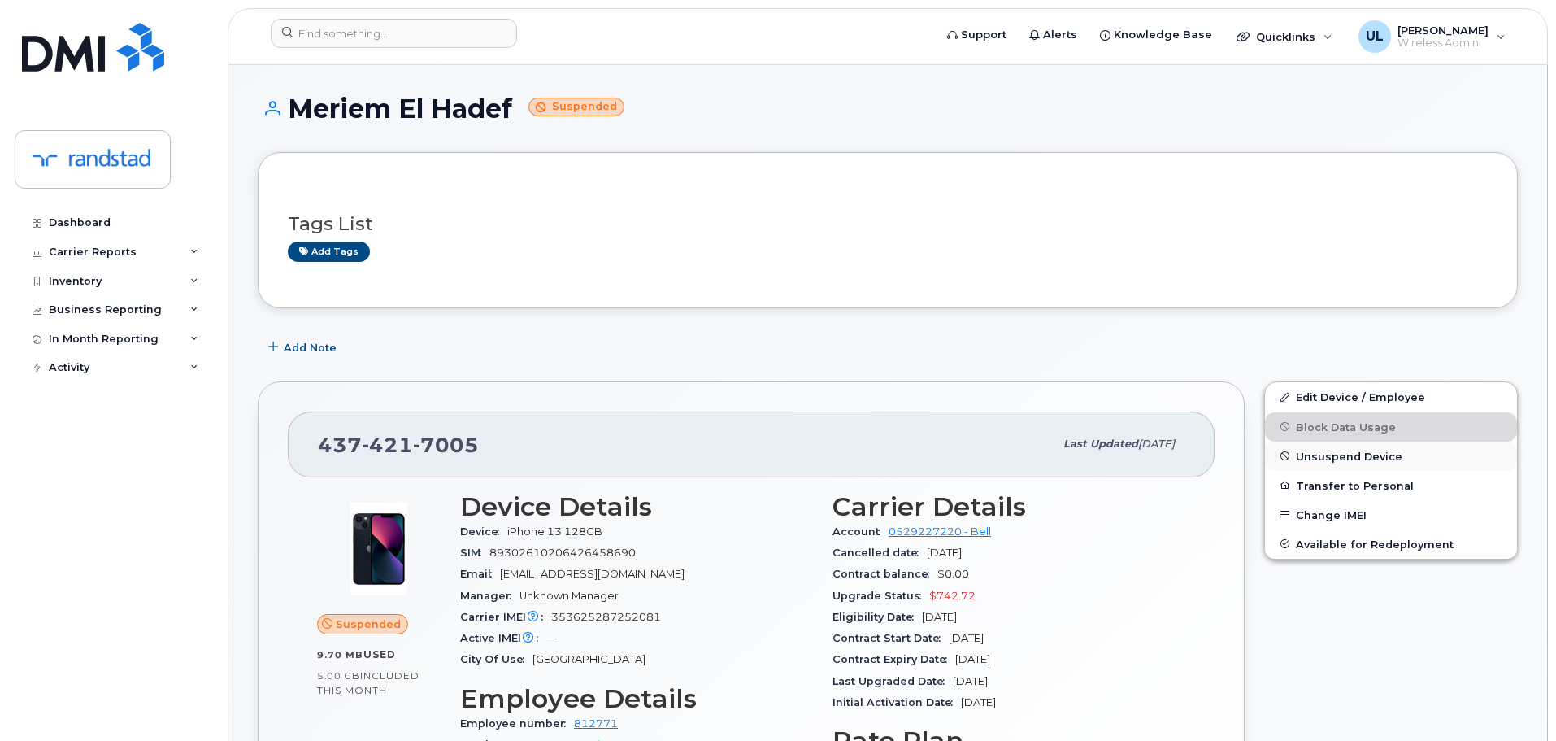
click at [1309, 454] on span "Unsuspend Device" at bounding box center [1349, 456] width 107 height 12
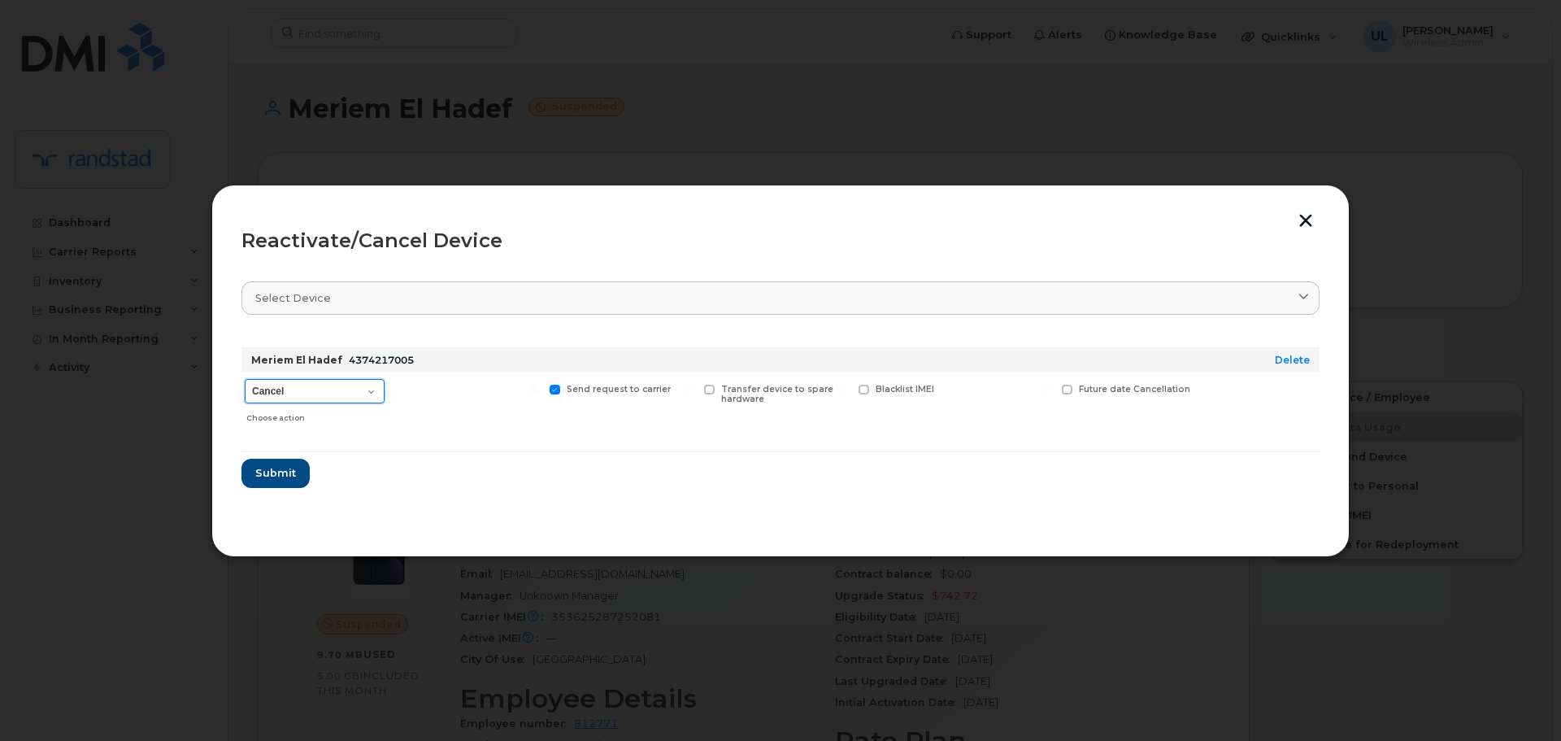
click at [363, 382] on select "Cancel Suspend - Extend Suspension Reactivate" at bounding box center [315, 391] width 140 height 24
click at [1296, 215] on button "button" at bounding box center [1305, 222] width 24 height 17
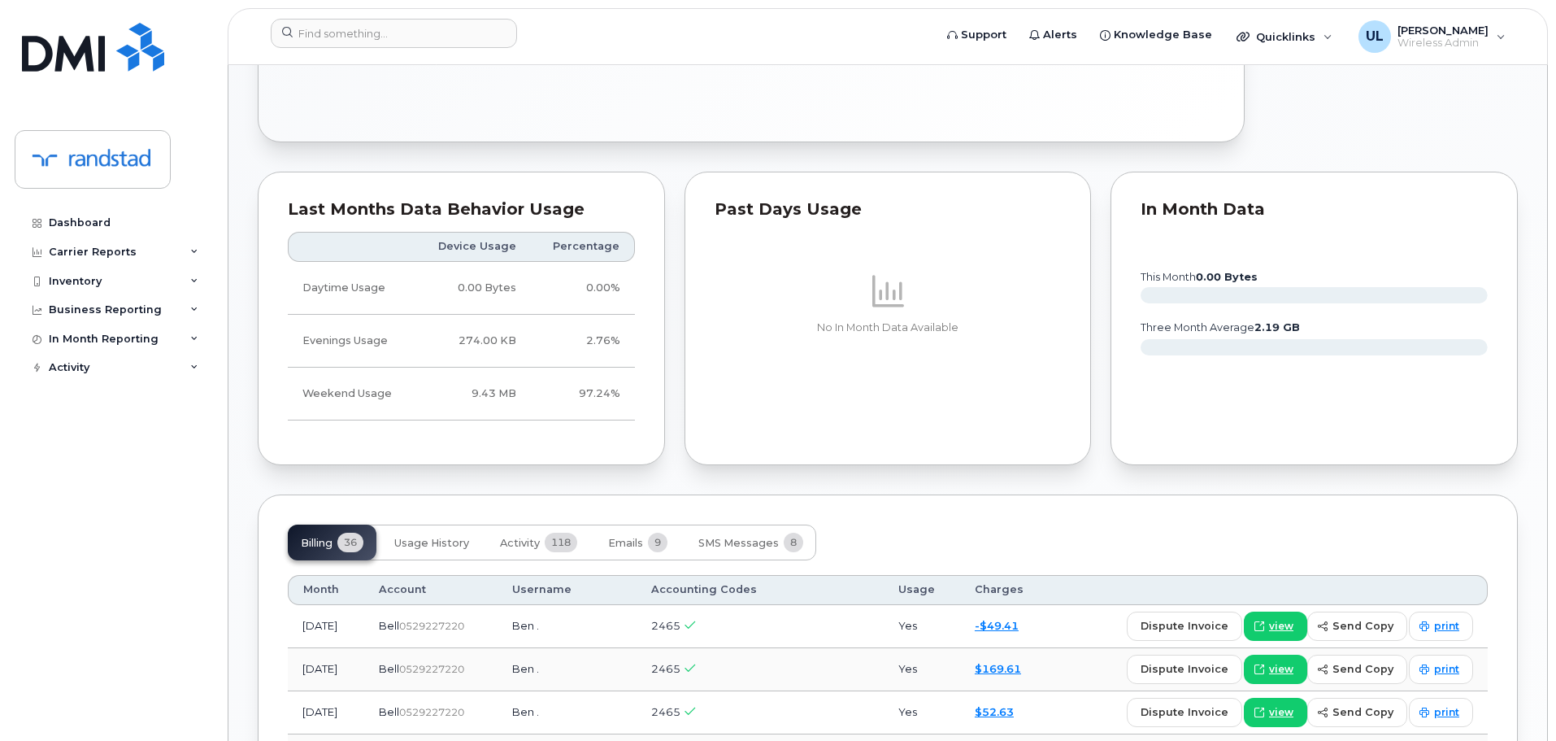
scroll to position [976, 0]
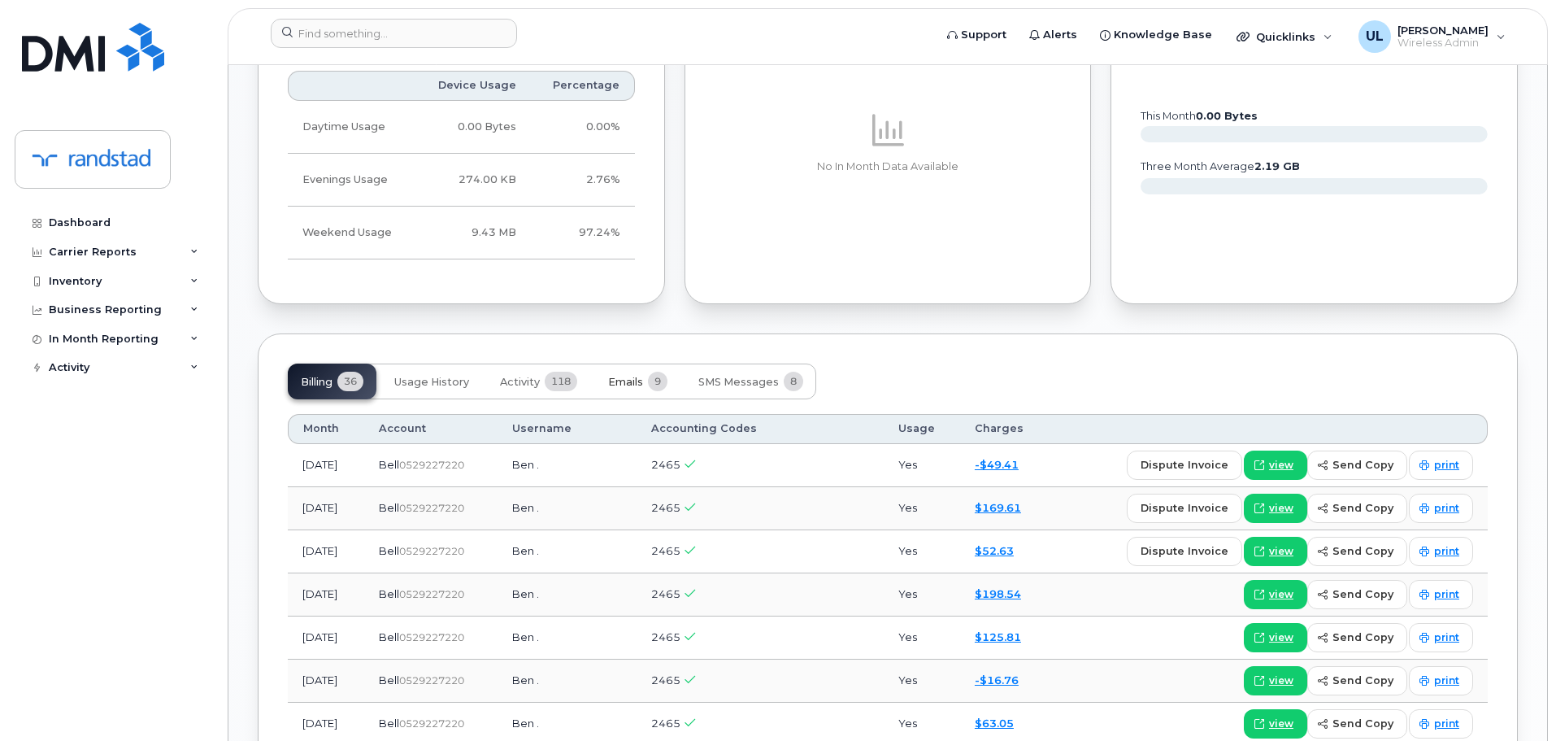
click at [614, 393] on button "Emails 9" at bounding box center [637, 381] width 85 height 36
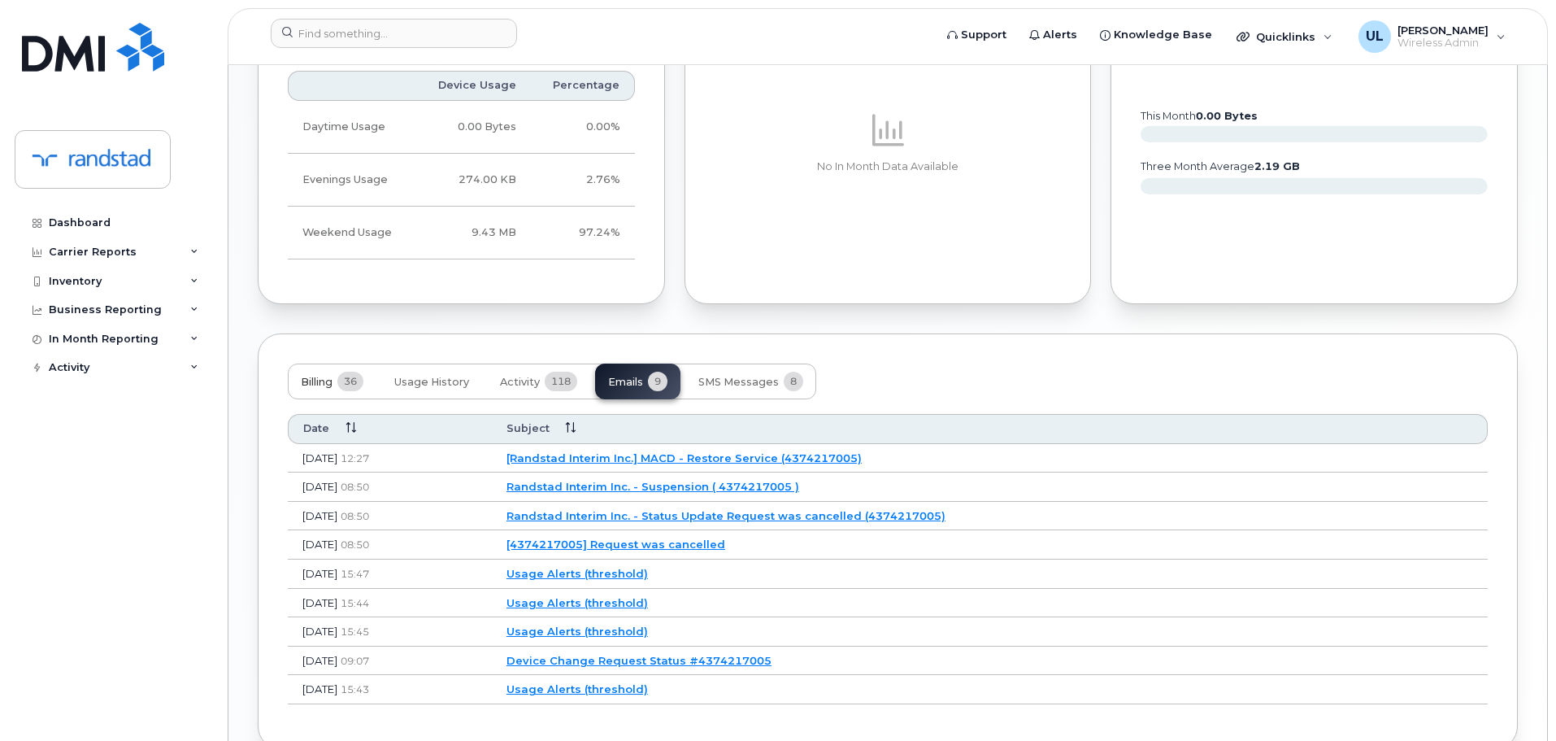
click at [316, 385] on span "Billing" at bounding box center [317, 382] width 32 height 13
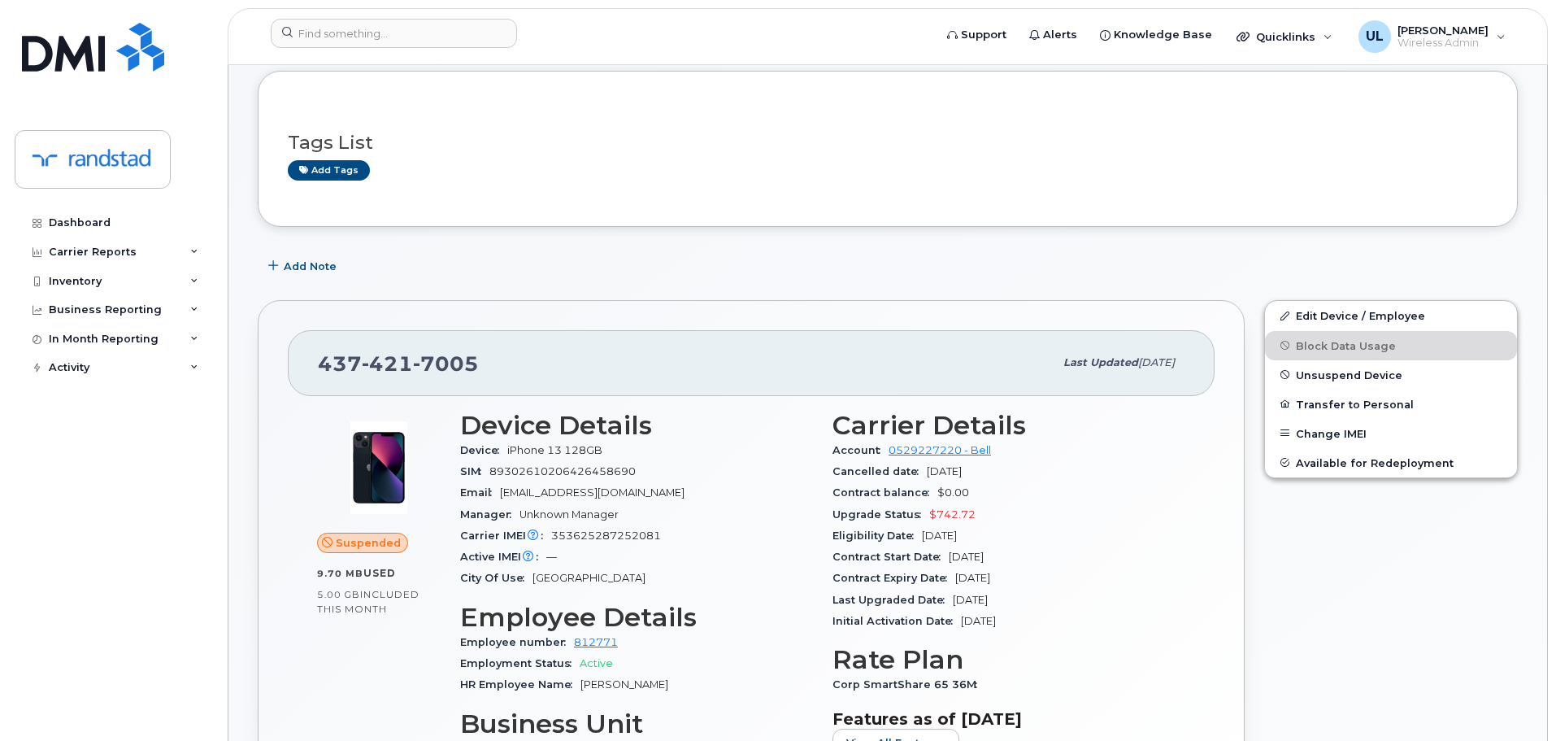
scroll to position [0, 0]
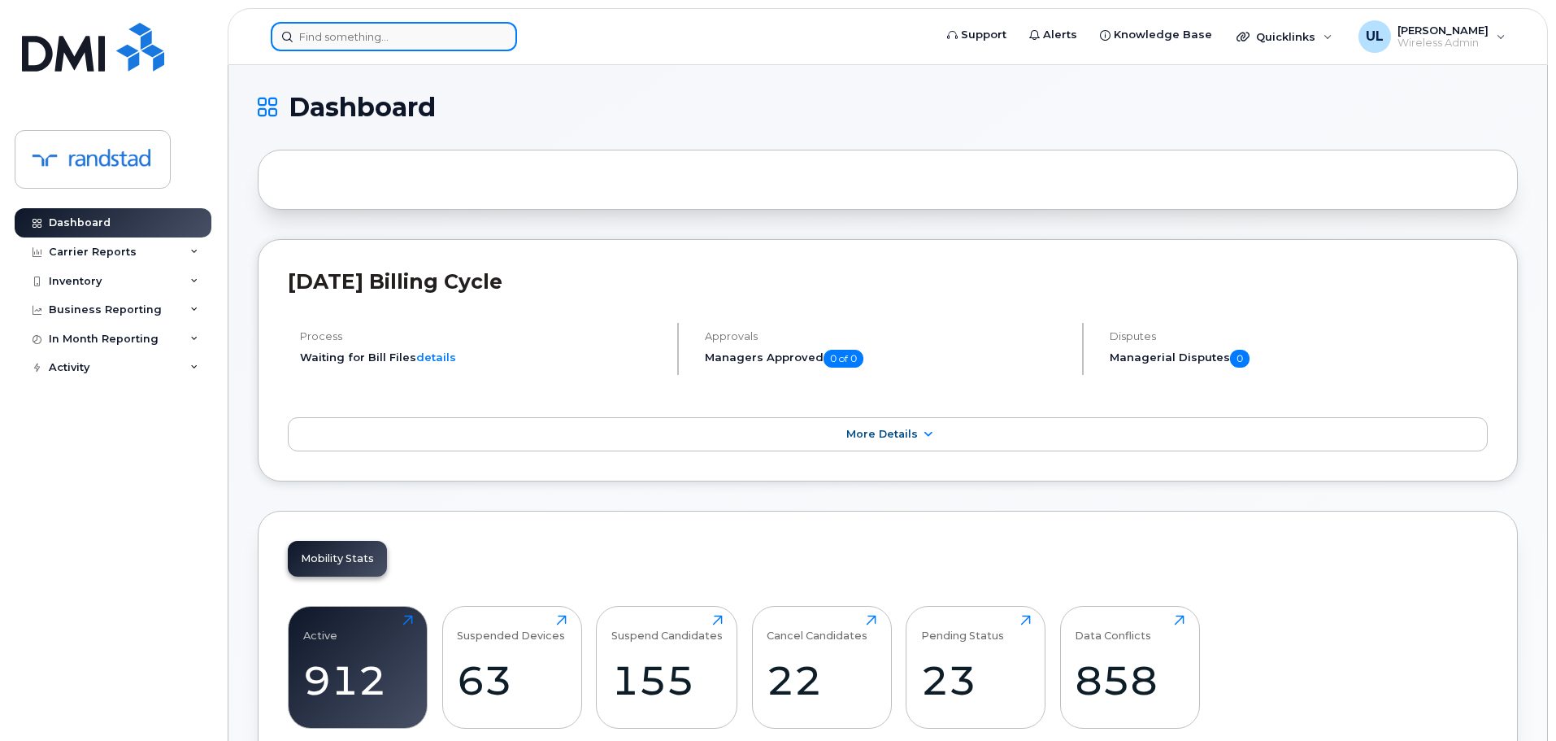
click at [423, 28] on input at bounding box center [394, 36] width 246 height 29
